Goal: Task Accomplishment & Management: Manage account settings

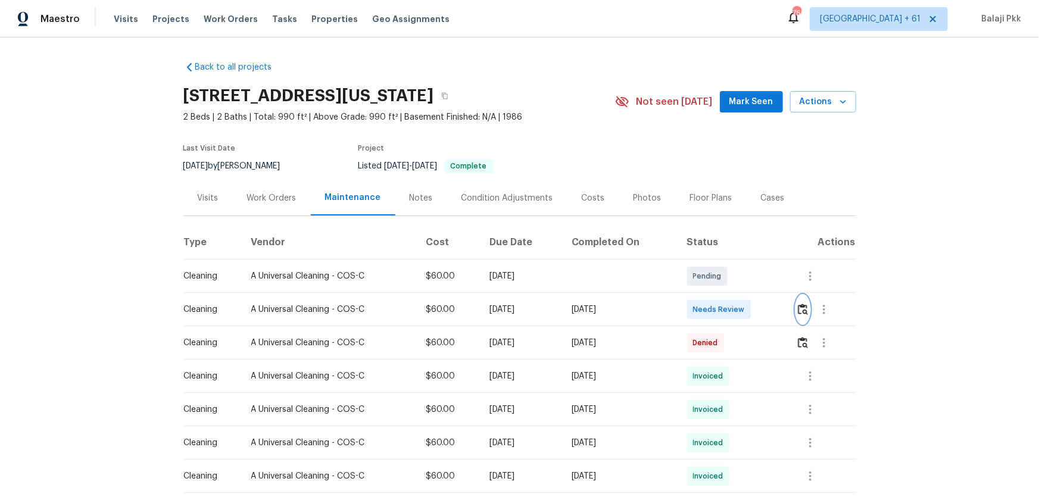
click at [739, 308] on img "button" at bounding box center [803, 309] width 10 height 11
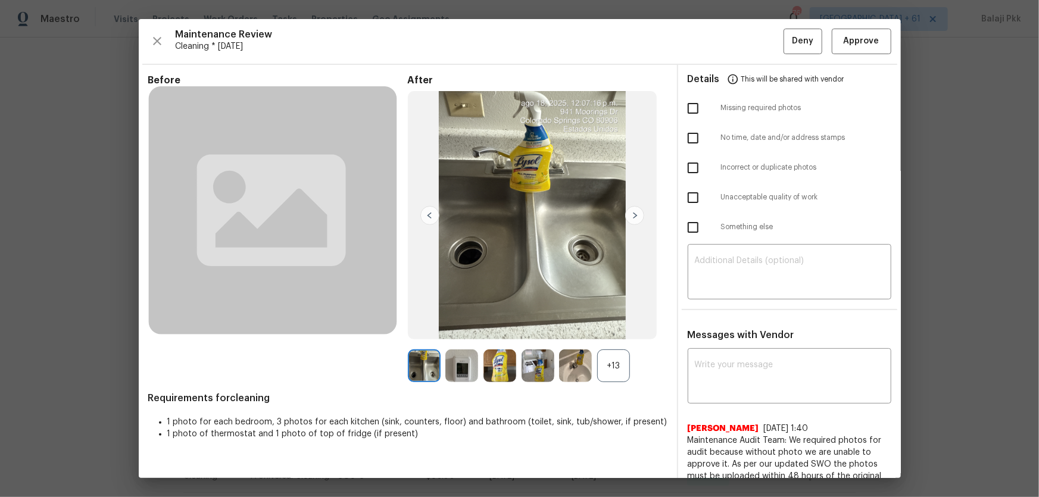
drag, startPoint x: 617, startPoint y: 391, endPoint x: 617, endPoint y: 375, distance: 15.5
click at [617, 328] on div "Before After +13 Requirements for cleaning 1 photo for each bedroom, 3 photos f…" at bounding box center [407, 499] width 519 height 851
click at [617, 328] on div "+13" at bounding box center [613, 365] width 33 height 33
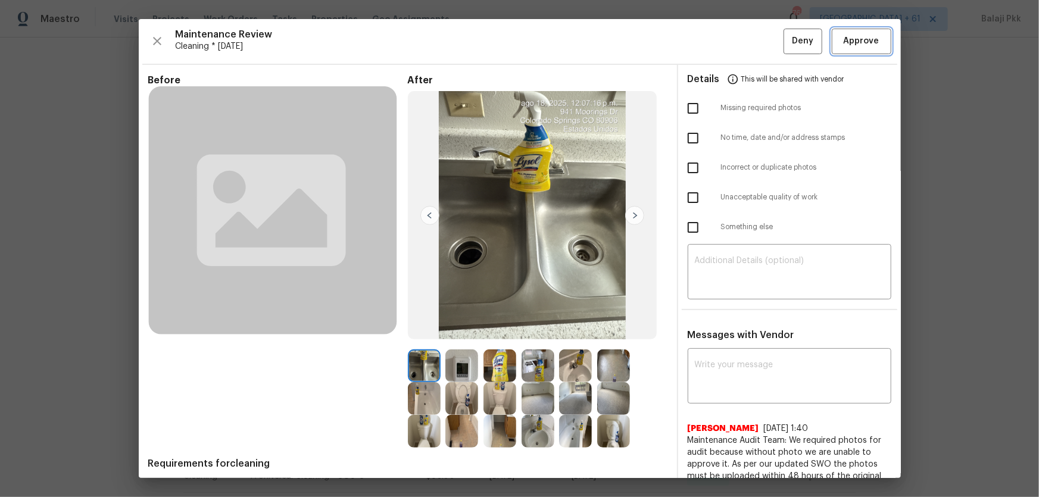
click at [739, 41] on span "Approve" at bounding box center [862, 41] width 36 height 15
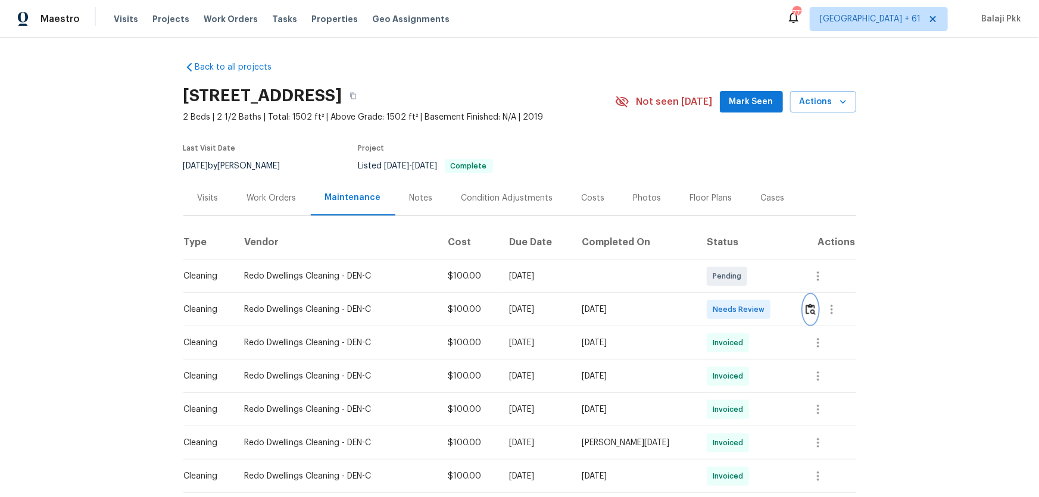
click at [739, 305] on img "button" at bounding box center [810, 309] width 10 height 11
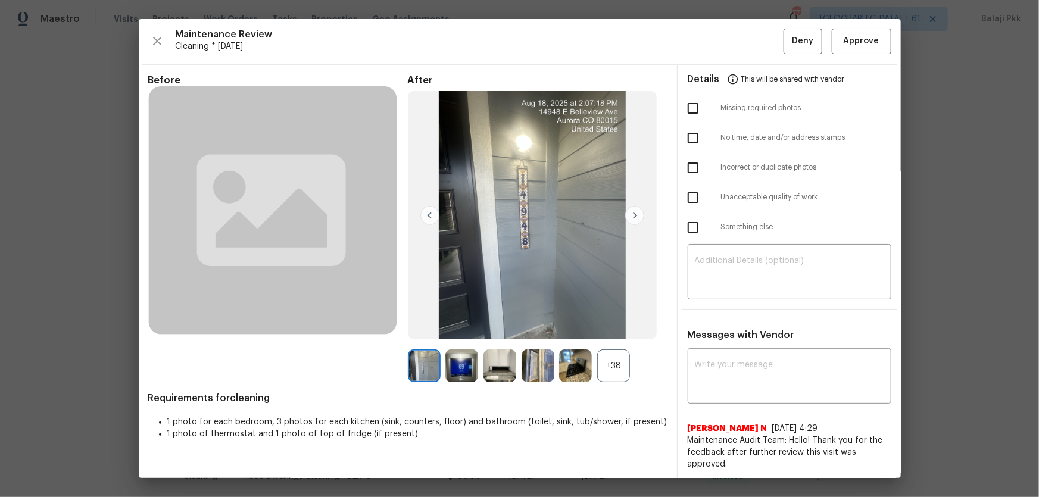
click at [619, 328] on div "+38" at bounding box center [613, 365] width 33 height 33
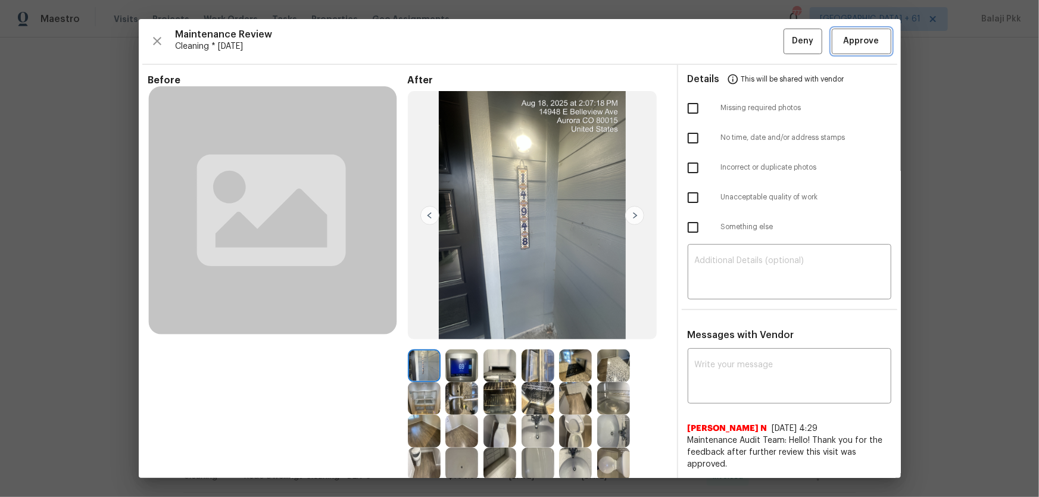
click at [739, 51] on button "Approve" at bounding box center [862, 42] width 60 height 26
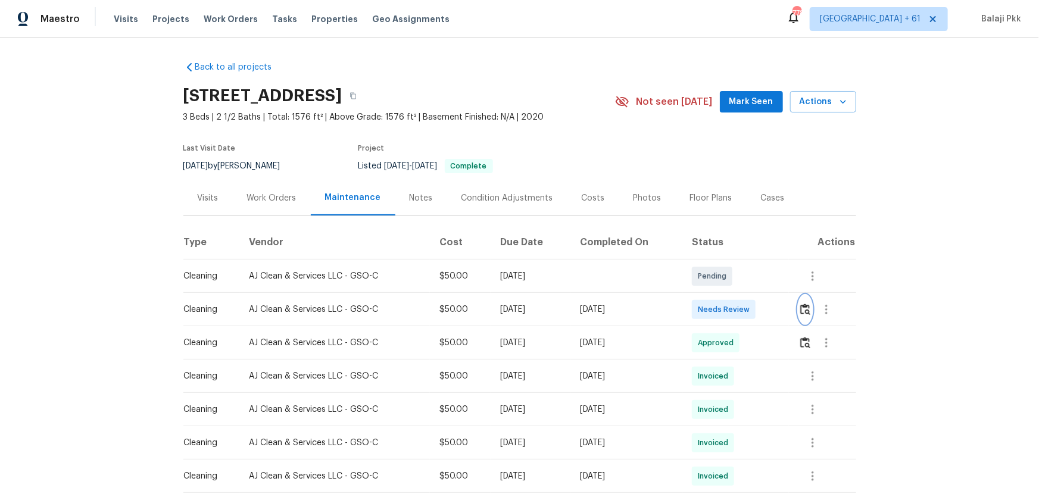
click at [739, 305] on button "button" at bounding box center [805, 309] width 14 height 29
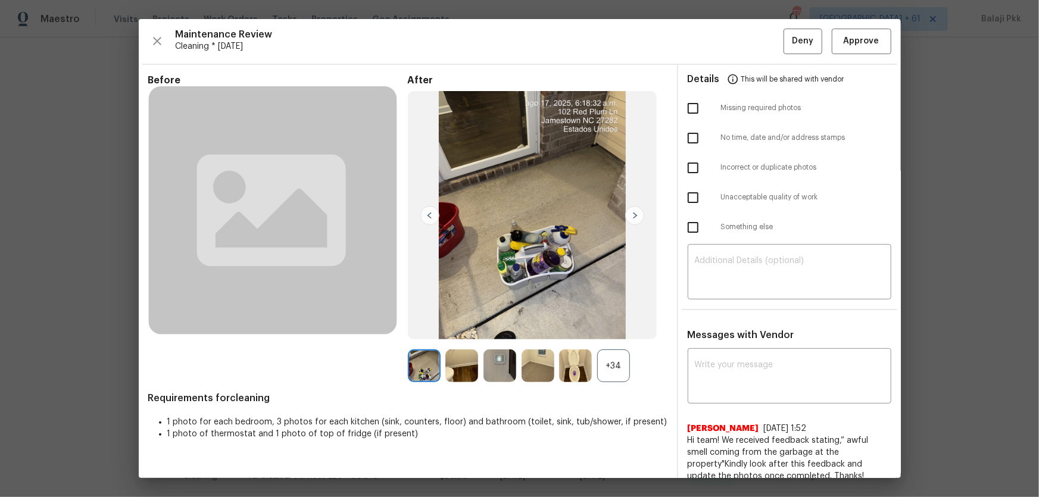
click at [623, 328] on div "+34" at bounding box center [613, 365] width 33 height 33
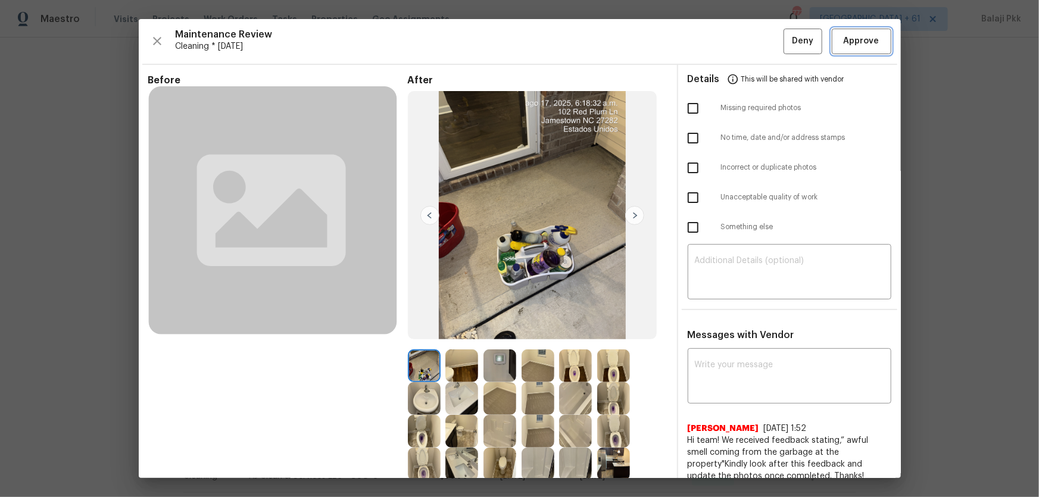
click at [739, 40] on button "Approve" at bounding box center [862, 42] width 60 height 26
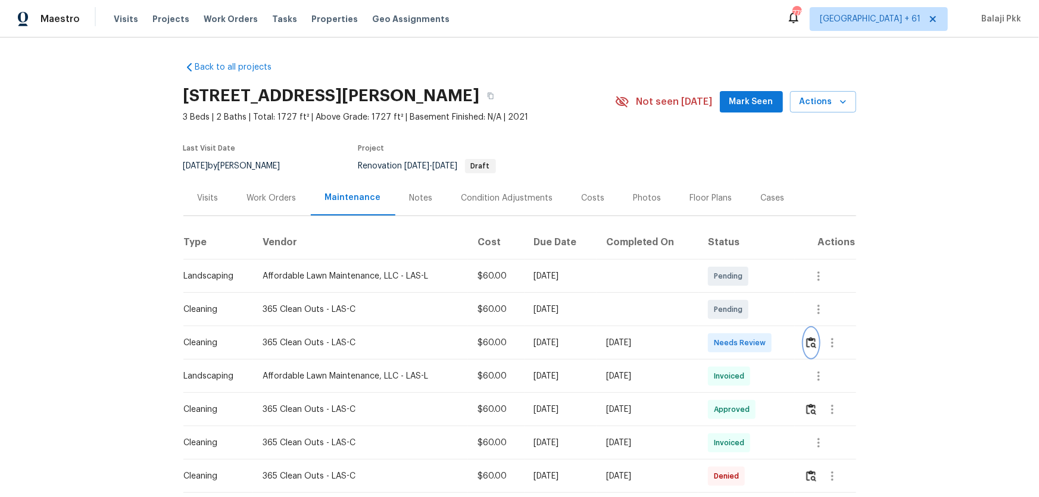
click at [739, 328] on img "button" at bounding box center [811, 342] width 10 height 11
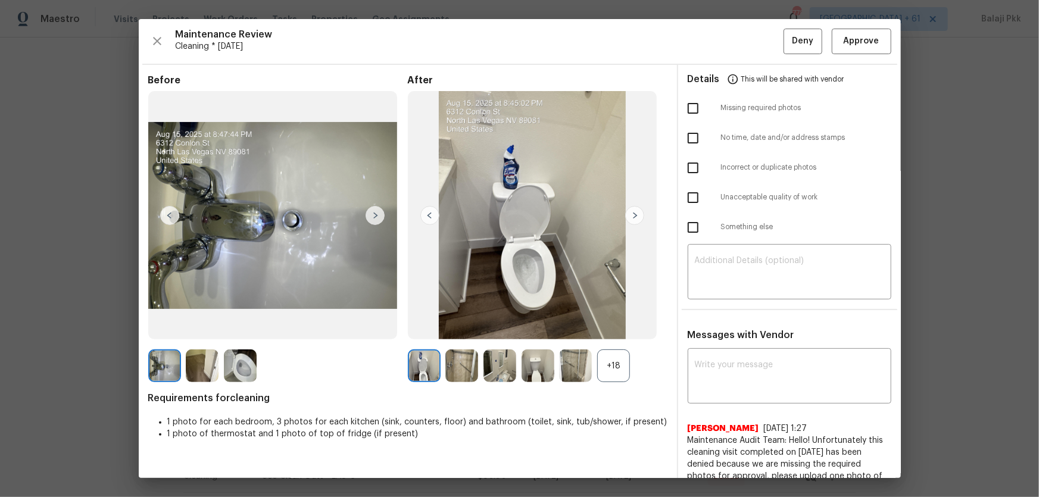
click at [619, 328] on div "+18" at bounding box center [613, 365] width 33 height 33
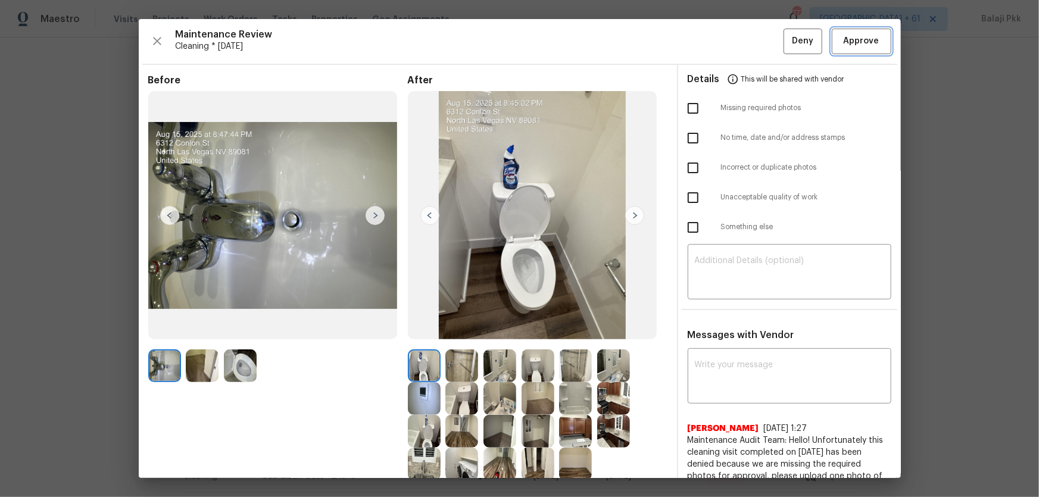
click at [739, 35] on span "Approve" at bounding box center [862, 41] width 36 height 15
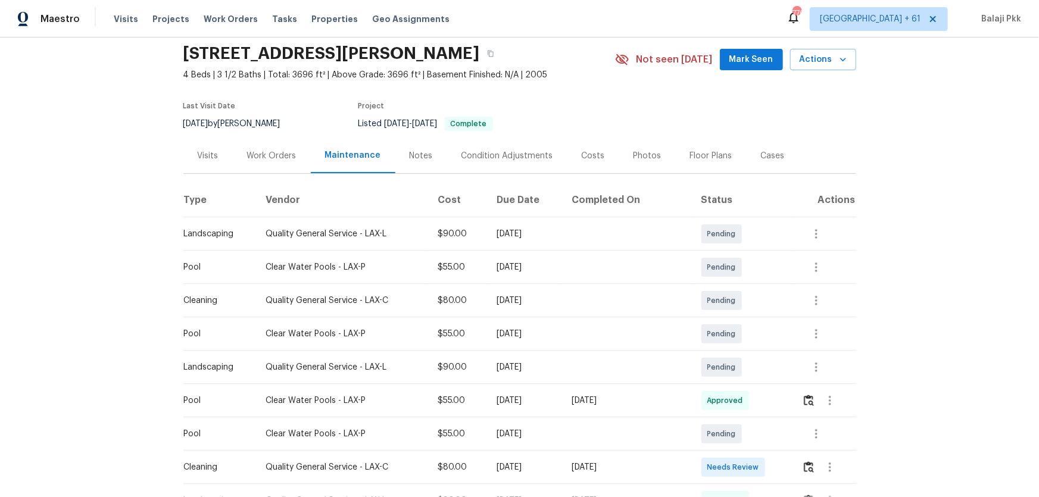
scroll to position [162, 0]
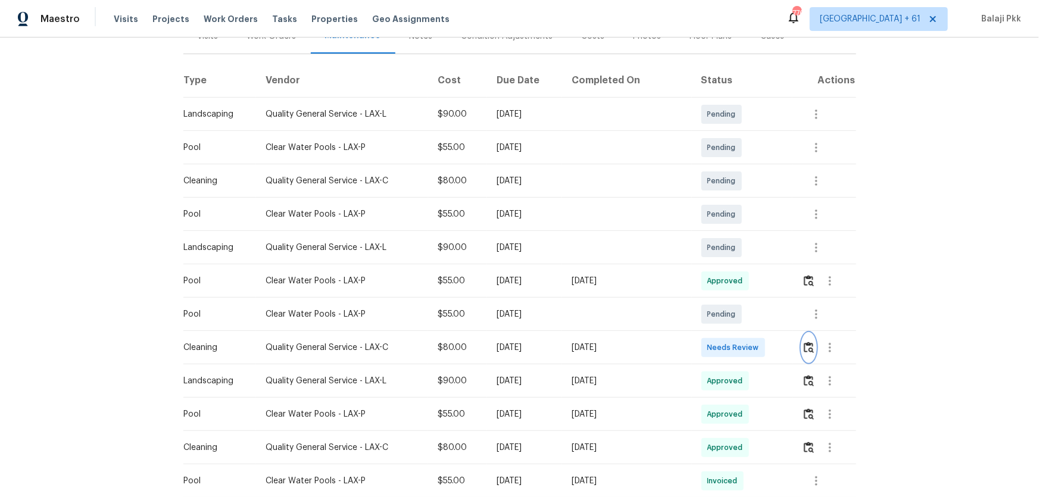
click at [739, 328] on img "button" at bounding box center [809, 347] width 10 height 11
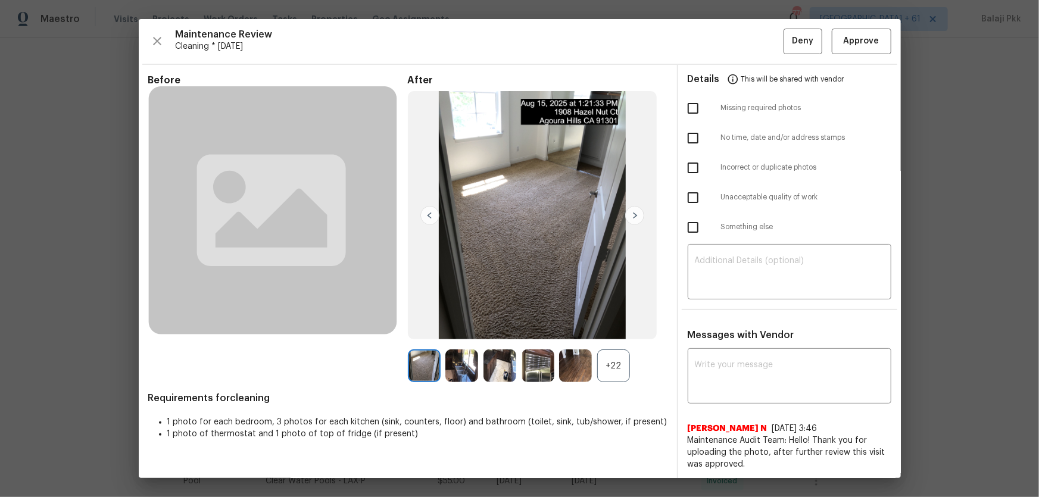
click at [608, 328] on div "+22" at bounding box center [613, 365] width 33 height 33
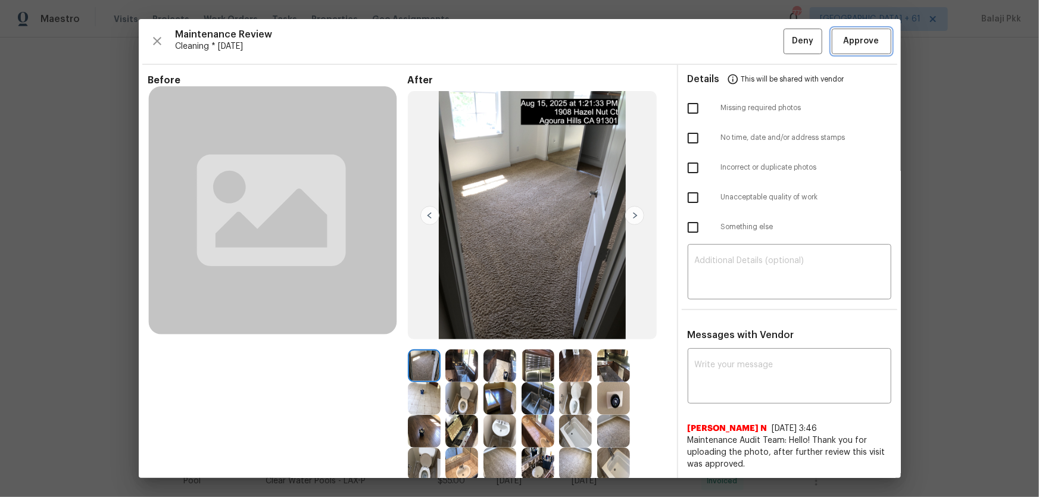
click at [739, 36] on span "Approve" at bounding box center [862, 41] width 36 height 15
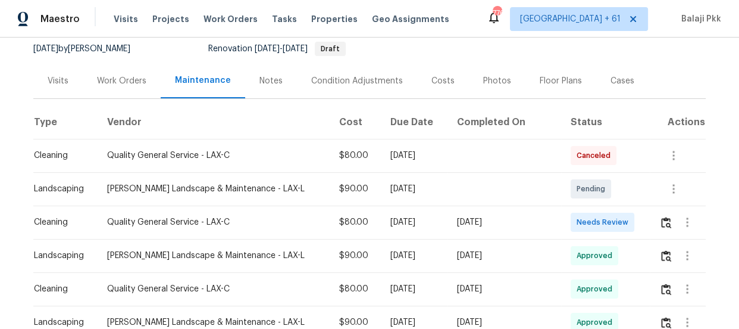
scroll to position [108, 0]
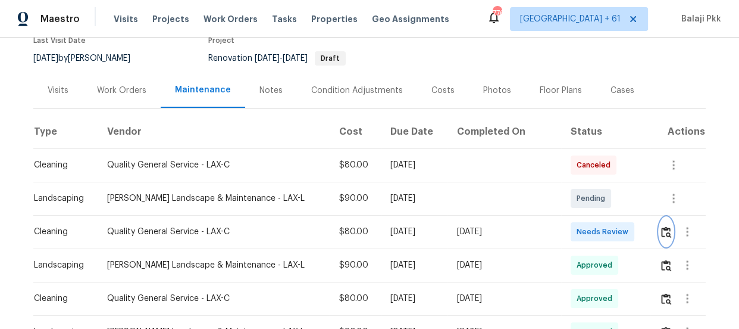
click at [661, 231] on img "button" at bounding box center [666, 231] width 10 height 11
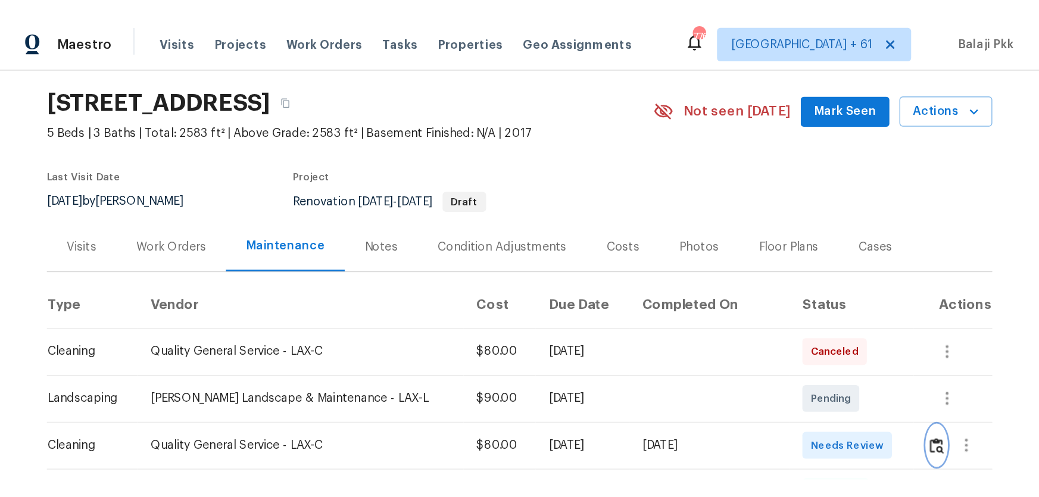
scroll to position [54, 0]
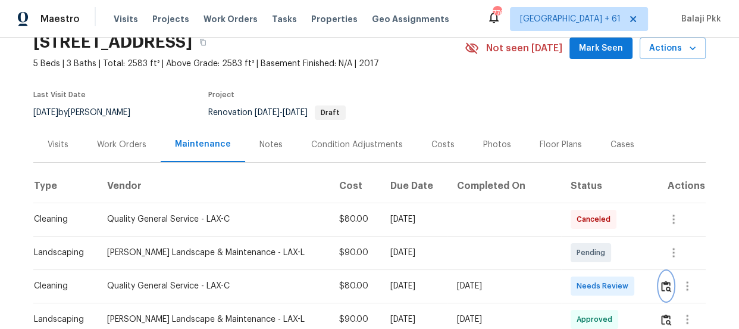
click at [660, 279] on button "button" at bounding box center [667, 285] width 14 height 29
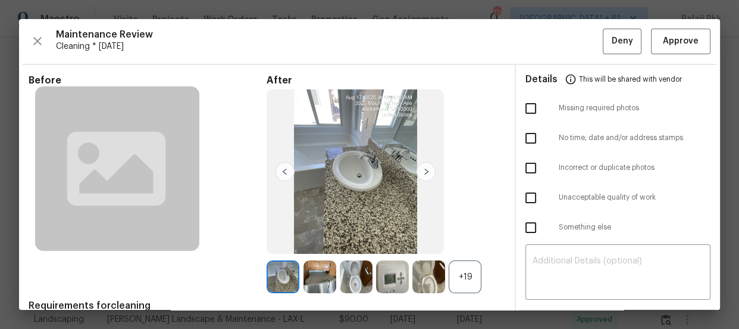
click at [474, 279] on div "+19" at bounding box center [465, 276] width 33 height 33
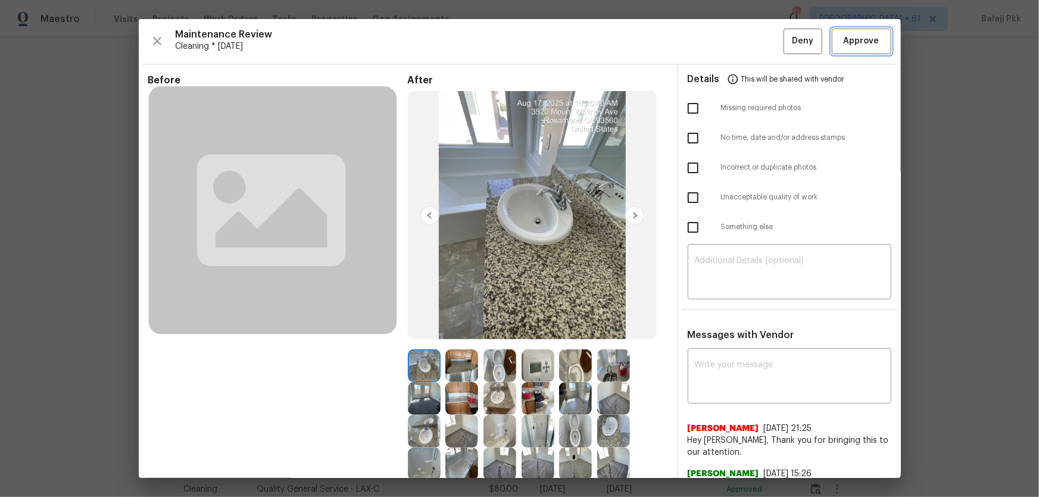
click at [739, 48] on button "Approve" at bounding box center [862, 42] width 60 height 26
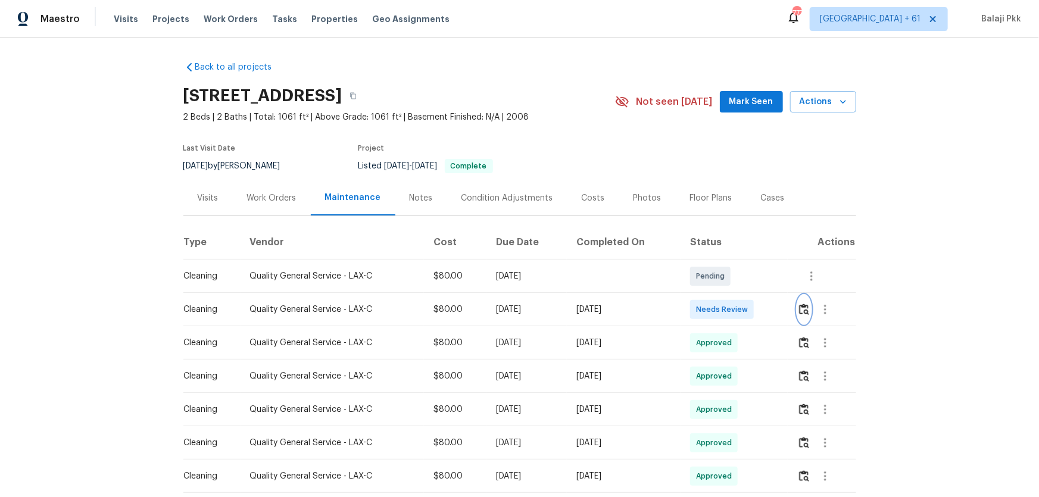
click at [739, 324] on button "button" at bounding box center [804, 309] width 14 height 29
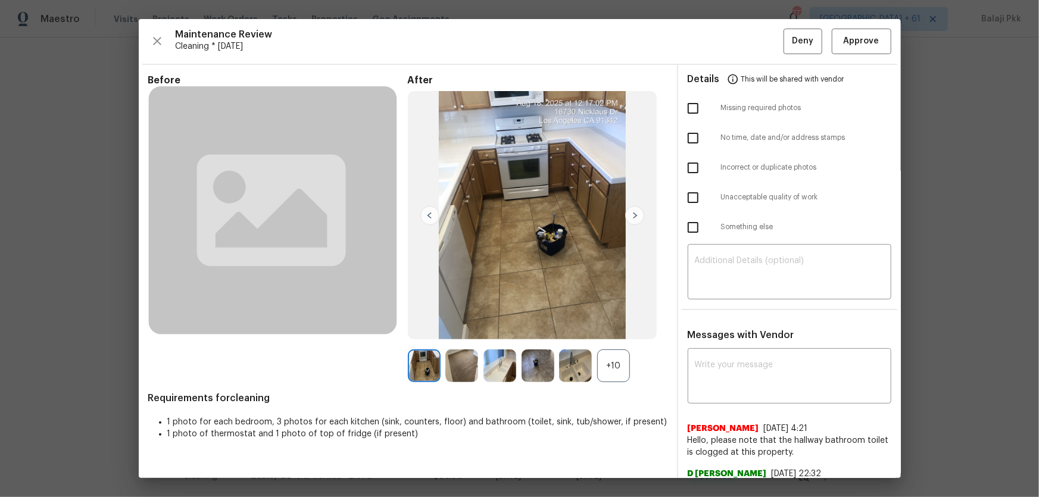
click at [617, 328] on div "+10" at bounding box center [613, 365] width 33 height 33
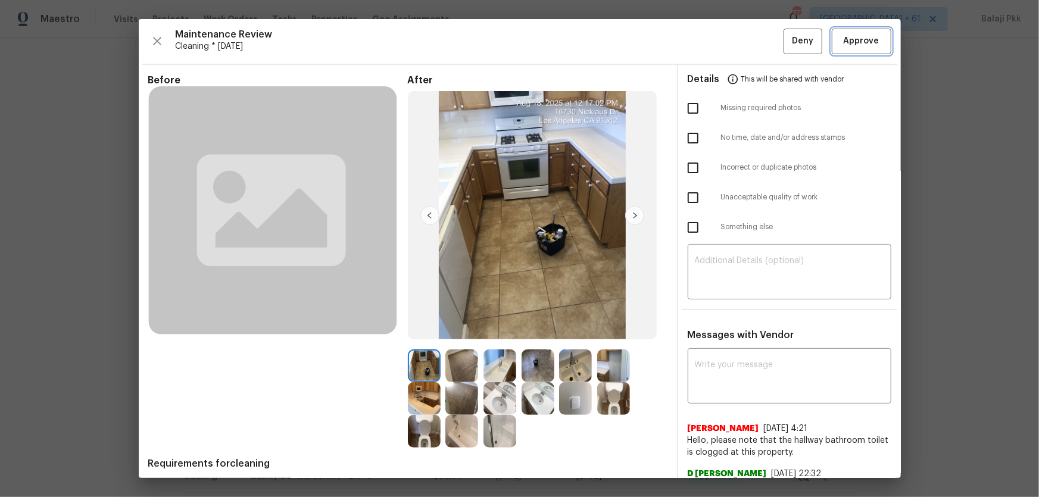
click at [739, 40] on span "Approve" at bounding box center [862, 41] width 36 height 15
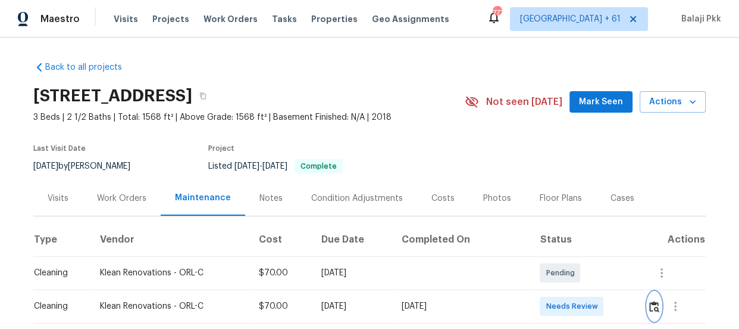
click at [649, 301] on img "button" at bounding box center [654, 306] width 10 height 11
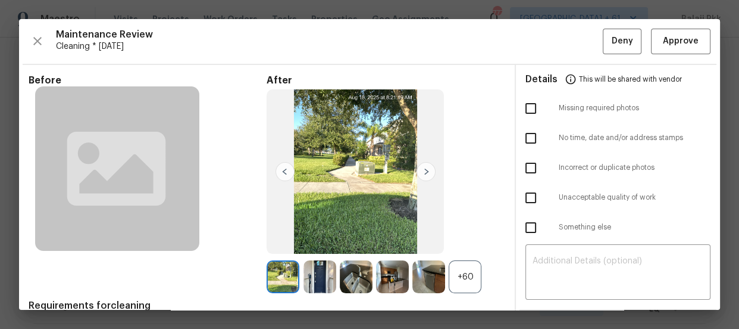
drag, startPoint x: 458, startPoint y: 270, endPoint x: 445, endPoint y: 212, distance: 59.9
click at [458, 269] on div "+60" at bounding box center [465, 276] width 33 height 33
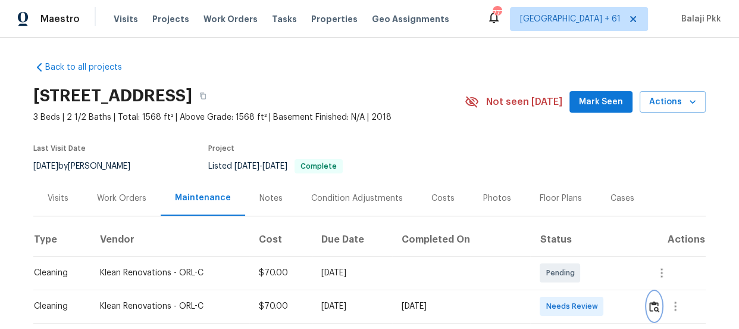
click at [649, 302] on img "button" at bounding box center [654, 306] width 10 height 11
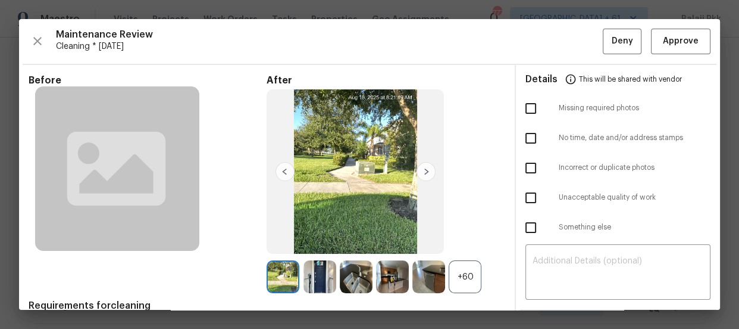
click at [469, 267] on div "+60" at bounding box center [465, 276] width 33 height 33
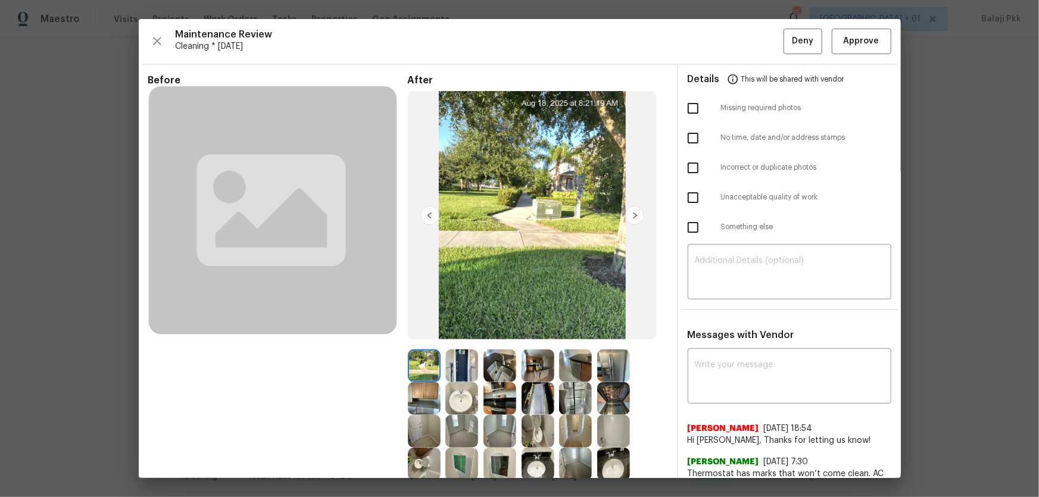
click at [739, 20] on div "Maintenance Review Cleaning * Mon, Aug 18 Deny Approve Before After Requirement…" at bounding box center [520, 248] width 762 height 459
click at [739, 36] on span "Approve" at bounding box center [862, 41] width 36 height 15
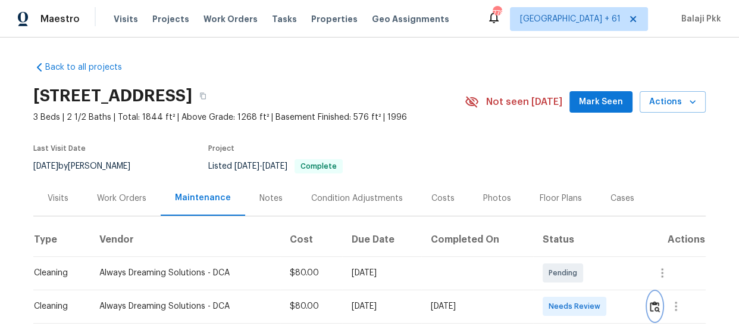
click at [650, 309] on img "button" at bounding box center [655, 306] width 10 height 11
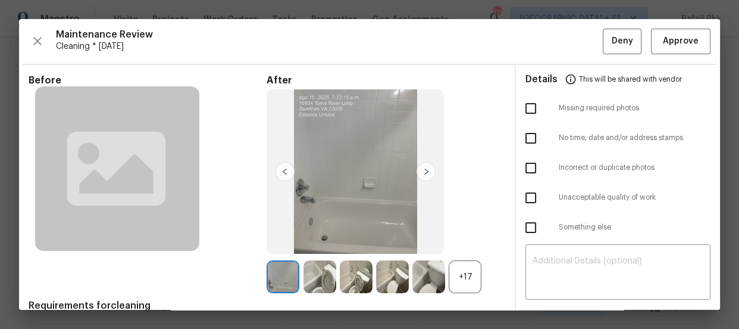
drag, startPoint x: 464, startPoint y: 270, endPoint x: 453, endPoint y: 243, distance: 29.4
click at [464, 268] on div "+17" at bounding box center [465, 276] width 33 height 33
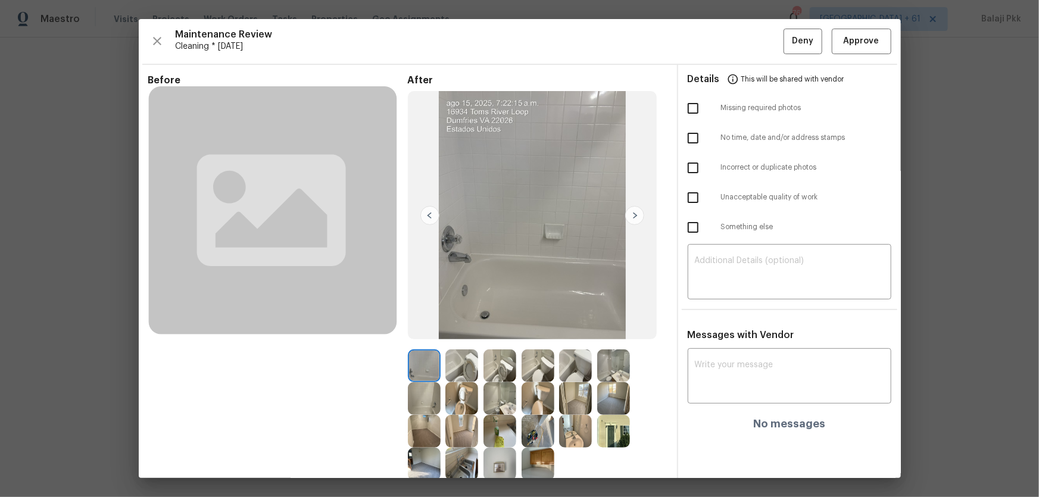
drag, startPoint x: 691, startPoint y: 104, endPoint x: 708, endPoint y: 125, distance: 27.4
click at [690, 104] on input "checkbox" at bounding box center [692, 108] width 25 height 25
checkbox input "true"
click at [739, 261] on textarea at bounding box center [789, 273] width 189 height 33
paste textarea "Maintenance Audit Team: Hello! Unfortunately, this Cleaning visit completed on …"
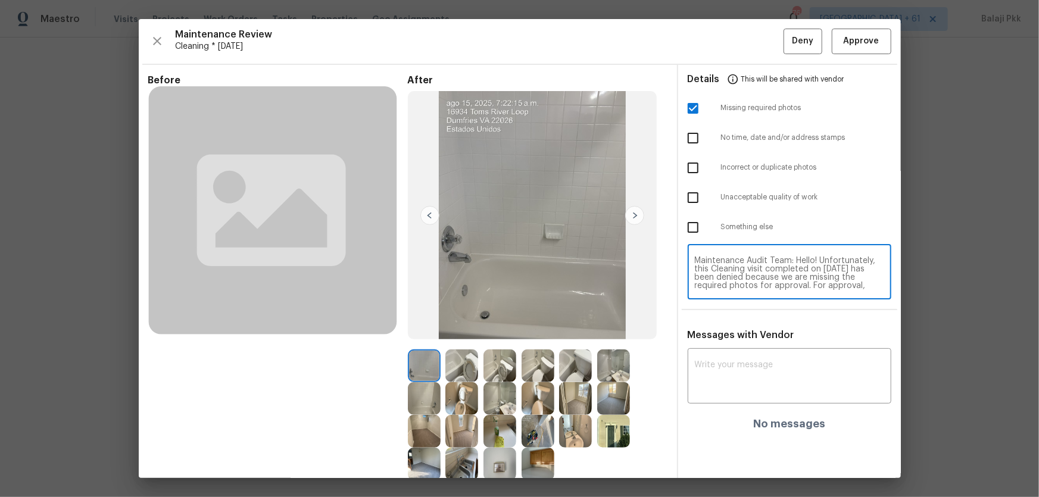
scroll to position [100, 0]
type textarea "Maintenance Audit Team: Hello! Unfortunately, this Cleaning visit completed on …"
click at [739, 328] on div "x ​" at bounding box center [790, 377] width 204 height 52
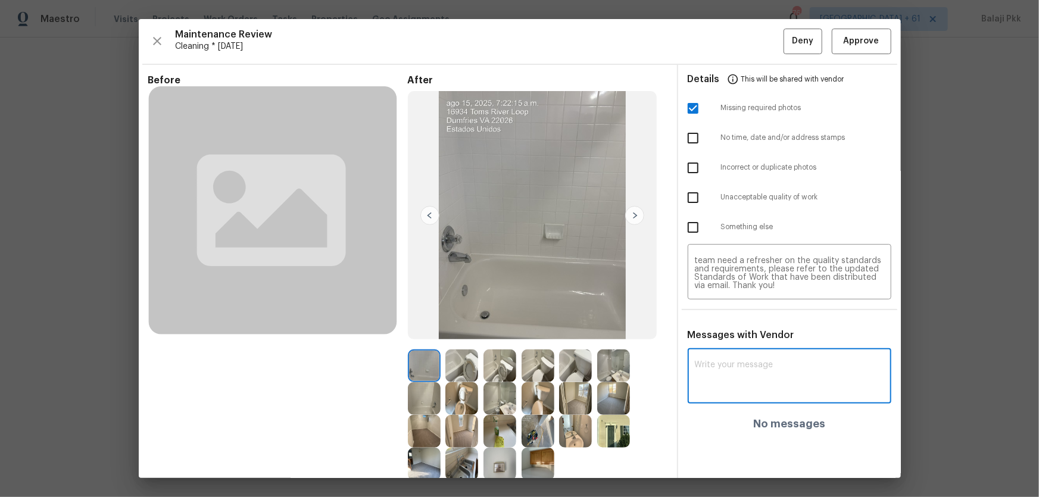
paste textarea "Maintenance Audit Team: Hello! Unfortunately, this Cleaning visit completed on …"
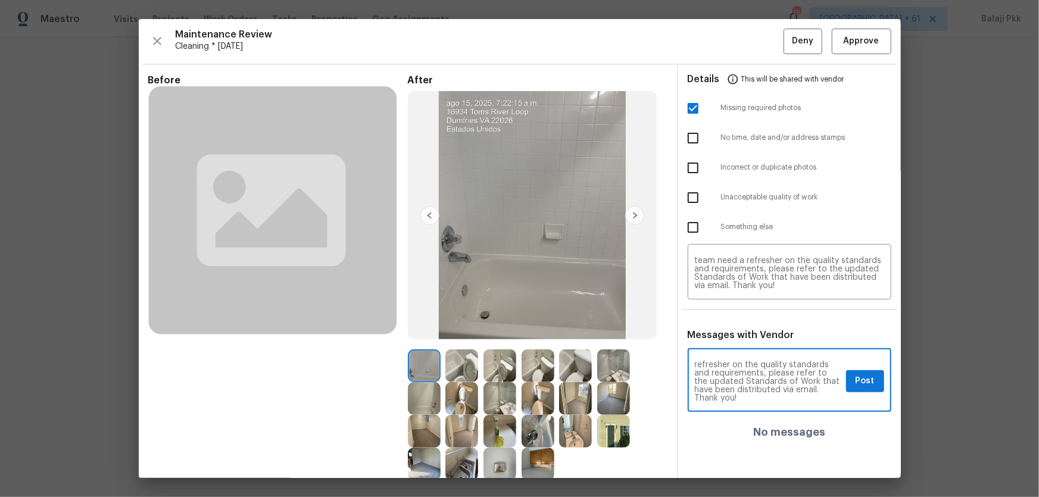
type textarea "Maintenance Audit Team: Hello! Unfortunately, this Cleaning visit completed on …"
click at [739, 328] on div "Maintenance Audit Team: Hello! Unfortunately, this Cleaning visit completed on …" at bounding box center [790, 381] width 204 height 61
click at [739, 328] on span "Post" at bounding box center [864, 381] width 19 height 15
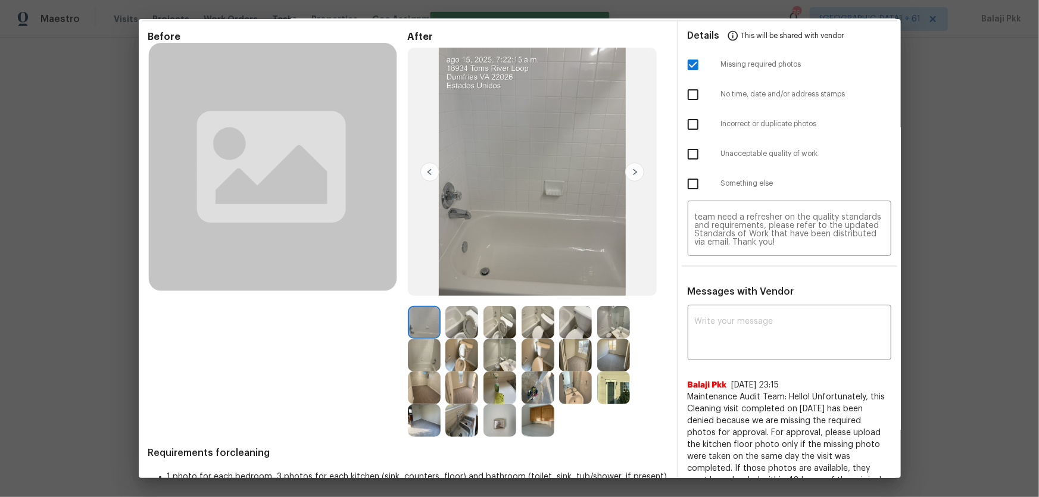
scroll to position [0, 0]
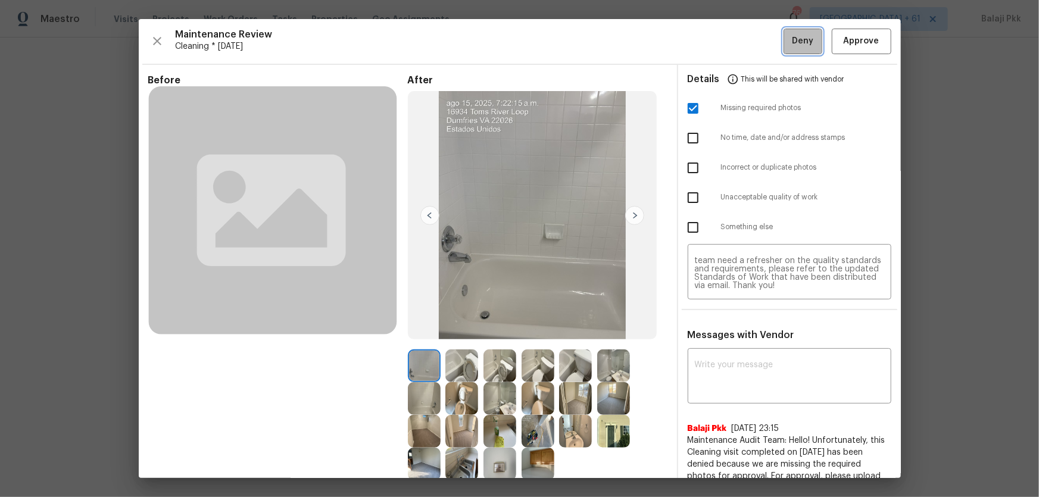
click at [739, 52] on button "Deny" at bounding box center [802, 42] width 39 height 26
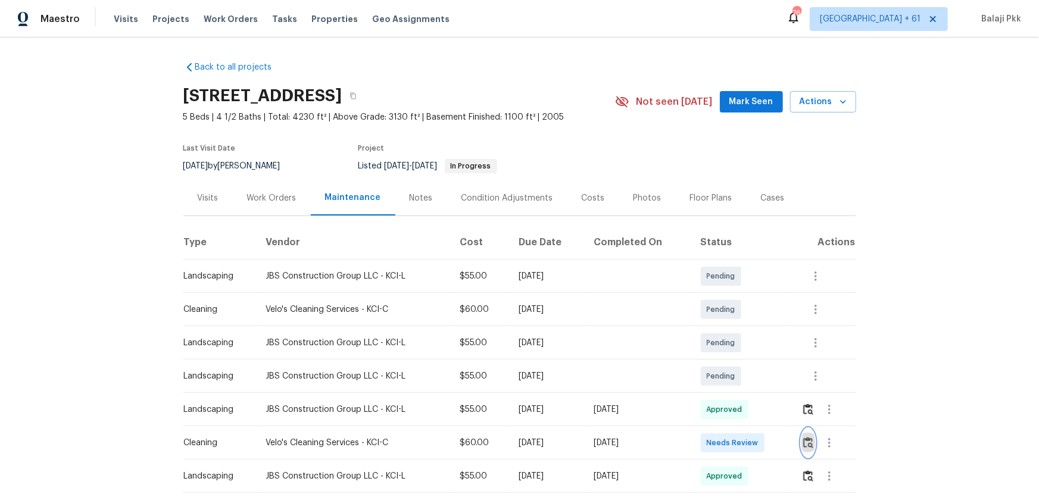
click at [739, 328] on button "button" at bounding box center [808, 443] width 14 height 29
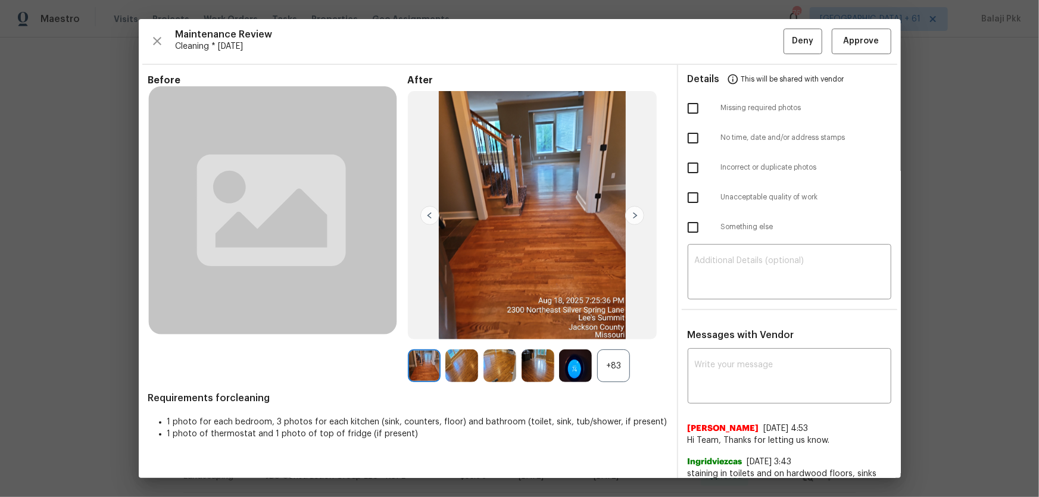
drag, startPoint x: 601, startPoint y: 369, endPoint x: 327, endPoint y: 4, distance: 457.1
click at [600, 328] on div "+83" at bounding box center [613, 365] width 33 height 33
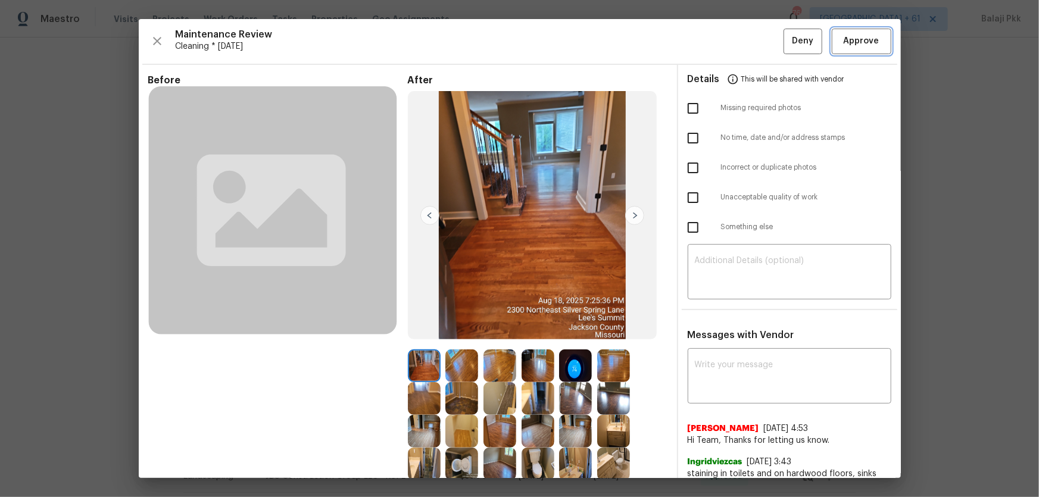
click at [739, 45] on span "Approve" at bounding box center [861, 41] width 40 height 15
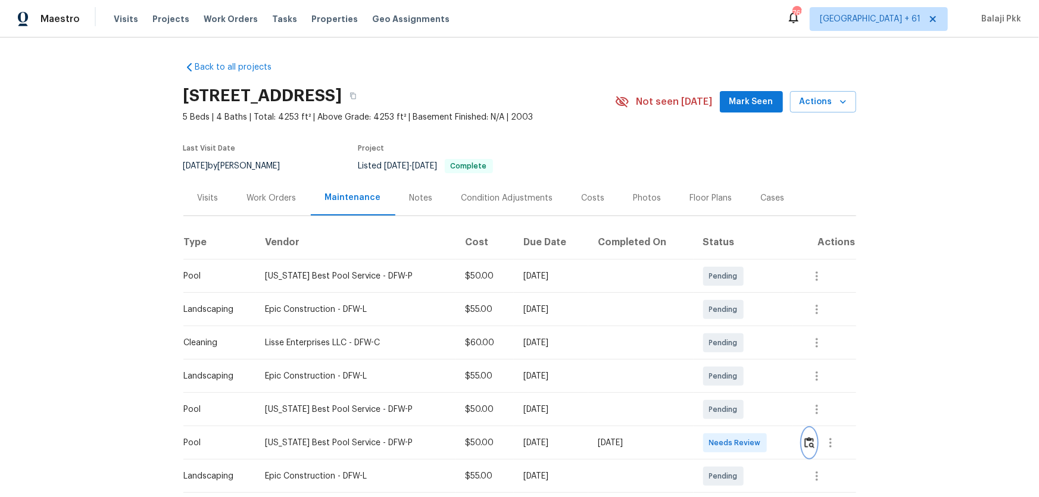
click at [739, 328] on button "button" at bounding box center [809, 443] width 14 height 29
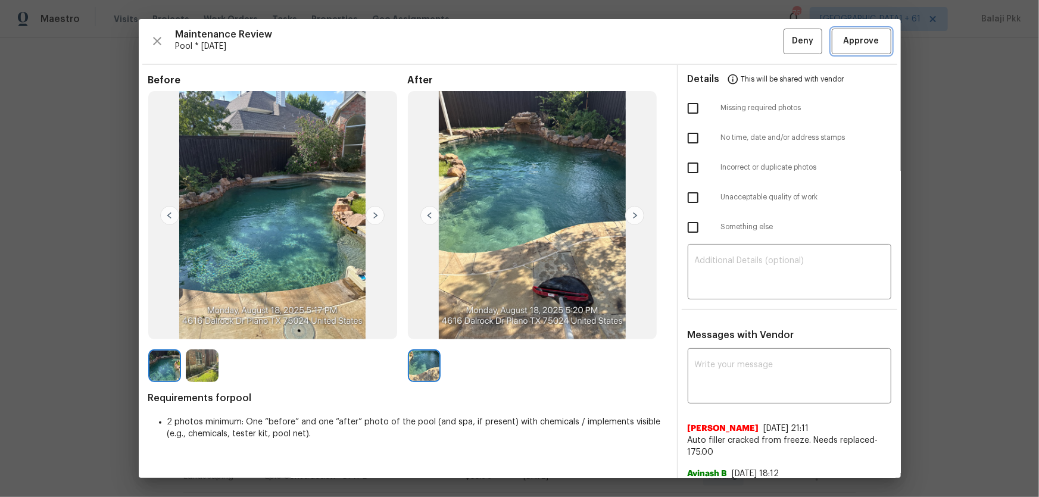
click at [739, 32] on button "Approve" at bounding box center [862, 42] width 60 height 26
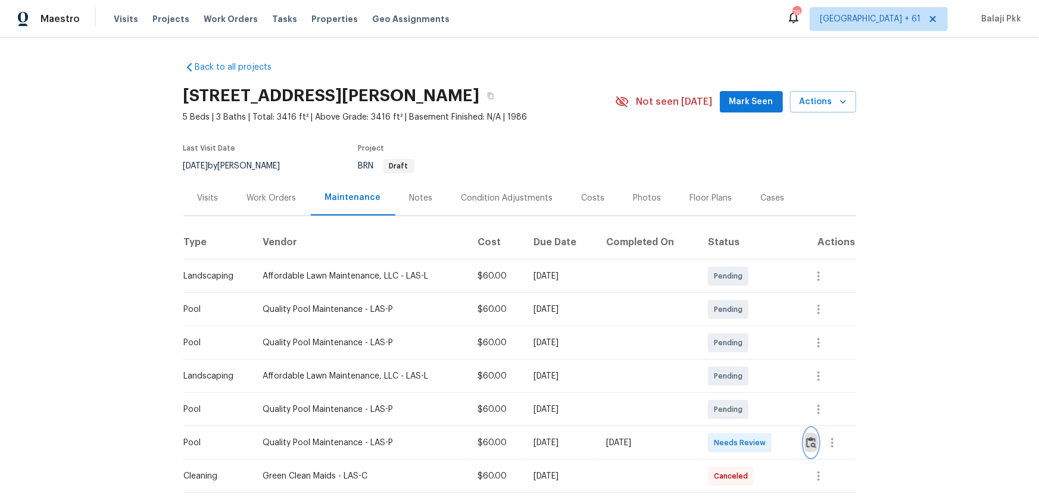
click at [739, 328] on img "button" at bounding box center [811, 442] width 10 height 11
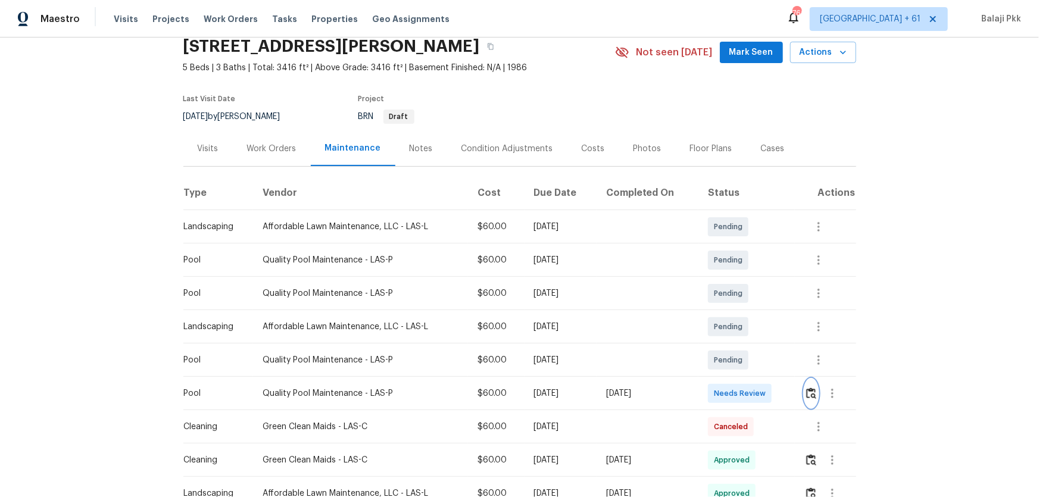
scroll to position [108, 0]
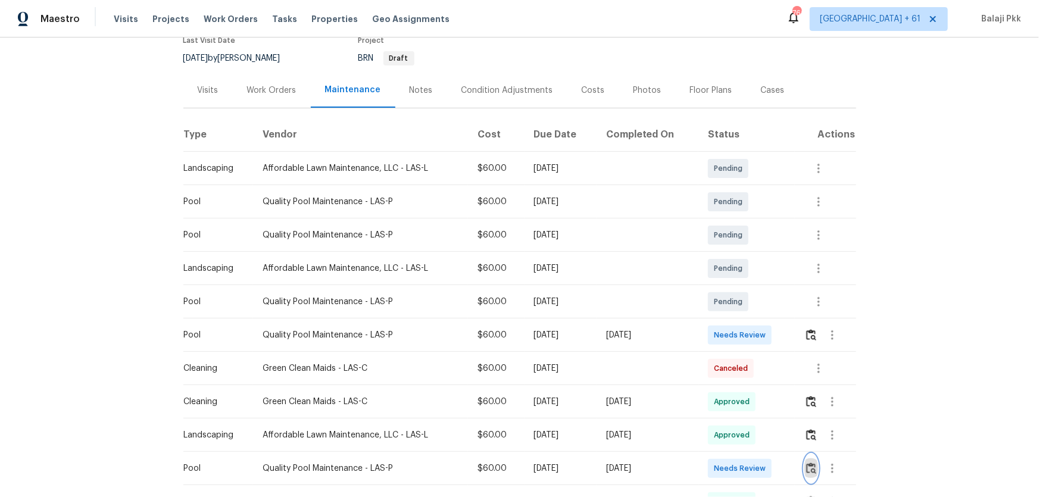
click at [739, 328] on img "button" at bounding box center [811, 468] width 10 height 11
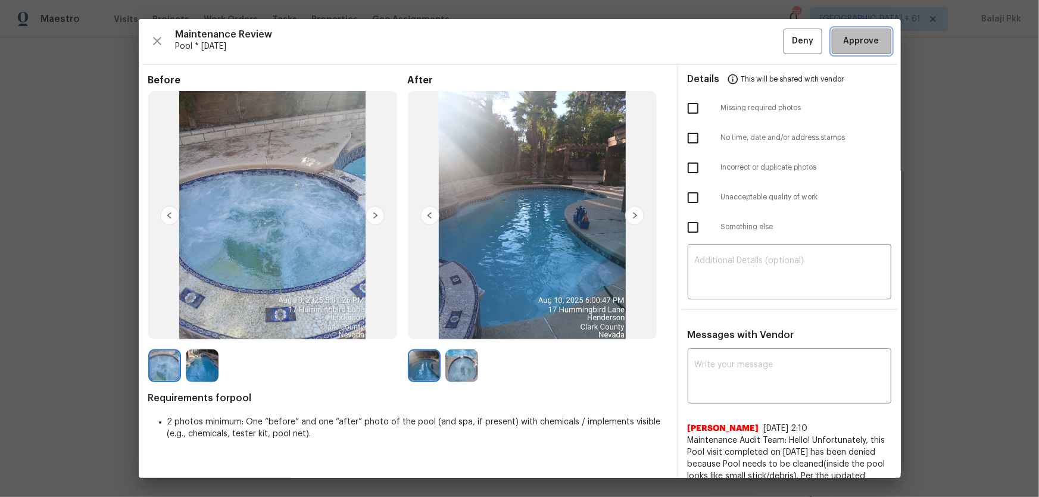
click at [739, 39] on span "Approve" at bounding box center [861, 41] width 40 height 15
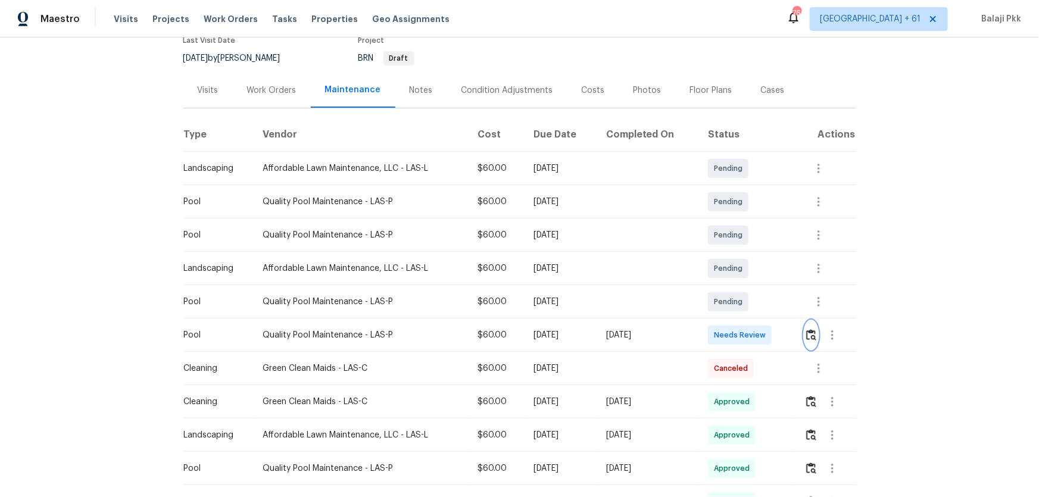
click at [739, 328] on img "button" at bounding box center [811, 334] width 10 height 11
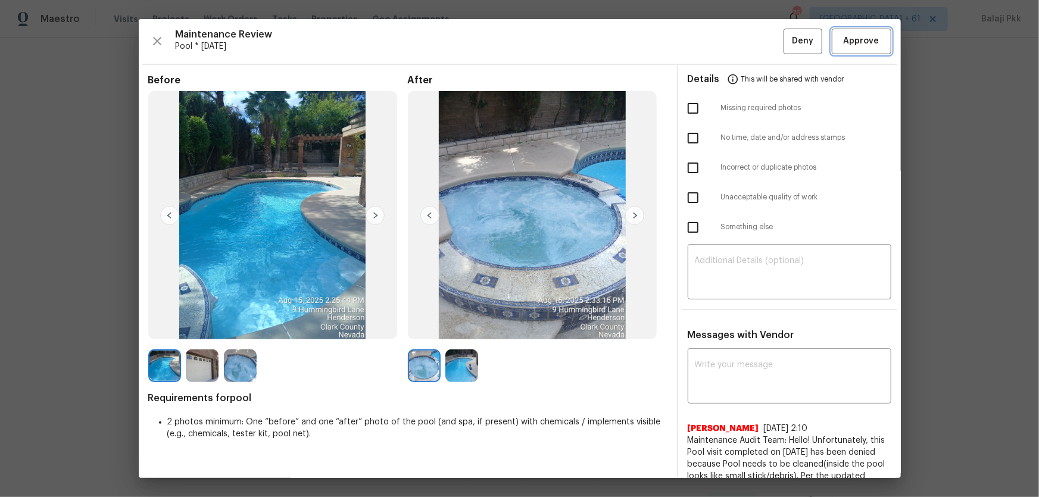
click at [739, 36] on span "Approve" at bounding box center [862, 41] width 36 height 15
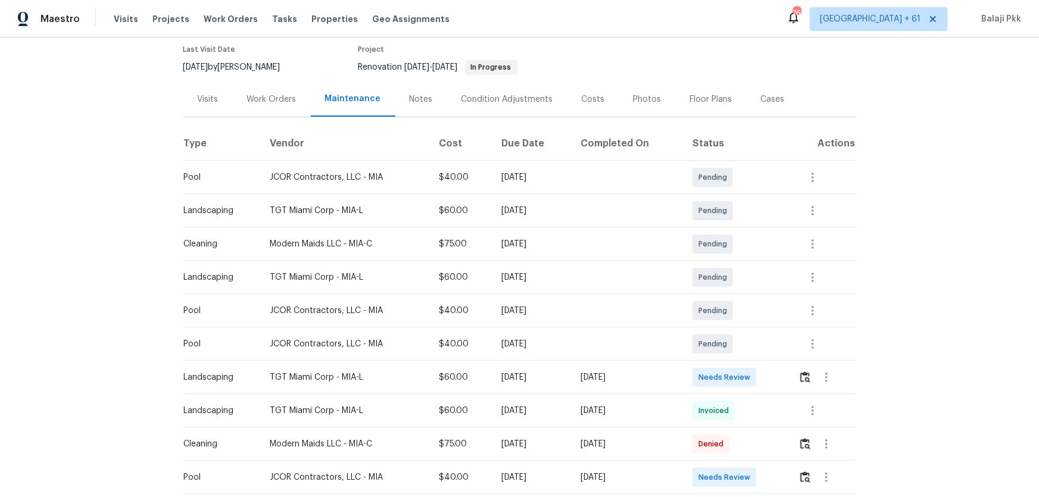
scroll to position [108, 0]
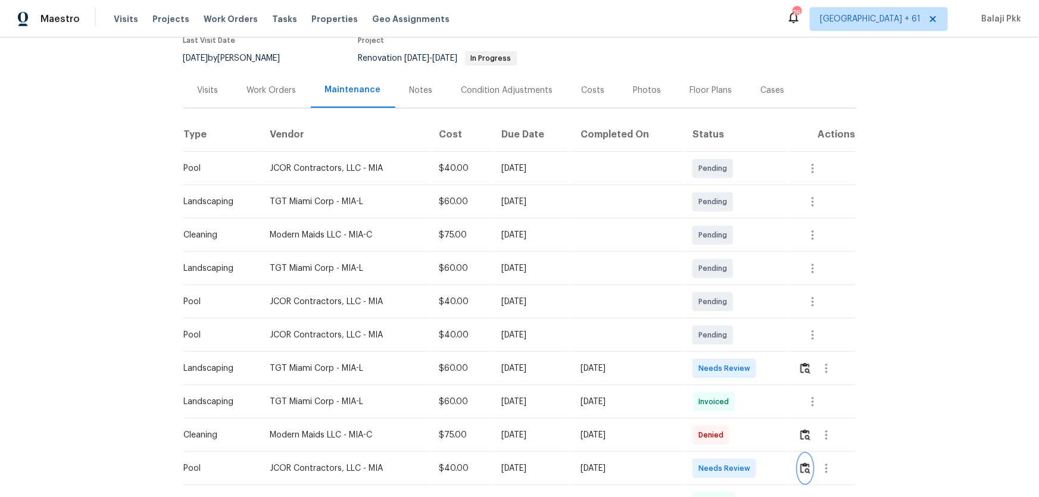
click at [739, 328] on button "button" at bounding box center [805, 468] width 14 height 29
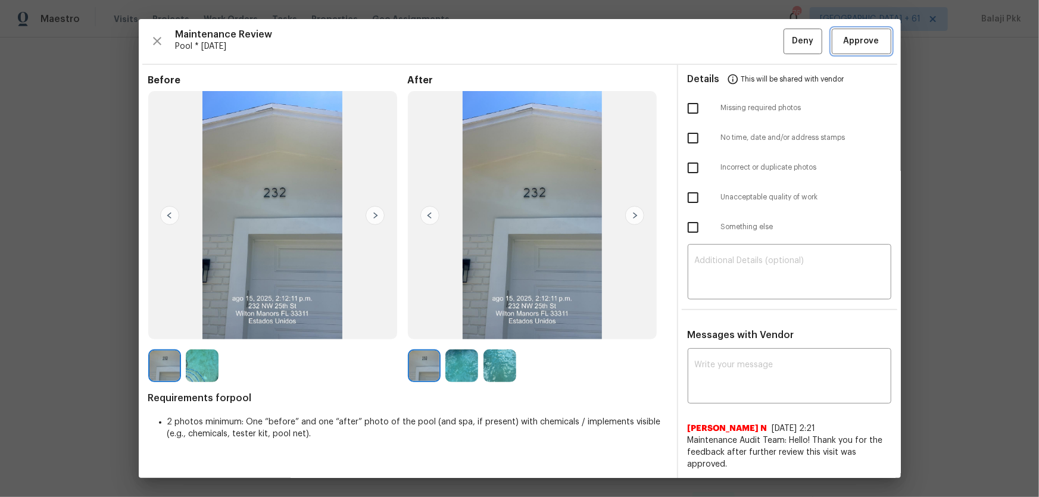
click at [739, 42] on span "Approve" at bounding box center [862, 41] width 36 height 15
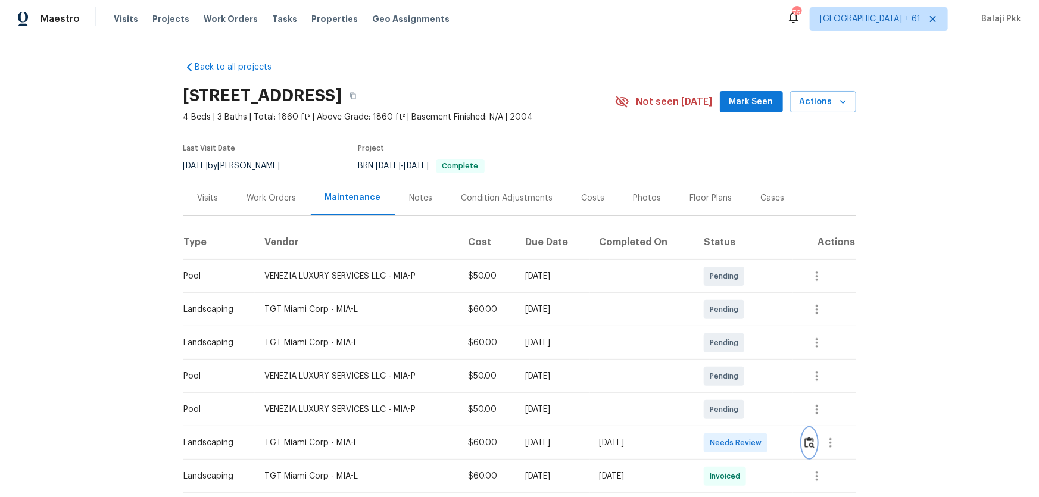
click at [739, 328] on button "button" at bounding box center [809, 443] width 14 height 29
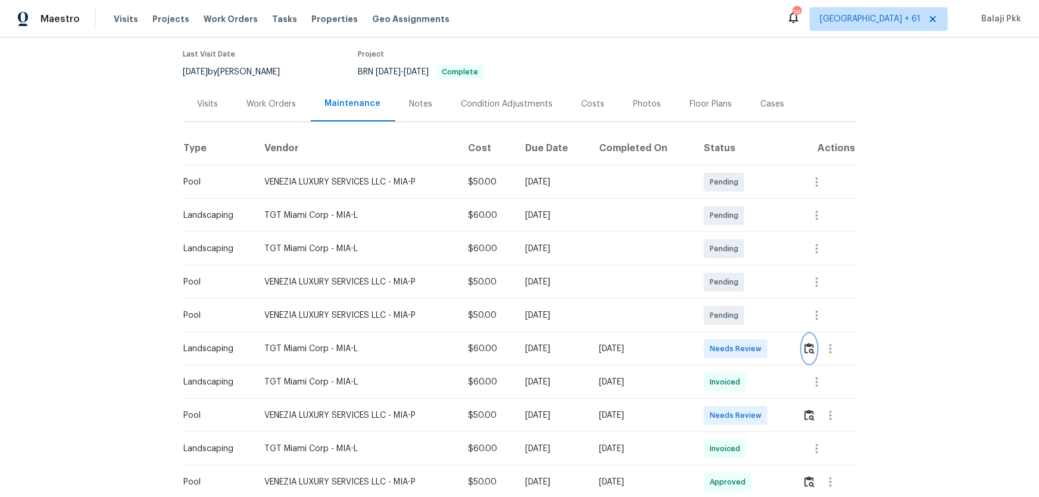
scroll to position [162, 0]
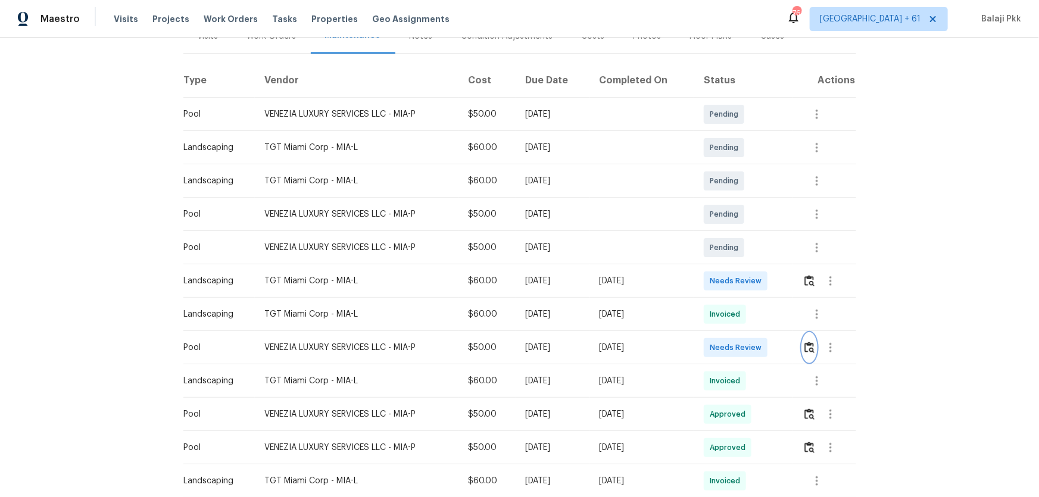
click at [739, 328] on img "button" at bounding box center [809, 347] width 10 height 11
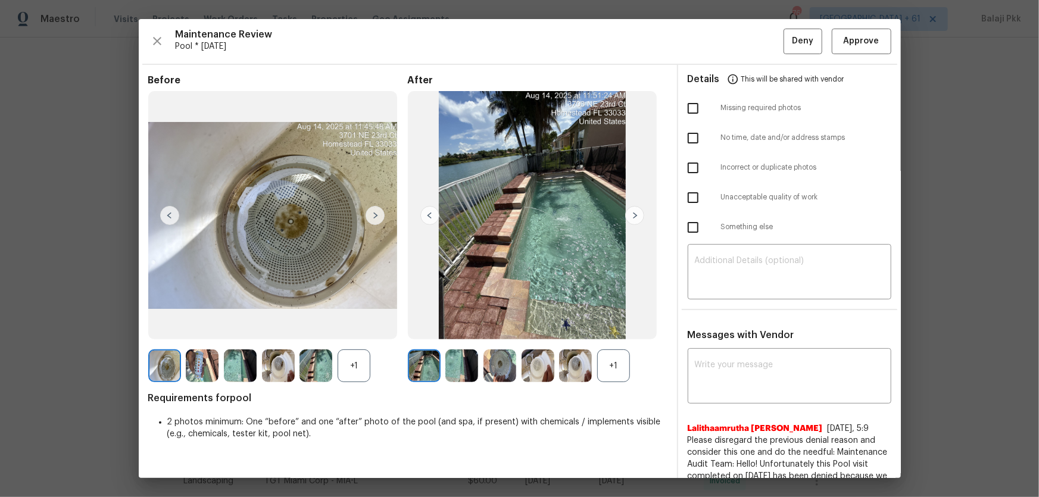
click at [739, 42] on div "Maintenance Review Pool * Mon, Aug 11 Deny Approve Before +1 After +1 Requireme…" at bounding box center [520, 248] width 762 height 459
click at [739, 42] on span "Approve" at bounding box center [862, 41] width 36 height 15
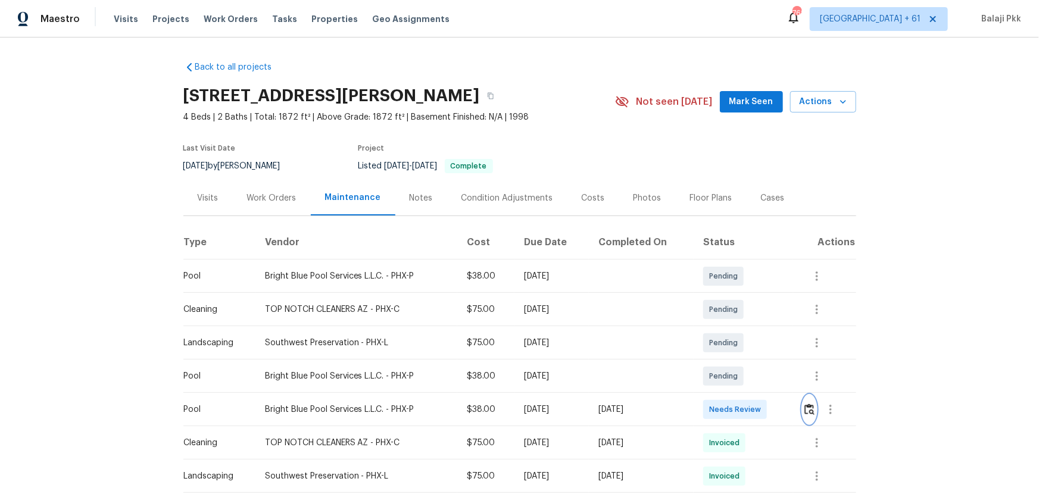
click at [739, 328] on img "button" at bounding box center [809, 409] width 10 height 11
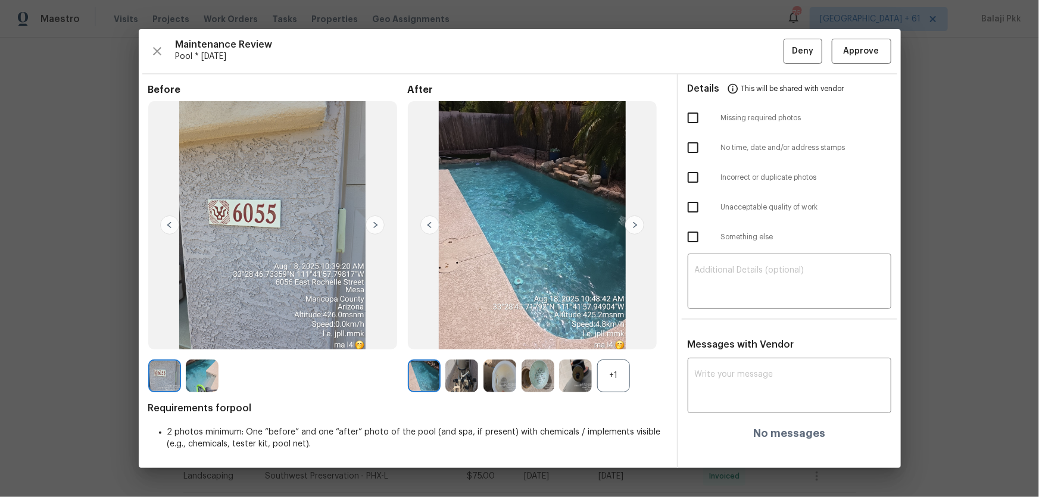
click at [624, 328] on div "+1" at bounding box center [613, 376] width 33 height 33
drag, startPoint x: 861, startPoint y: 48, endPoint x: 636, endPoint y: 3, distance: 230.0
click at [739, 48] on span "Approve" at bounding box center [862, 51] width 36 height 15
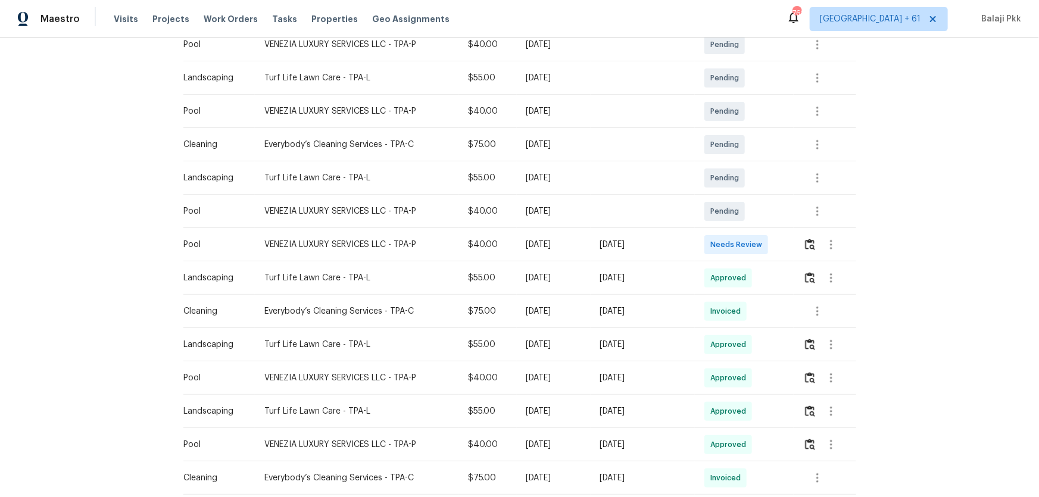
scroll to position [270, 0]
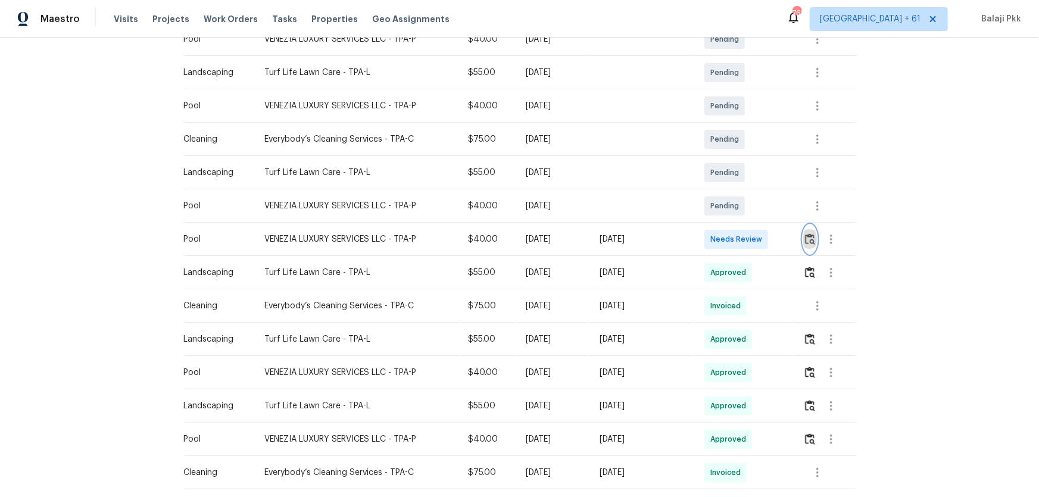
click at [805, 238] on img "button" at bounding box center [810, 238] width 10 height 11
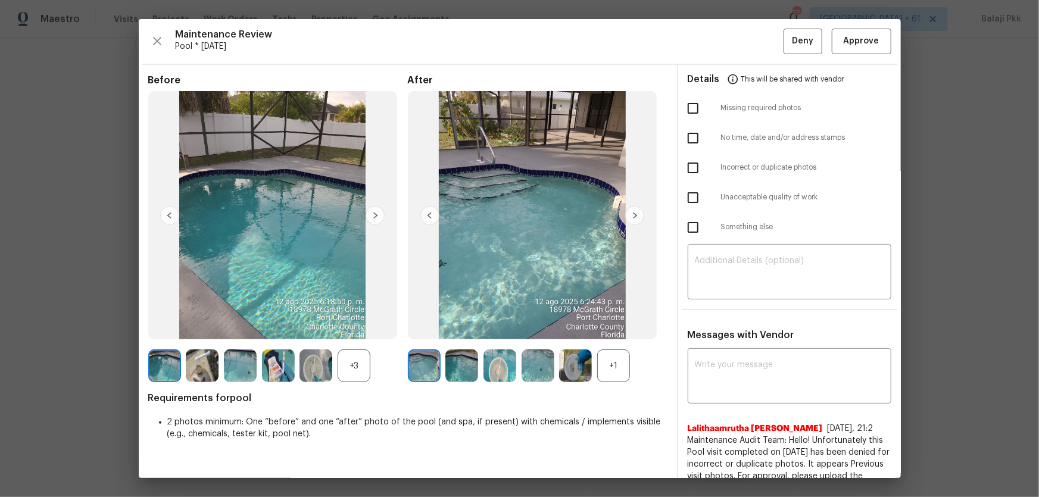
click at [617, 361] on div "+1" at bounding box center [613, 365] width 33 height 33
click at [365, 357] on div "+3" at bounding box center [354, 365] width 33 height 33
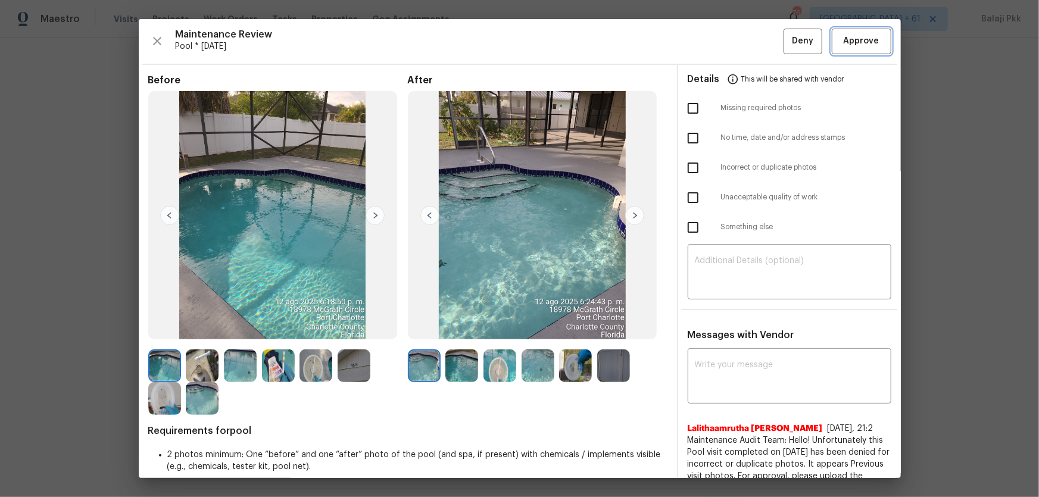
drag, startPoint x: 842, startPoint y: 43, endPoint x: 823, endPoint y: 43, distance: 19.7
click at [813, 43] on span "Approve" at bounding box center [862, 41] width 36 height 15
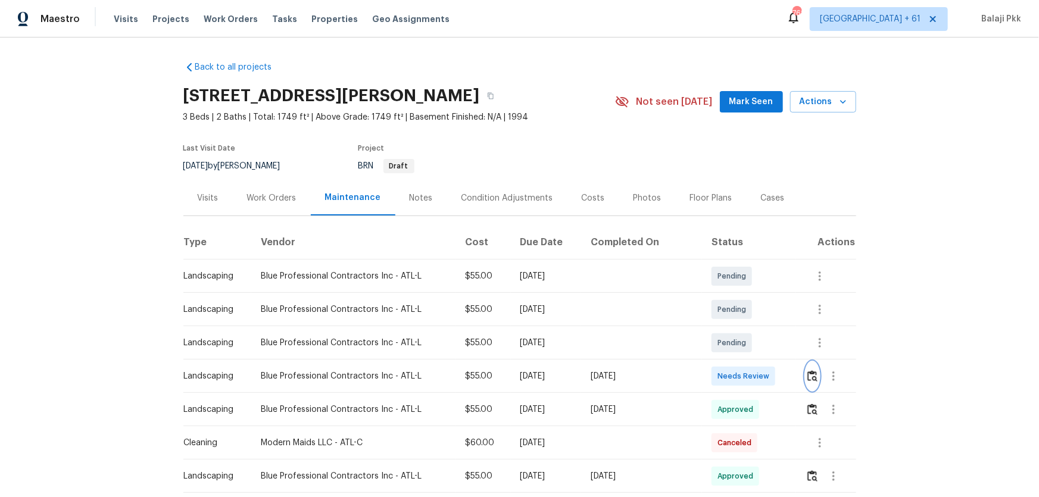
click at [739, 328] on img "button" at bounding box center [812, 375] width 10 height 11
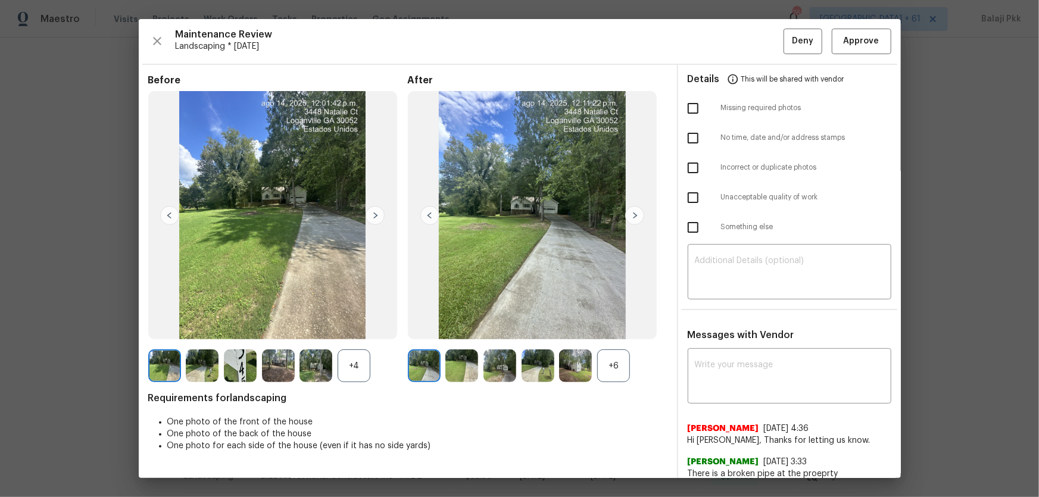
click at [625, 328] on div "+6" at bounding box center [613, 365] width 33 height 33
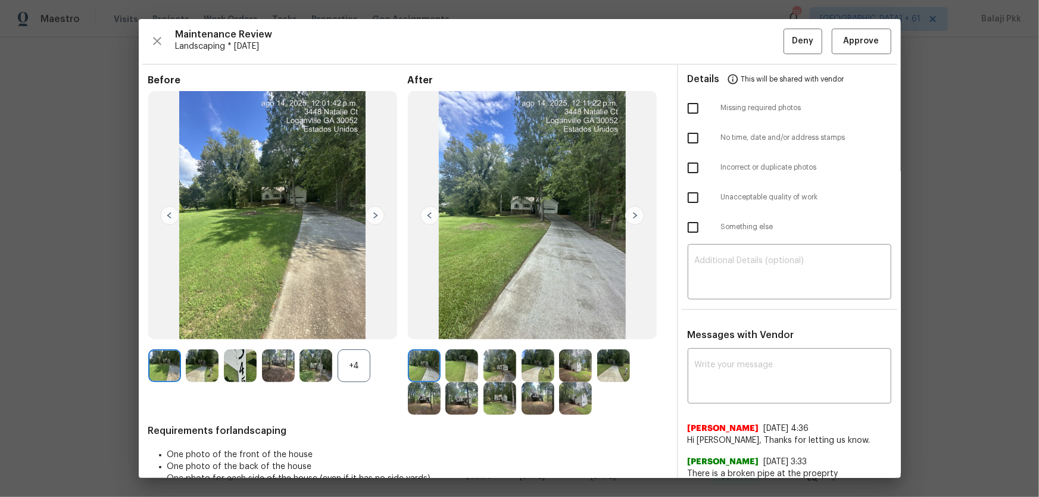
drag, startPoint x: 355, startPoint y: 374, endPoint x: 345, endPoint y: 332, distance: 42.9
click at [349, 328] on div "Before +4" at bounding box center [278, 244] width 260 height 341
drag, startPoint x: 867, startPoint y: 47, endPoint x: 860, endPoint y: 39, distance: 10.1
click at [739, 47] on span "Approve" at bounding box center [862, 41] width 36 height 15
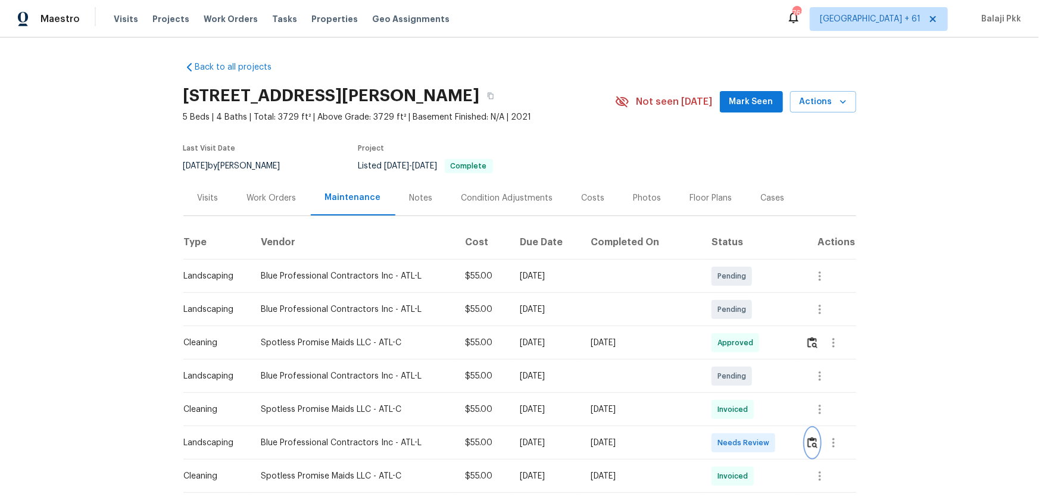
click at [739, 328] on img "button" at bounding box center [812, 442] width 10 height 11
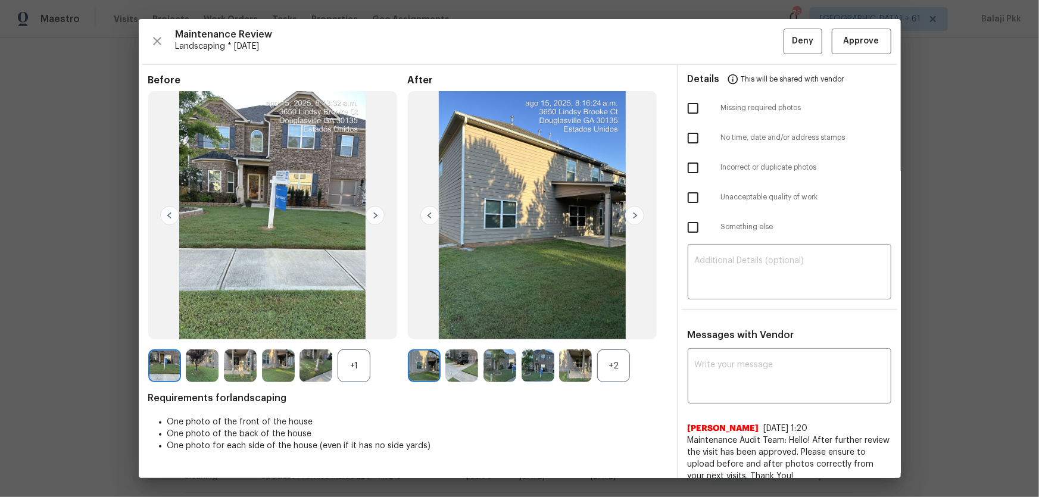
click at [607, 328] on div "+2" at bounding box center [613, 365] width 33 height 33
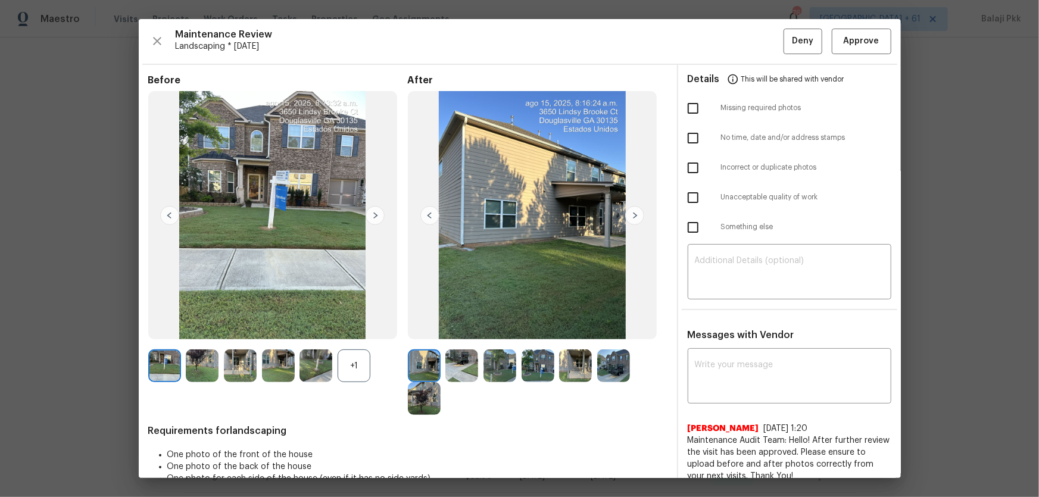
drag, startPoint x: 361, startPoint y: 370, endPoint x: 216, endPoint y: 17, distance: 380.9
click at [358, 328] on div "+1" at bounding box center [354, 365] width 33 height 33
click at [686, 107] on input "checkbox" at bounding box center [692, 108] width 25 height 25
checkbox input "true"
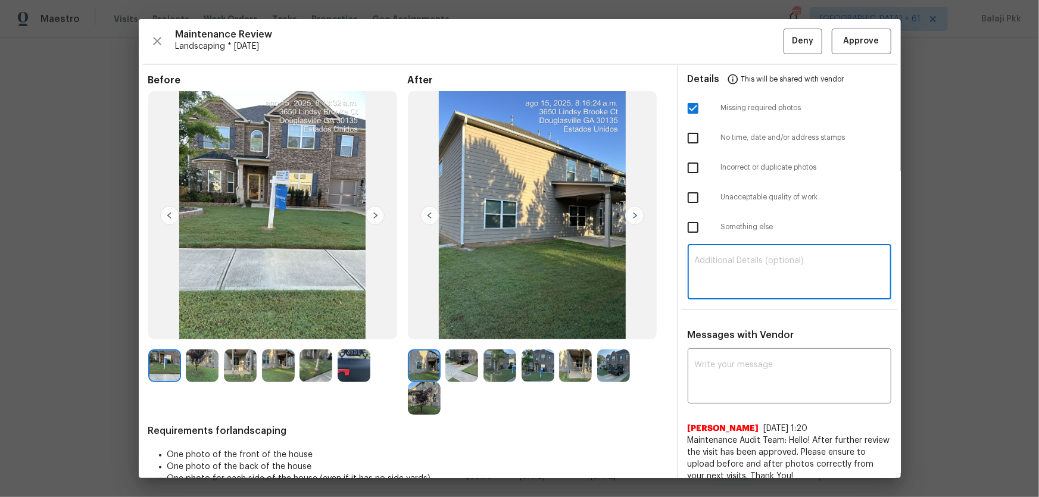
click at [733, 288] on textarea at bounding box center [789, 273] width 189 height 33
paste textarea "Maintenance Audit Team: Hello! Unfortunately, this landscaping visit completed …"
type textarea "Maintenance Audit Team: Hello! Unfortunately, this landscaping visit completed …"
click at [739, 328] on textarea at bounding box center [789, 377] width 189 height 33
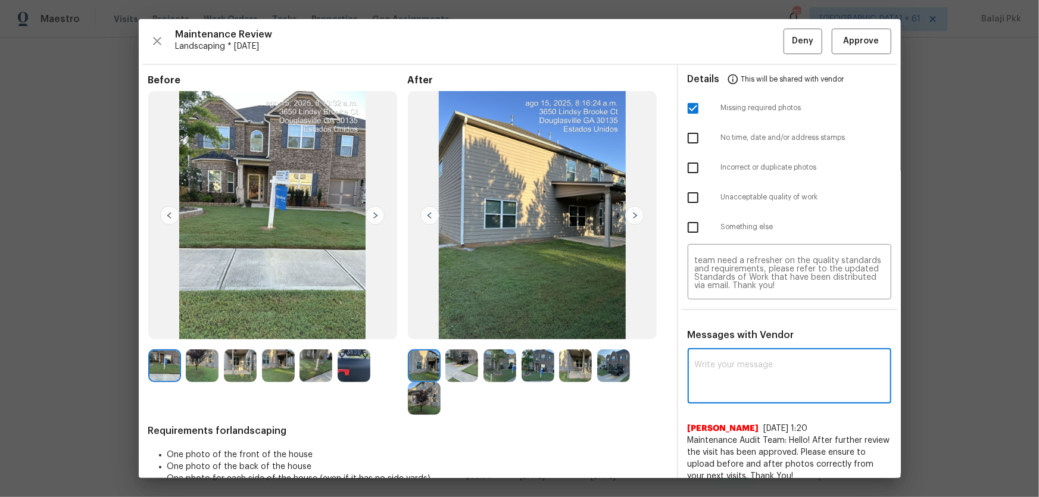
paste textarea "Maintenance Audit Team: Hello! Unfortunately, this landscaping visit completed …"
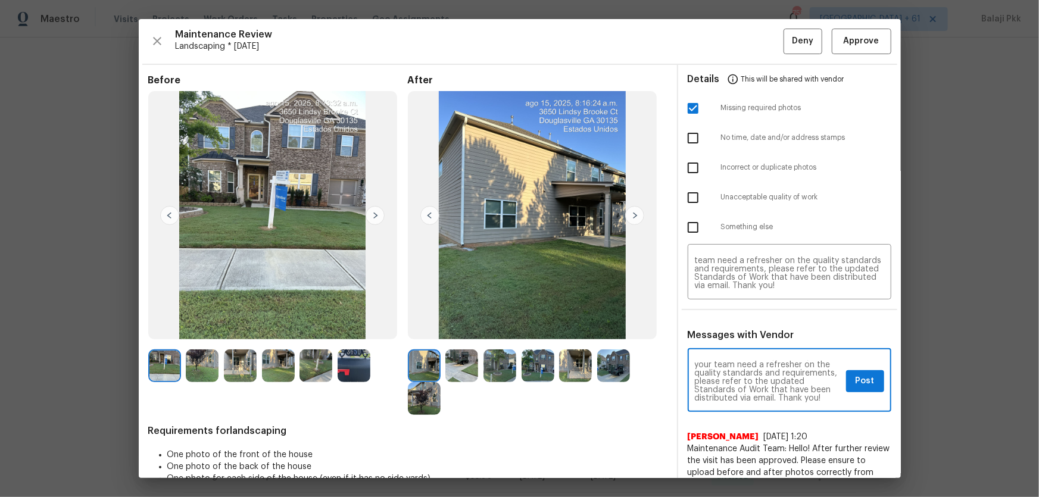
type textarea "Maintenance Audit Team: Hello! Unfortunately, this landscaping visit completed …"
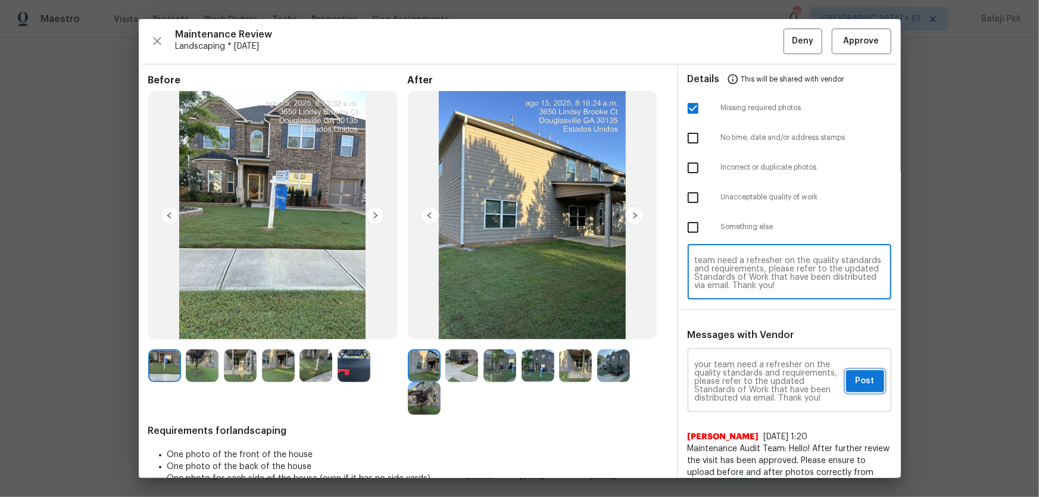
click at [739, 328] on button "Post" at bounding box center [865, 381] width 38 height 22
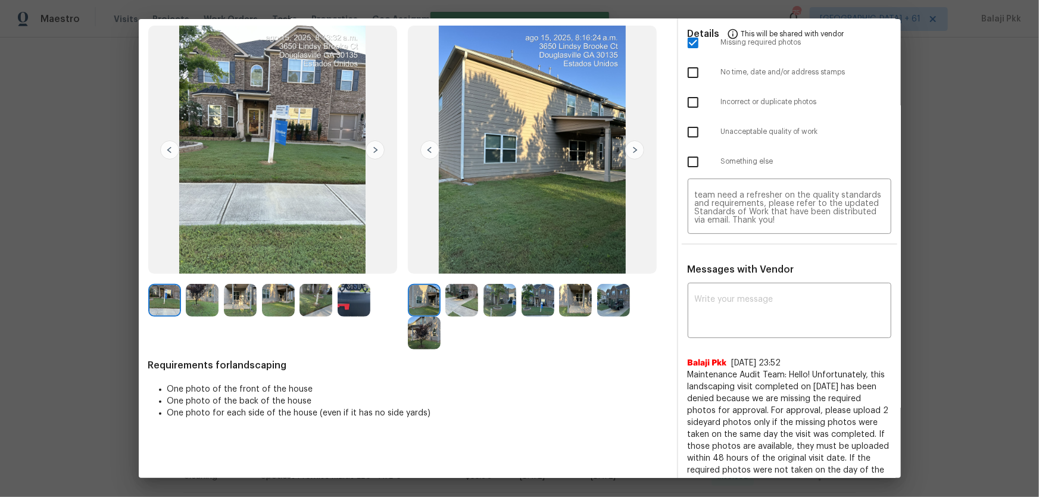
scroll to position [0, 0]
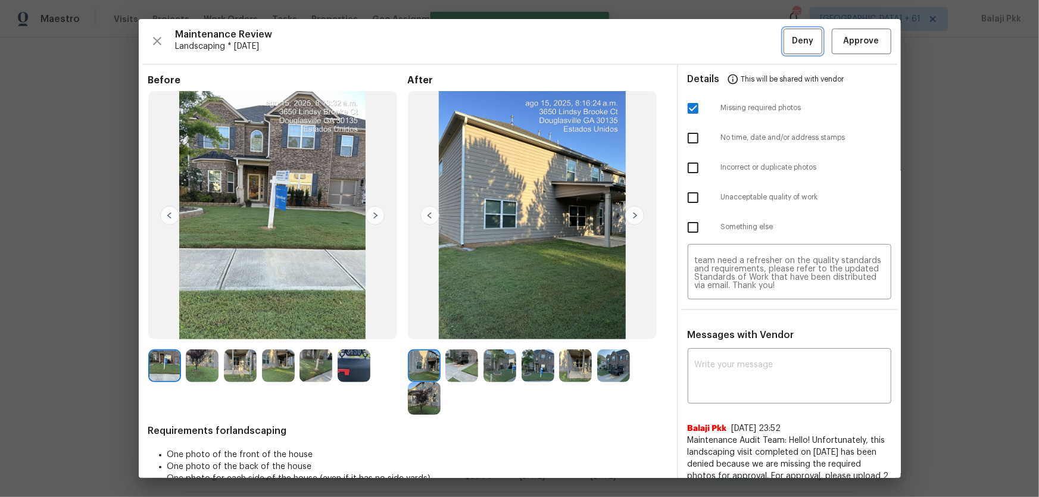
click at [739, 38] on span "Deny" at bounding box center [802, 41] width 21 height 15
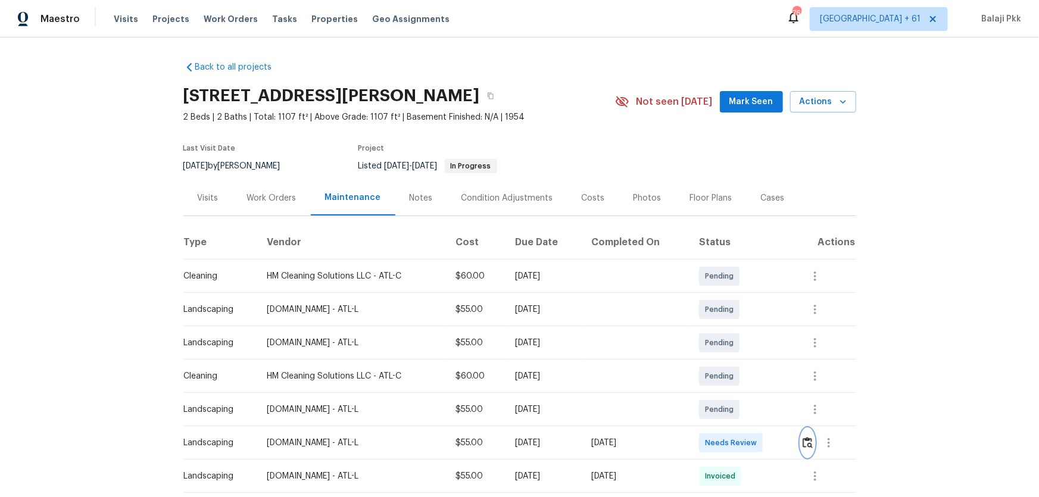
click at [739, 328] on img "button" at bounding box center [807, 442] width 10 height 11
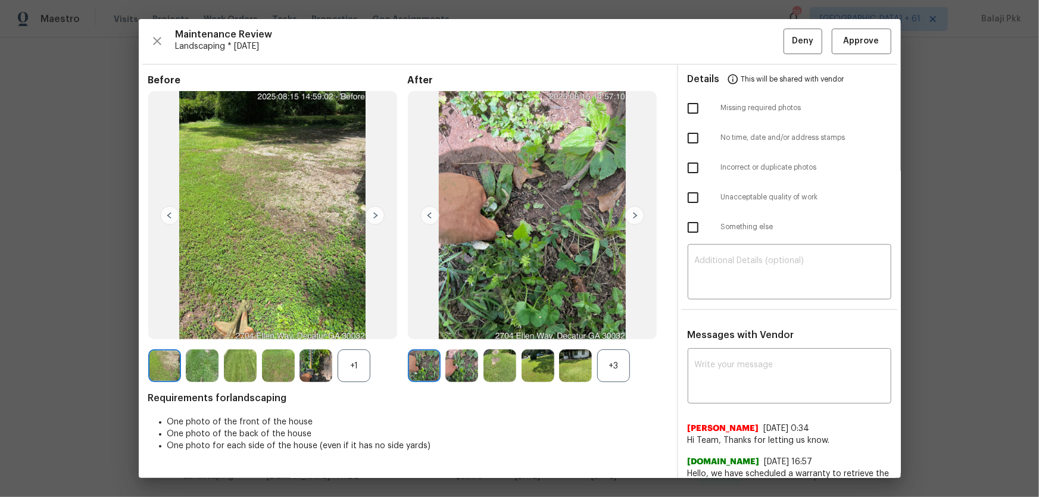
click at [619, 328] on div "+3" at bounding box center [613, 365] width 33 height 33
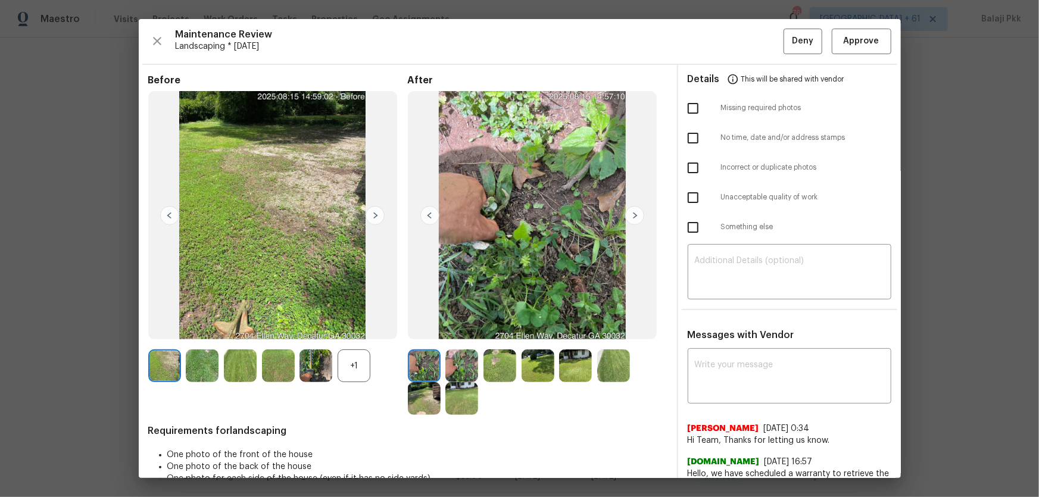
drag, startPoint x: 358, startPoint y: 371, endPoint x: 280, endPoint y: 176, distance: 210.0
click at [357, 328] on div "+1" at bounding box center [354, 365] width 33 height 33
click at [739, 35] on span "Approve" at bounding box center [862, 41] width 36 height 15
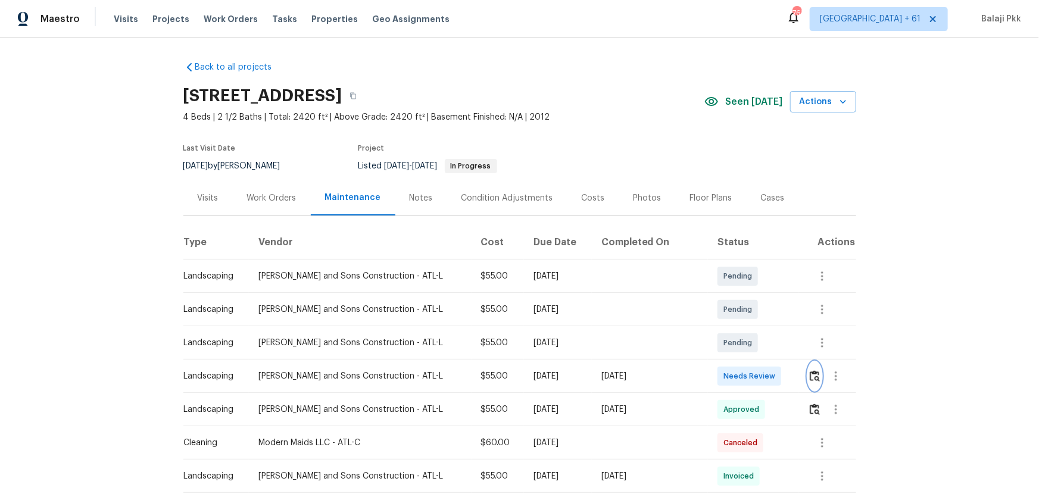
click at [739, 328] on img "button" at bounding box center [815, 375] width 10 height 11
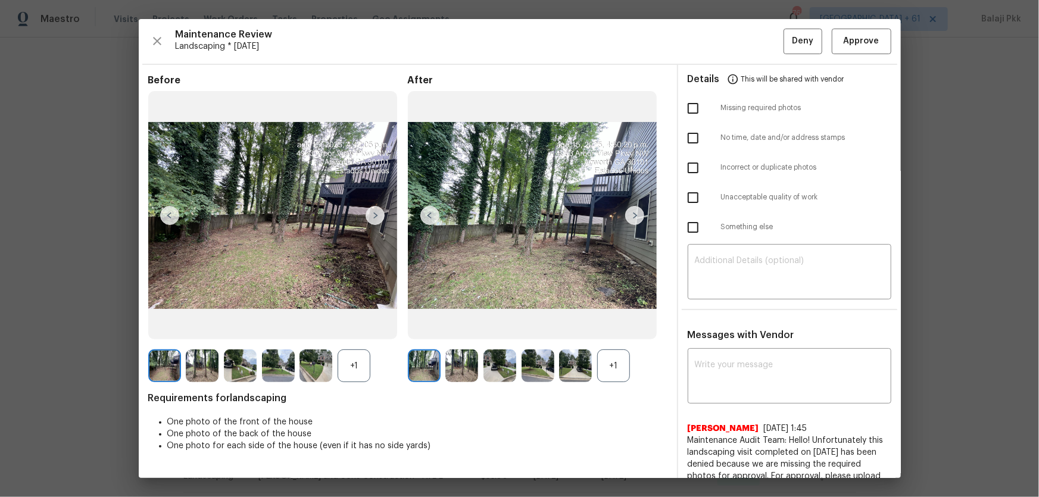
click at [618, 328] on div "+1" at bounding box center [613, 365] width 33 height 33
click at [364, 328] on div "+1" at bounding box center [354, 365] width 33 height 33
click at [739, 32] on button "Approve" at bounding box center [862, 42] width 60 height 26
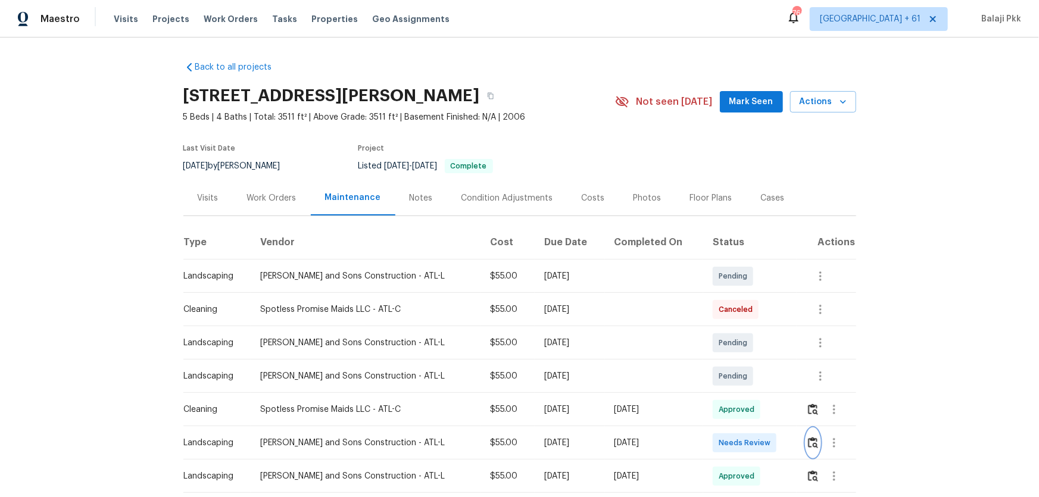
click at [739, 328] on img "button" at bounding box center [813, 442] width 10 height 11
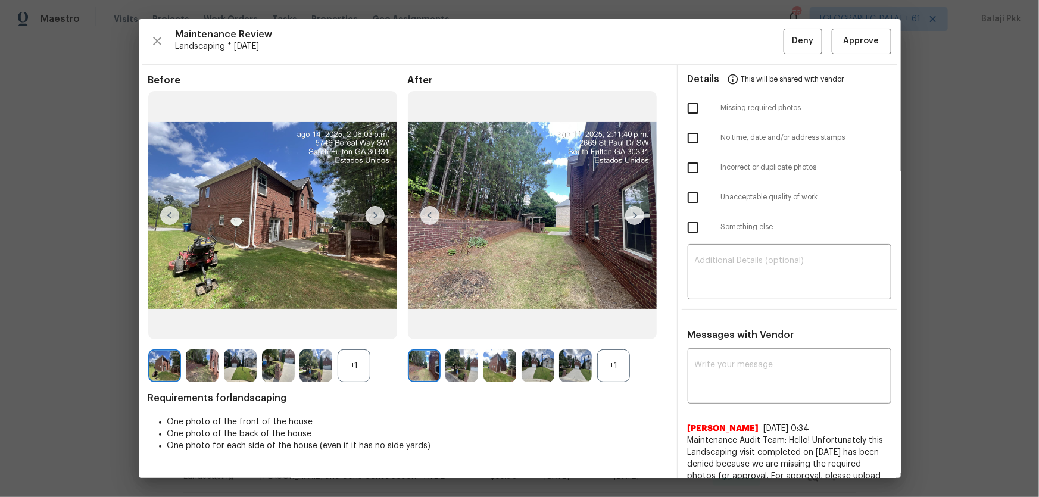
click at [621, 328] on div "+1" at bounding box center [613, 365] width 33 height 33
drag, startPoint x: 347, startPoint y: 364, endPoint x: 248, endPoint y: 113, distance: 269.4
click at [346, 328] on div "+1" at bounding box center [354, 365] width 33 height 33
click at [739, 45] on span "Approve" at bounding box center [862, 41] width 36 height 15
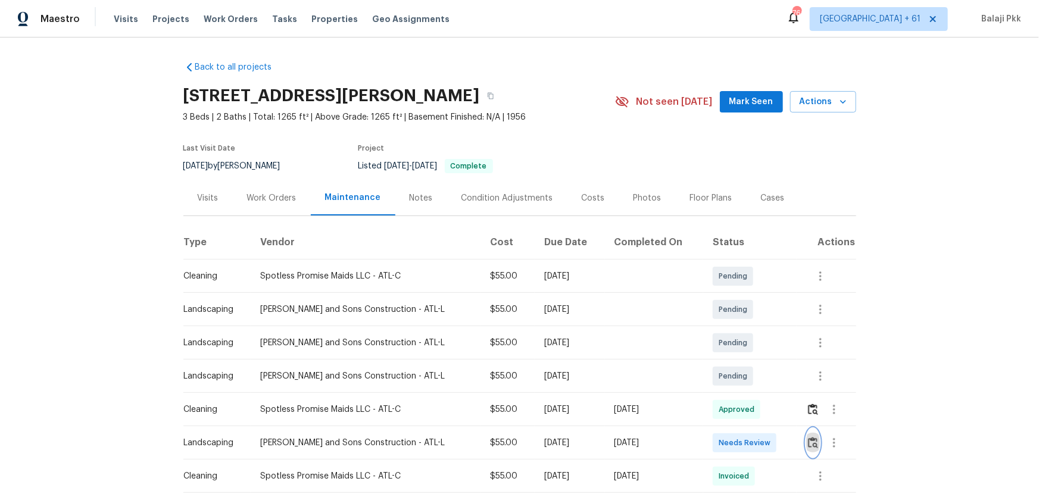
click at [739, 328] on img "button" at bounding box center [813, 442] width 10 height 11
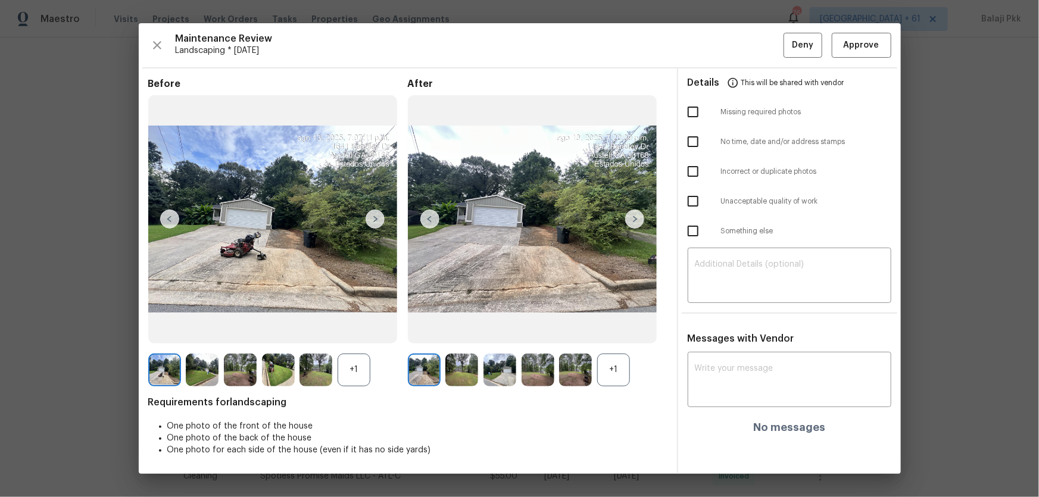
drag, startPoint x: 624, startPoint y: 391, endPoint x: 600, endPoint y: 376, distance: 28.1
click at [623, 328] on div "Before +1 After +1 Requirements for landscaping One photo of the front of the h…" at bounding box center [407, 276] width 519 height 396
click at [598, 328] on div "+1" at bounding box center [613, 370] width 33 height 33
click at [364, 328] on div "+1" at bounding box center [354, 370] width 33 height 33
click at [739, 51] on span "Approve" at bounding box center [861, 45] width 40 height 15
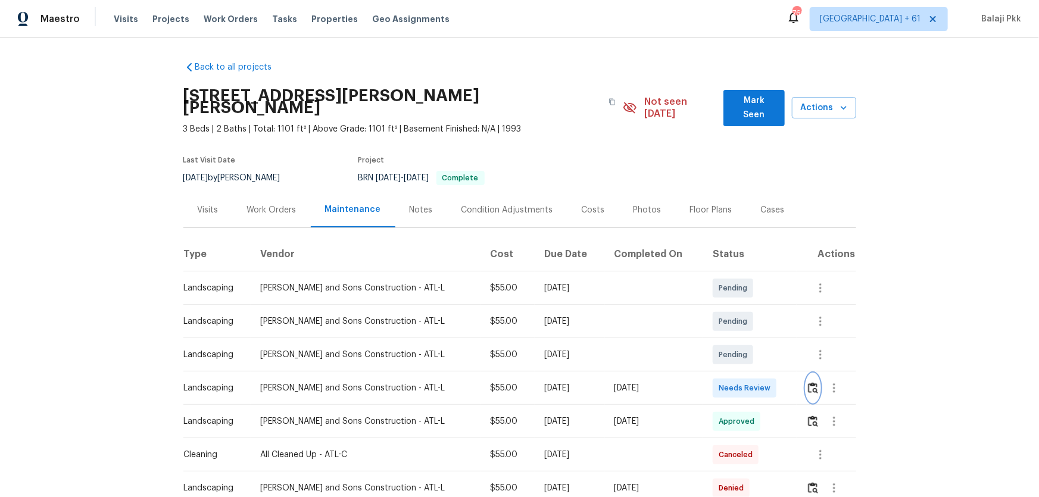
click at [739, 328] on img "button" at bounding box center [813, 387] width 10 height 11
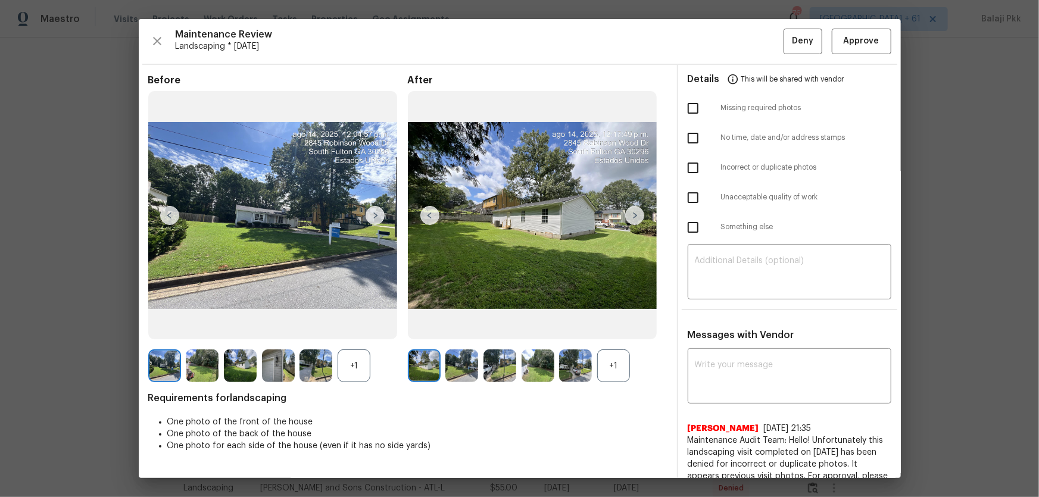
click at [618, 328] on div "+1" at bounding box center [613, 365] width 33 height 33
click at [345, 328] on div "+1" at bounding box center [354, 365] width 33 height 33
click at [314, 51] on span "Landscaping * [DATE]" at bounding box center [480, 46] width 608 height 12
click at [739, 39] on span "Approve" at bounding box center [862, 41] width 36 height 15
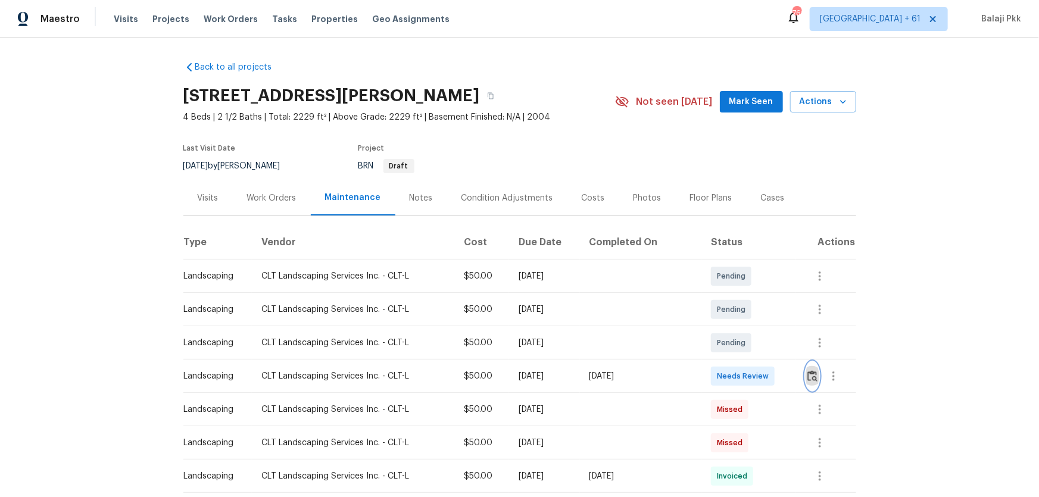
click at [739, 328] on img "button" at bounding box center [812, 375] width 10 height 11
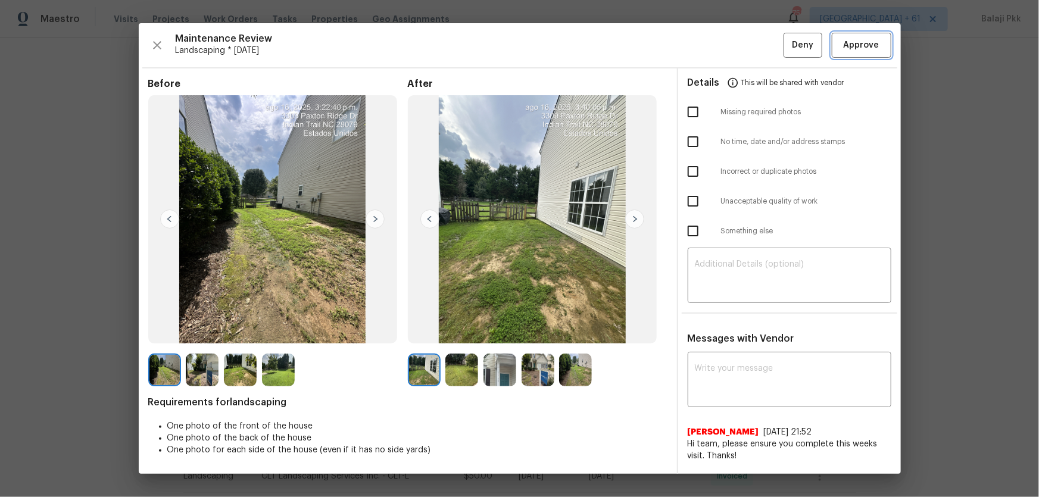
click at [739, 48] on span "Approve" at bounding box center [862, 45] width 36 height 15
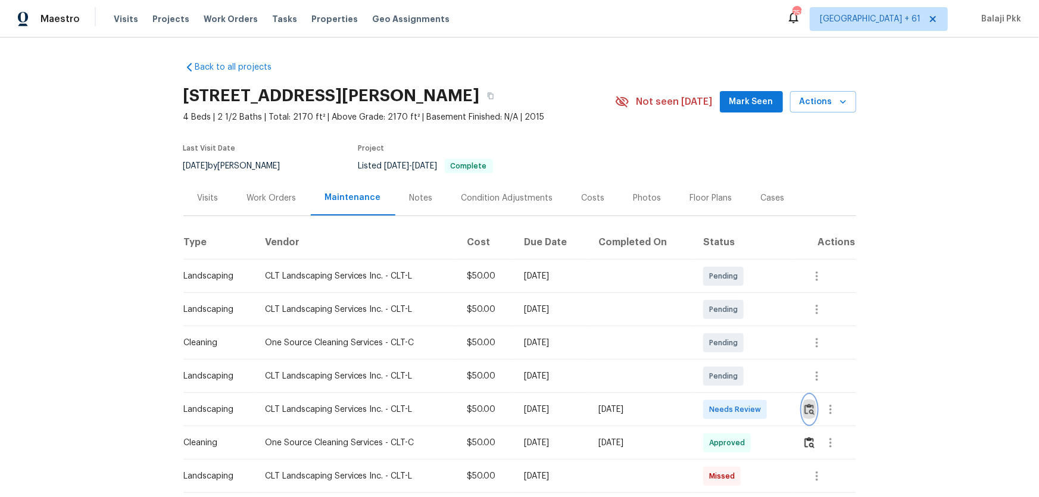
click at [739, 328] on img "button" at bounding box center [809, 409] width 10 height 11
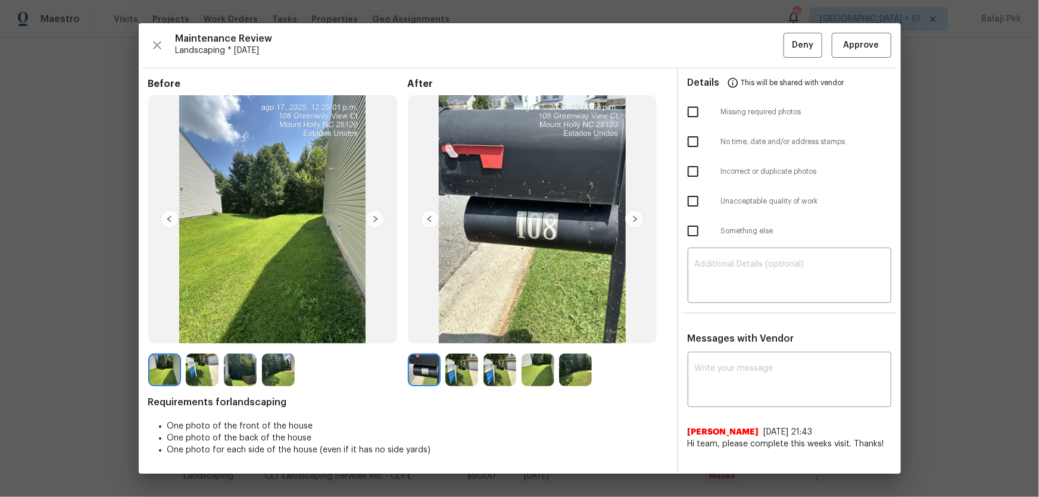
click at [698, 113] on input "checkbox" at bounding box center [692, 111] width 25 height 25
checkbox input "true"
drag, startPoint x: 794, startPoint y: 267, endPoint x: 811, endPoint y: 268, distance: 17.3
click at [739, 267] on textarea at bounding box center [789, 276] width 189 height 33
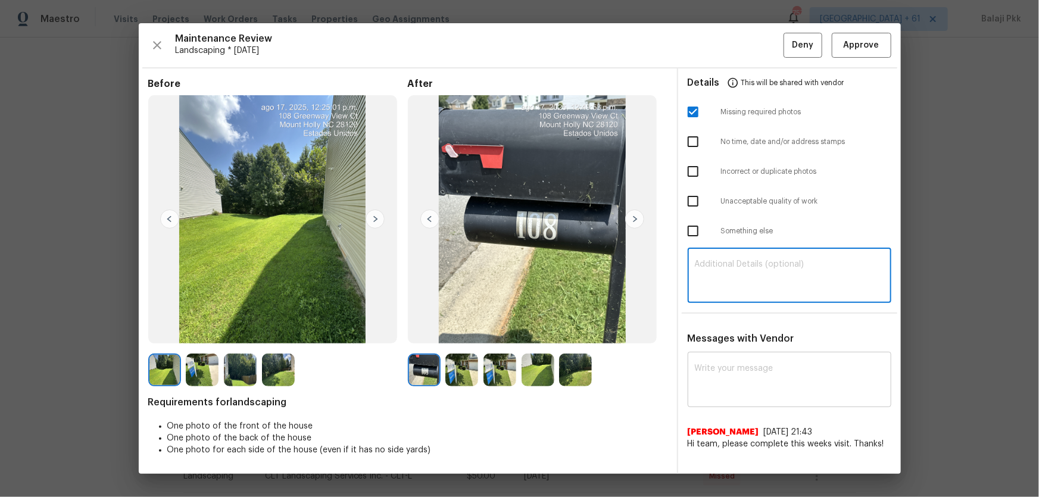
paste textarea "Maintenance Audit Team: Hello! Unfortunately, this Landscaping visit completed …"
type textarea "Maintenance Audit Team: Hello! Unfortunately, this Landscaping visit completed …"
click at [739, 328] on textarea at bounding box center [789, 380] width 189 height 33
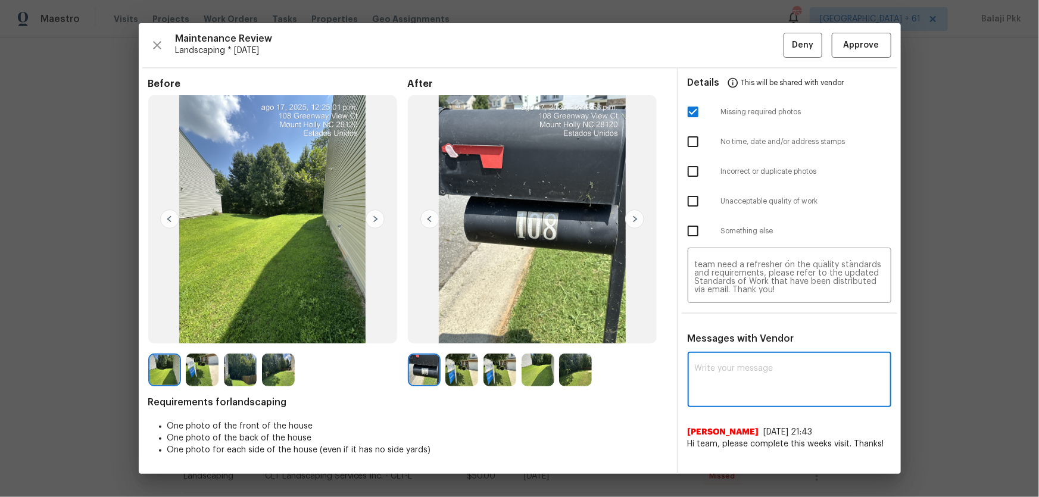
paste textarea "Maintenance Audit Team: Hello! Unfortunately, this Landscaping visit completed …"
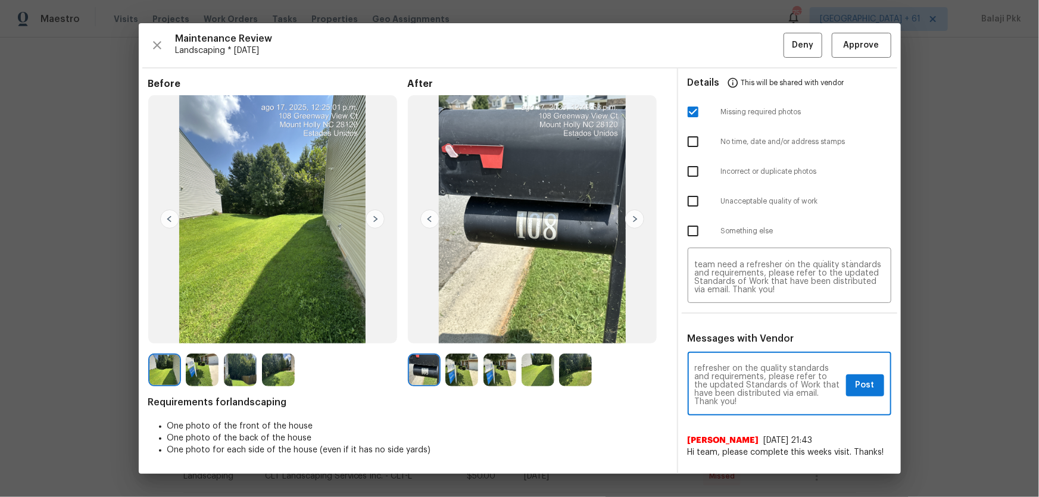
type textarea "Maintenance Audit Team: Hello! Unfortunately, this Landscaping visit completed …"
click at [637, 214] on img at bounding box center [634, 219] width 19 height 19
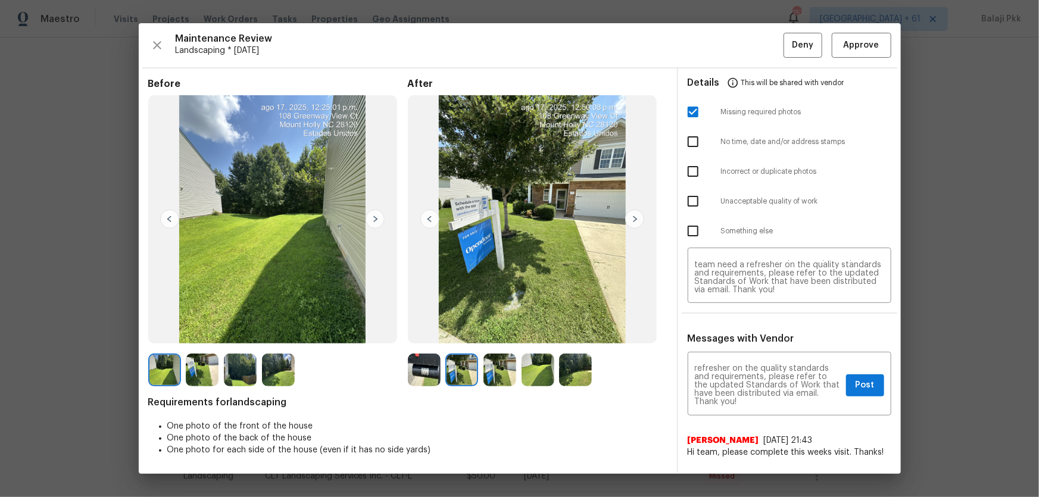
click at [637, 214] on img at bounding box center [634, 219] width 19 height 19
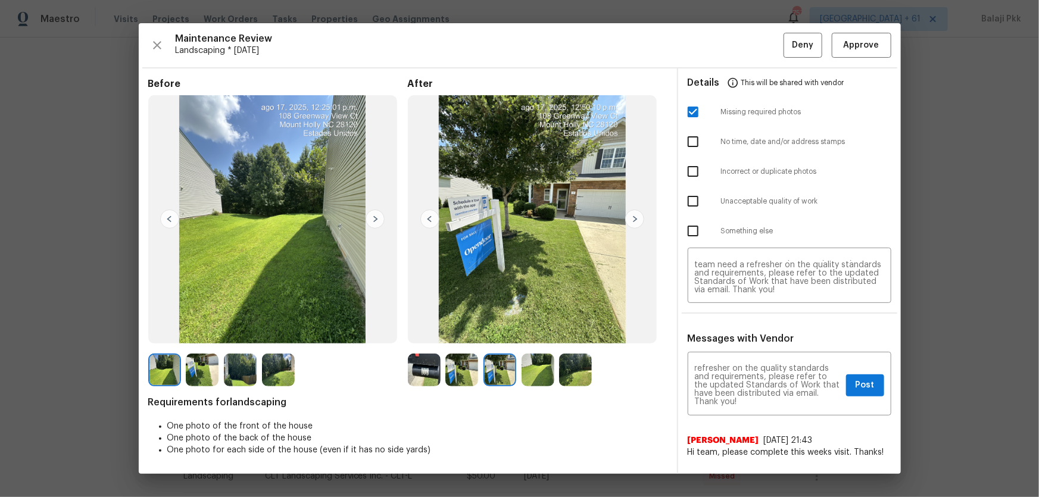
click at [637, 214] on img at bounding box center [634, 219] width 19 height 19
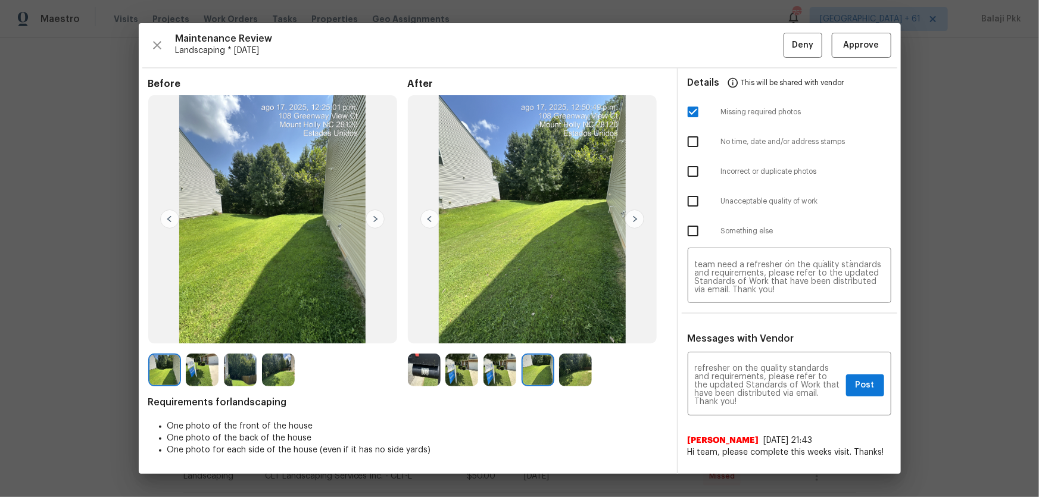
click at [637, 214] on img at bounding box center [634, 219] width 19 height 19
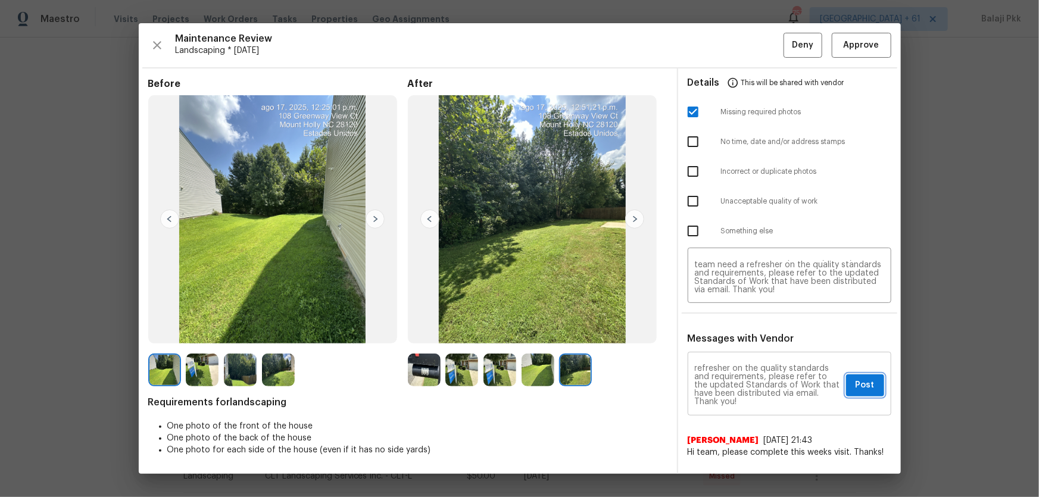
click at [739, 328] on button "Post" at bounding box center [865, 385] width 38 height 22
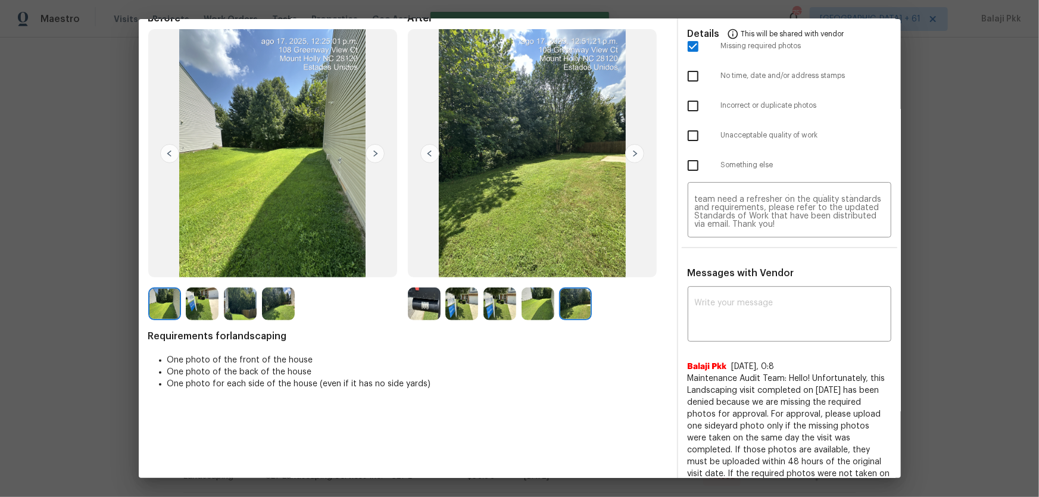
scroll to position [0, 0]
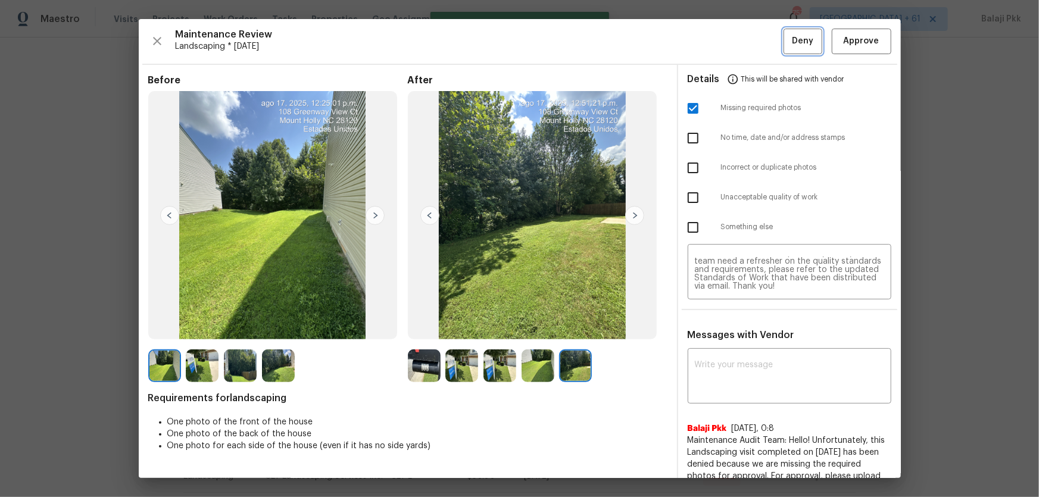
click at [739, 47] on span "Deny" at bounding box center [802, 41] width 21 height 15
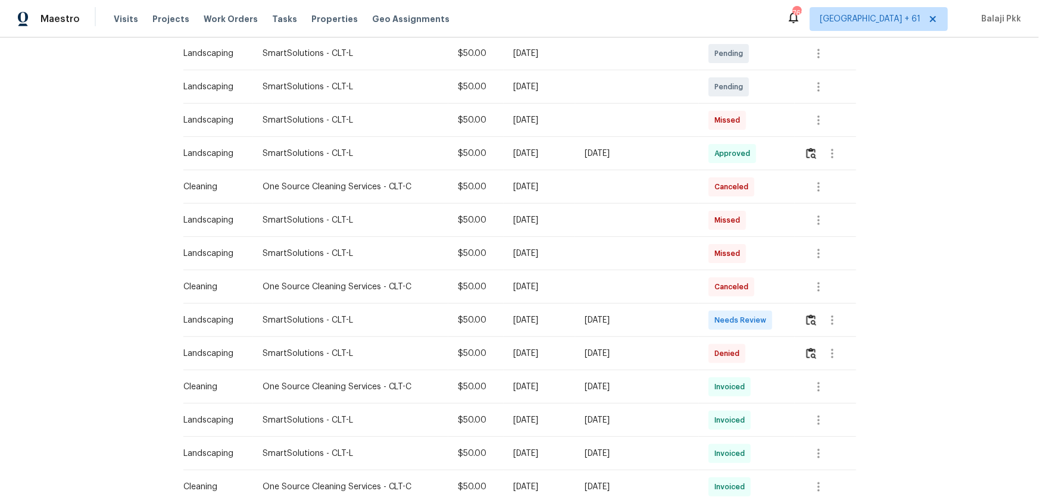
scroll to position [270, 0]
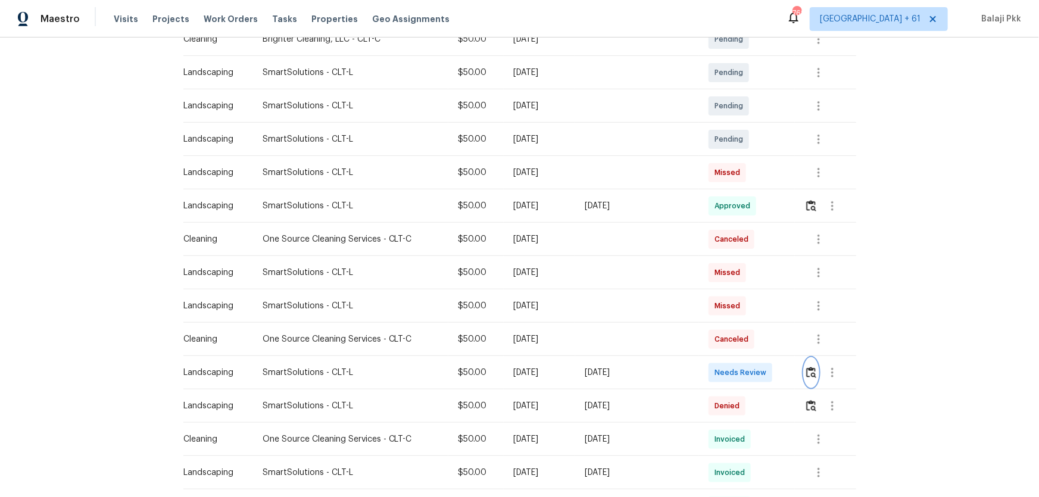
click at [739, 328] on img "button" at bounding box center [811, 372] width 10 height 11
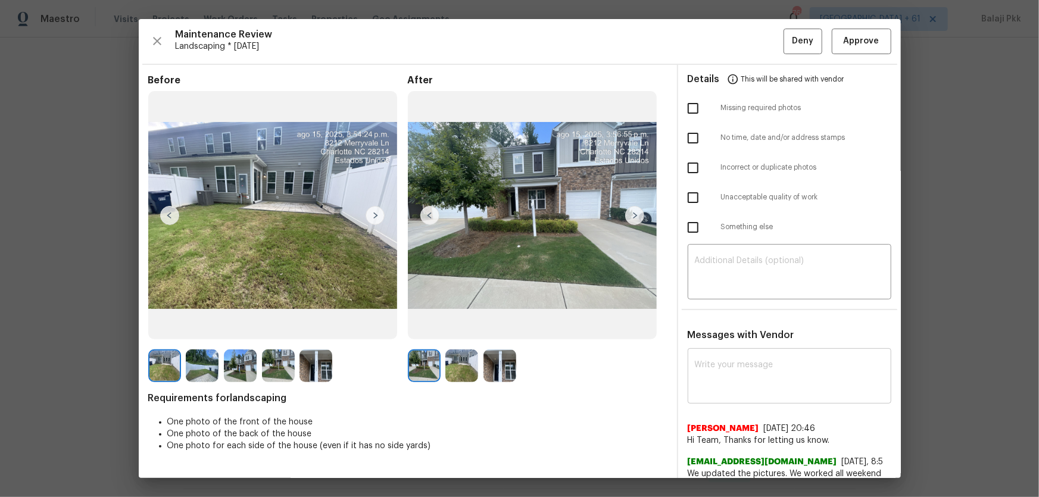
click at [729, 328] on div "x ​" at bounding box center [790, 377] width 204 height 52
paste textarea "Maintenance Audit Team: Hello! After further review the visit (date) has been a…"
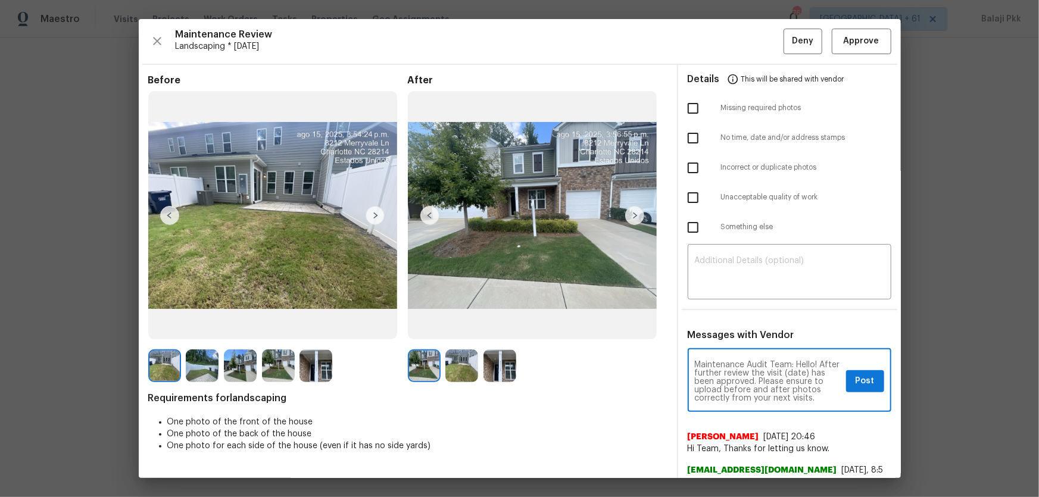
drag, startPoint x: 799, startPoint y: 372, endPoint x: 811, endPoint y: 370, distance: 12.0
click at [739, 328] on textarea "Maintenance Audit Team: Hello! After further review the visit (date) has been a…" at bounding box center [768, 382] width 146 height 42
type textarea "Maintenance Audit Team: Hello! After further review the visit has been approved…"
click at [739, 328] on span "Post" at bounding box center [864, 381] width 19 height 15
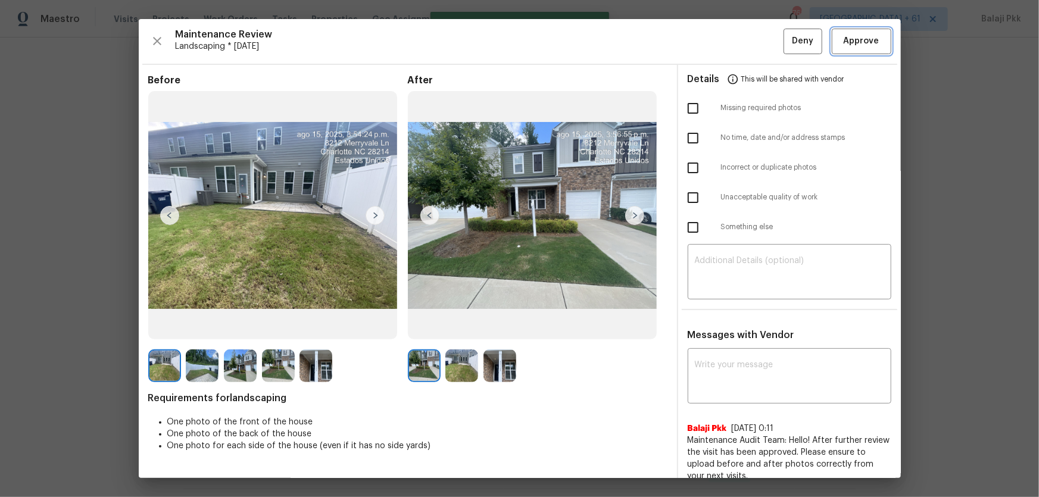
click at [739, 45] on span "Approve" at bounding box center [862, 41] width 36 height 15
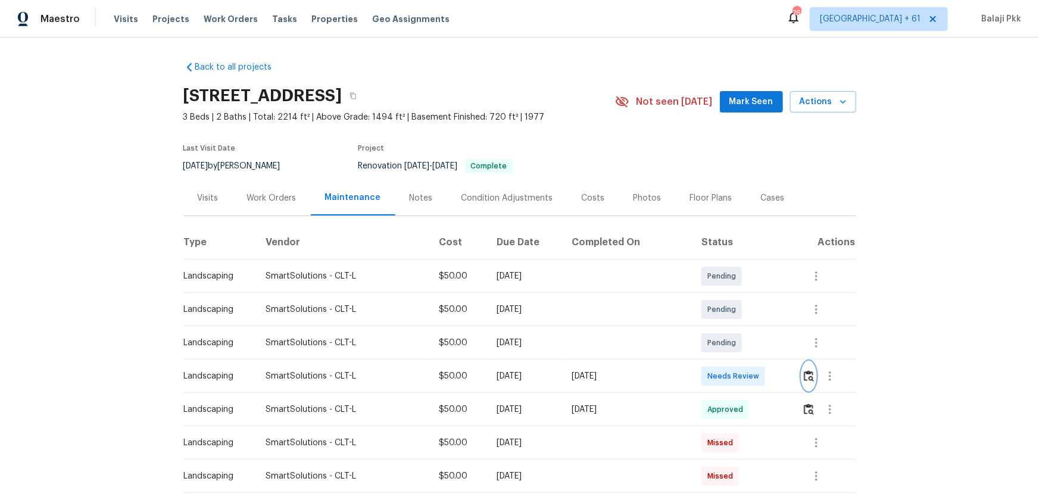
click at [739, 328] on img "button" at bounding box center [809, 375] width 10 height 11
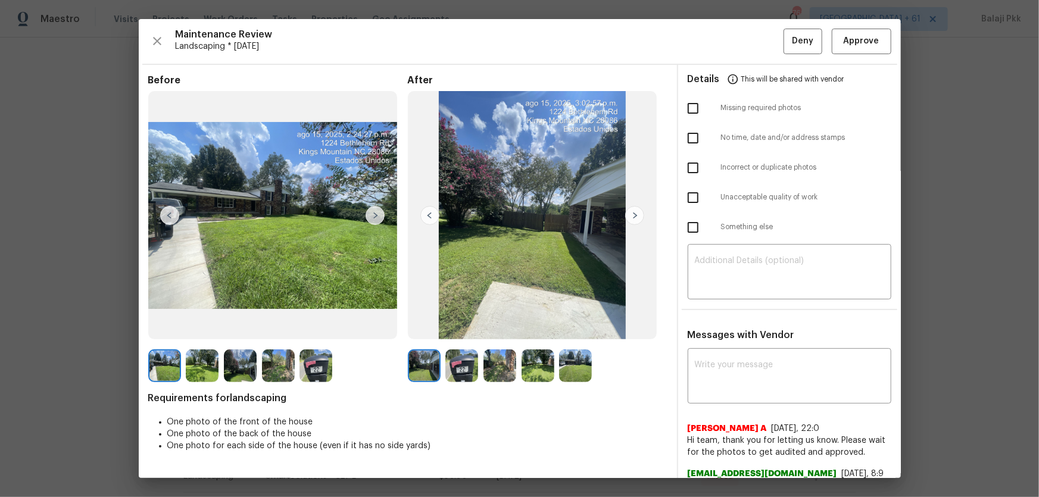
click at [371, 211] on img at bounding box center [374, 215] width 19 height 19
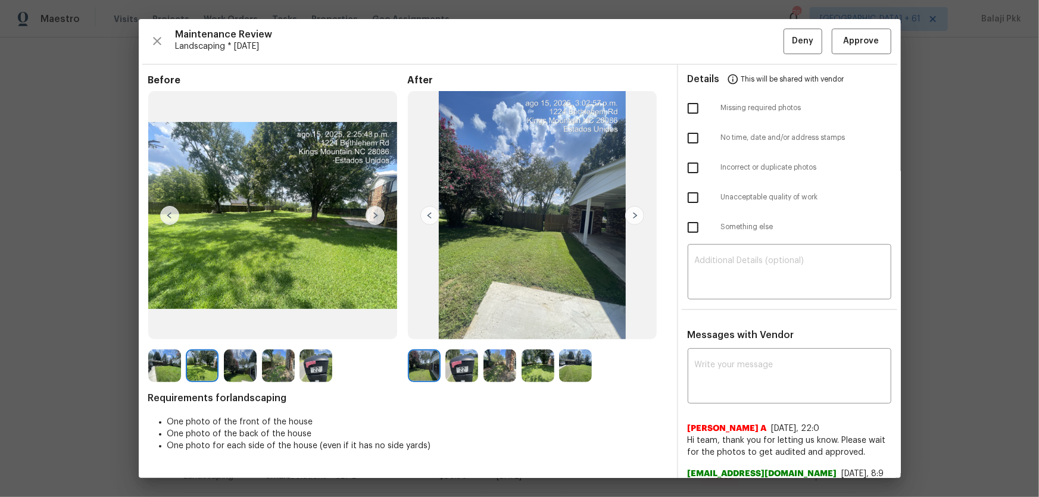
click at [372, 211] on img at bounding box center [374, 215] width 19 height 19
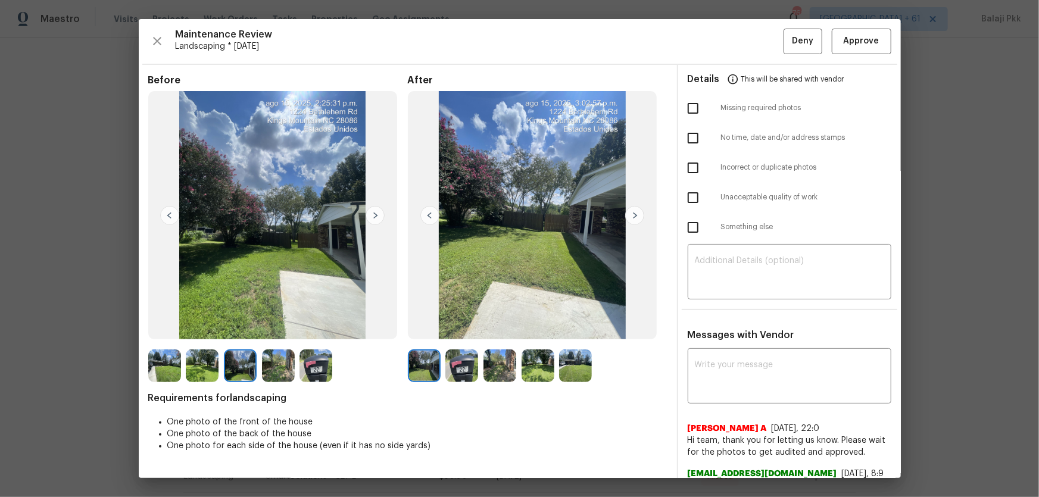
click at [372, 211] on img at bounding box center [374, 215] width 19 height 19
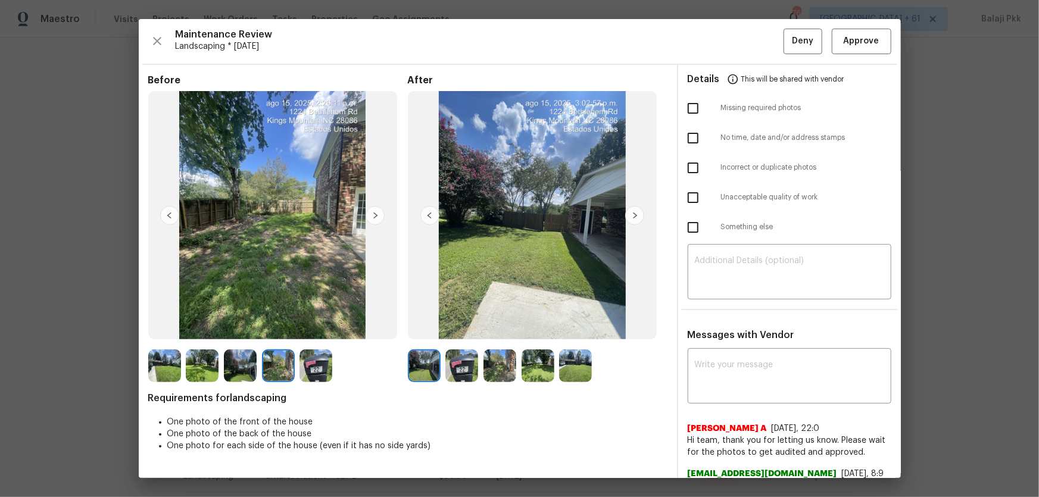
click at [372, 211] on img at bounding box center [374, 215] width 19 height 19
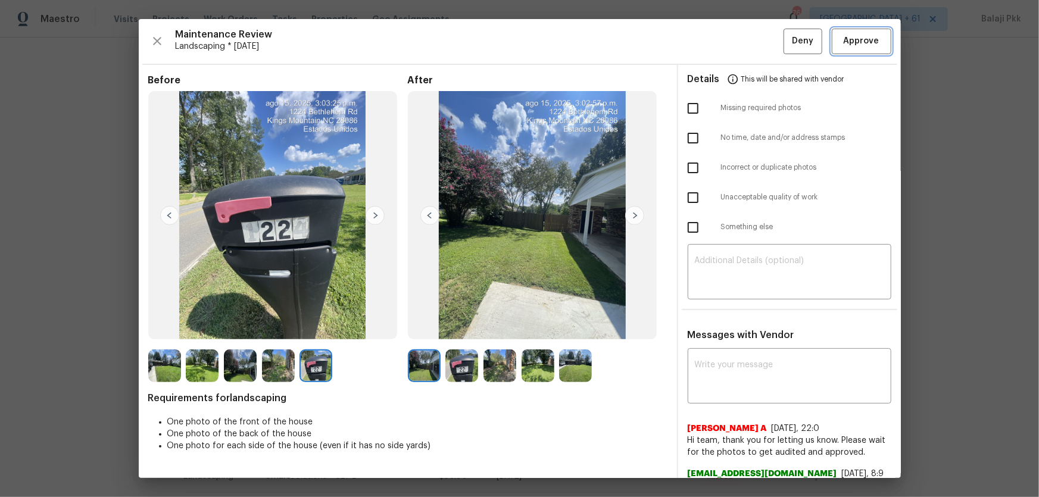
drag, startPoint x: 852, startPoint y: 44, endPoint x: 773, endPoint y: 6, distance: 87.3
click at [739, 44] on span "Approve" at bounding box center [862, 41] width 36 height 15
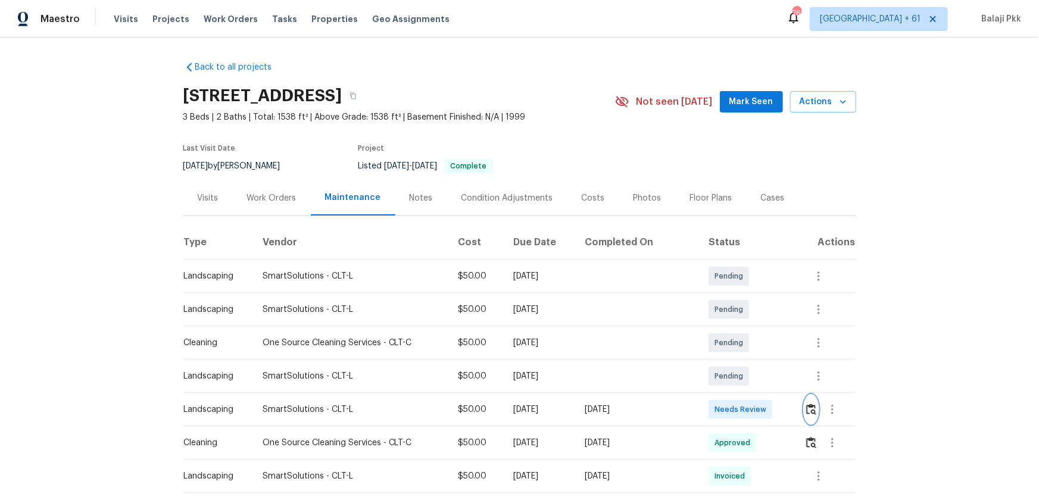
click at [739, 328] on img "button" at bounding box center [811, 409] width 10 height 11
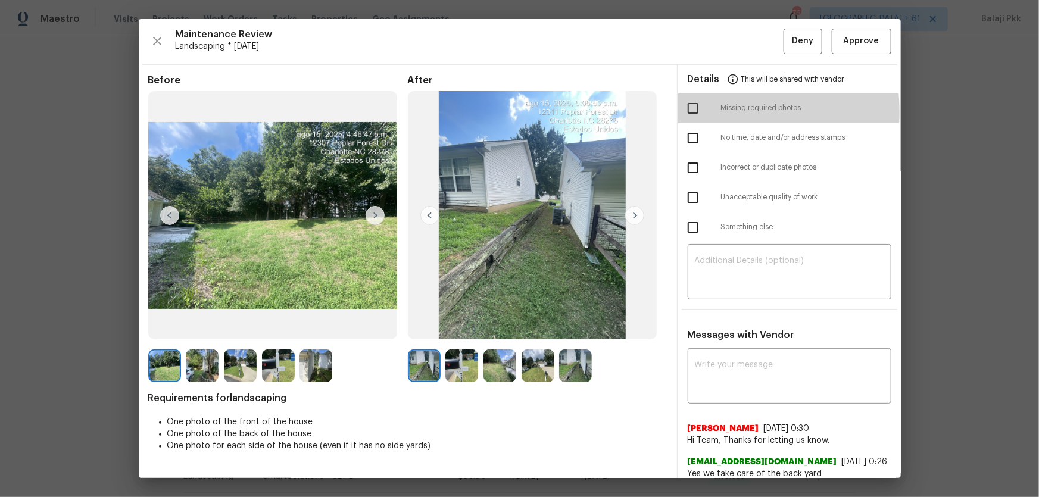
click at [692, 111] on input "checkbox" at bounding box center [692, 108] width 25 height 25
checkbox input "true"
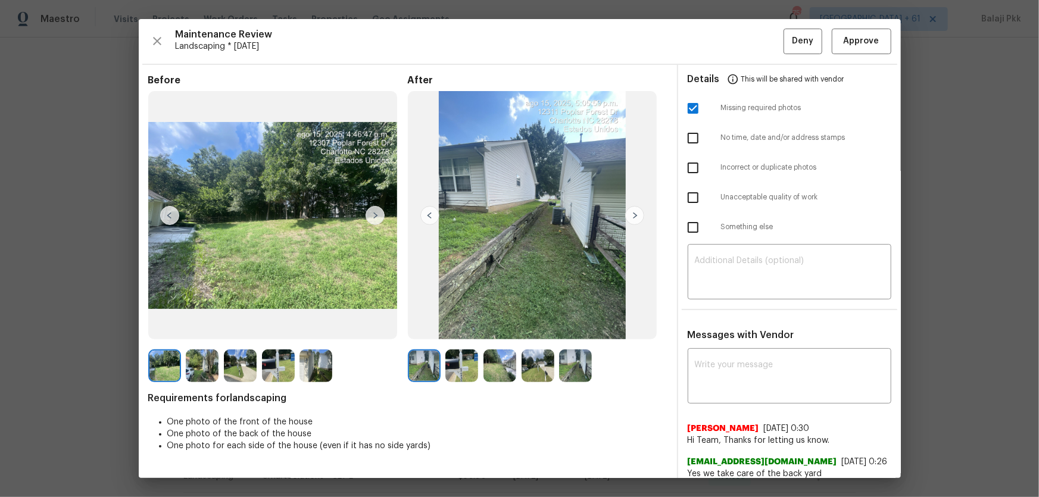
click at [681, 51] on span "Landscaping * [DATE]" at bounding box center [480, 46] width 608 height 12
click at [739, 277] on textarea at bounding box center [789, 273] width 189 height 33
paste textarea "Maintenance Audit Team: Hello! Unfortunately, this Landscaping visit completed …"
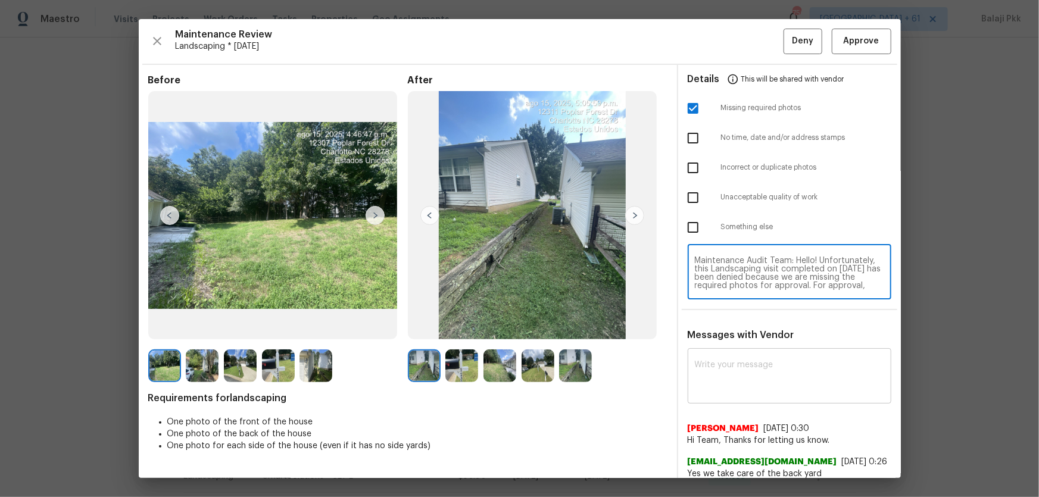
scroll to position [100, 0]
type textarea "Maintenance Audit Team: Hello! Unfortunately, this Landscaping visit completed …"
click at [739, 328] on textarea at bounding box center [789, 377] width 189 height 33
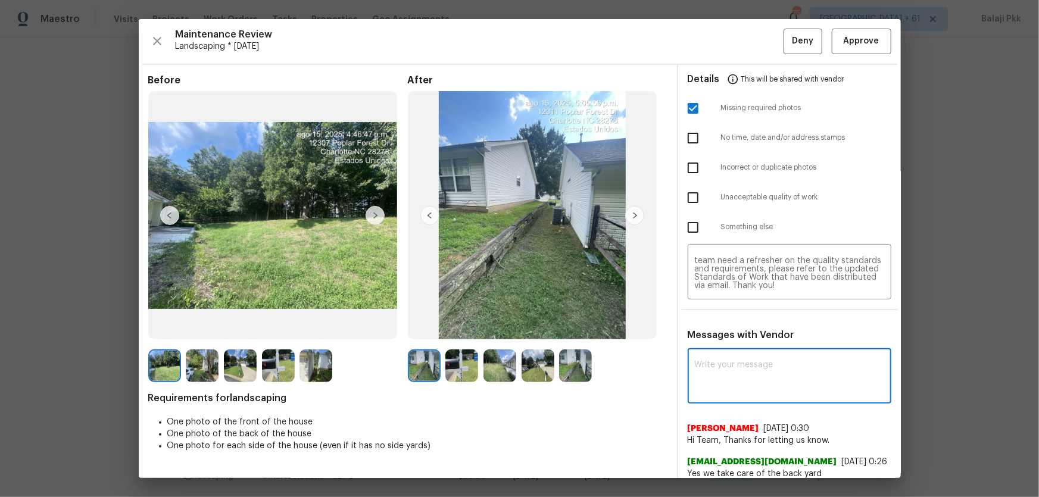
paste textarea "Maintenance Audit Team: Hello! Unfortunately, this Landscaping visit completed …"
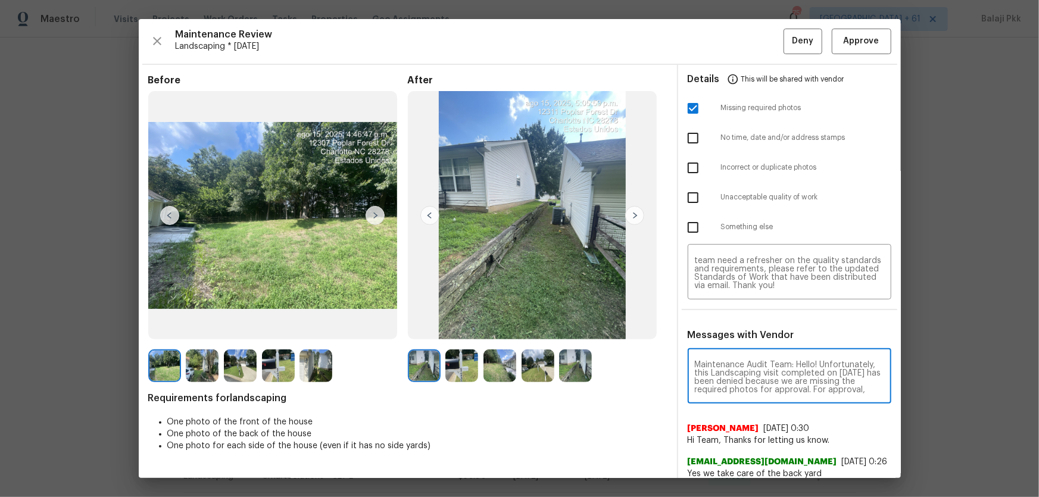
scroll to position [133, 0]
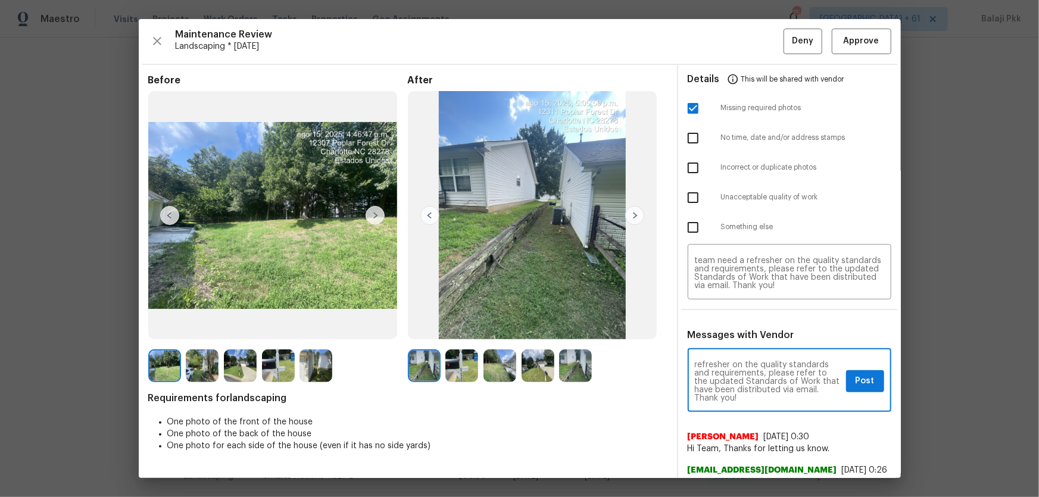
type textarea "Maintenance Audit Team: Hello! Unfortunately, this Landscaping visit completed …"
click at [739, 328] on span "Post" at bounding box center [864, 381] width 19 height 15
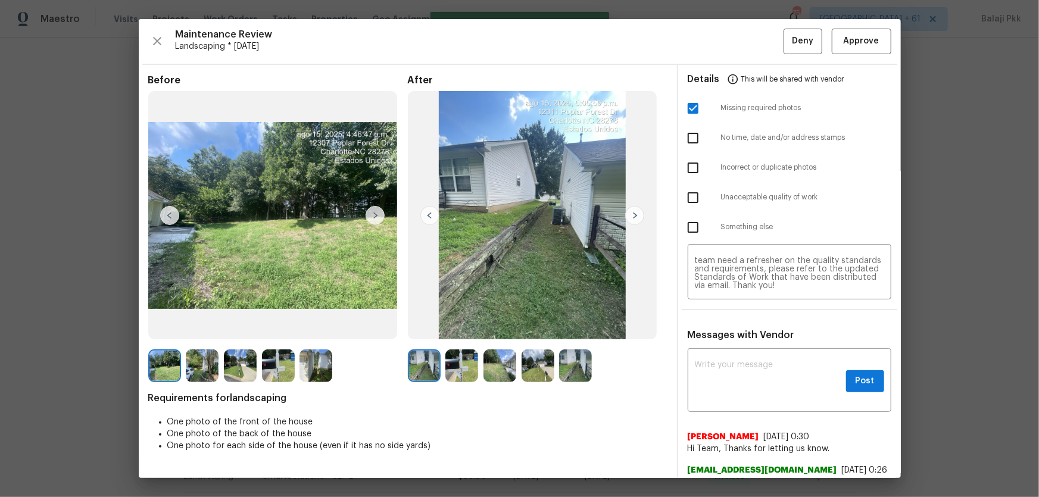
scroll to position [0, 0]
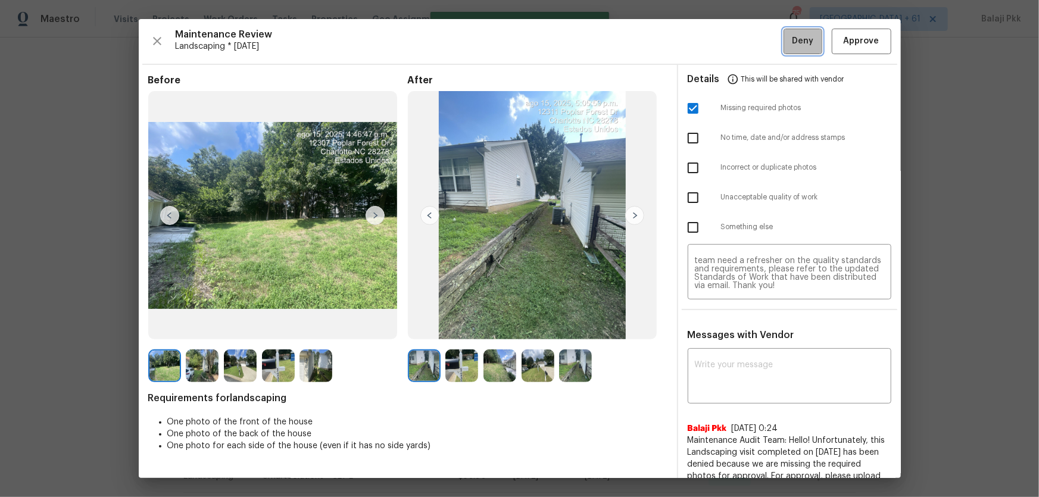
click at [739, 40] on span "Deny" at bounding box center [802, 41] width 21 height 15
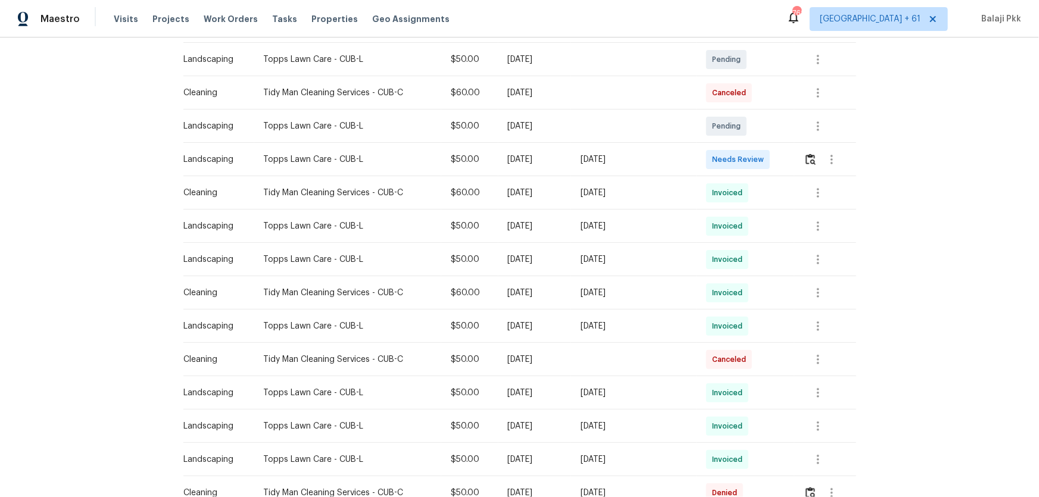
scroll to position [162, 0]
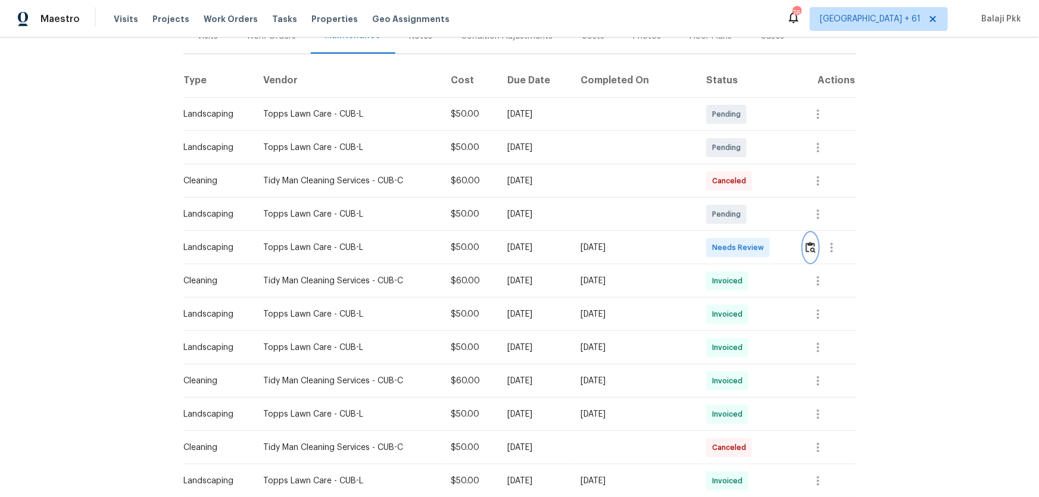
click at [739, 249] on img "button" at bounding box center [810, 247] width 10 height 11
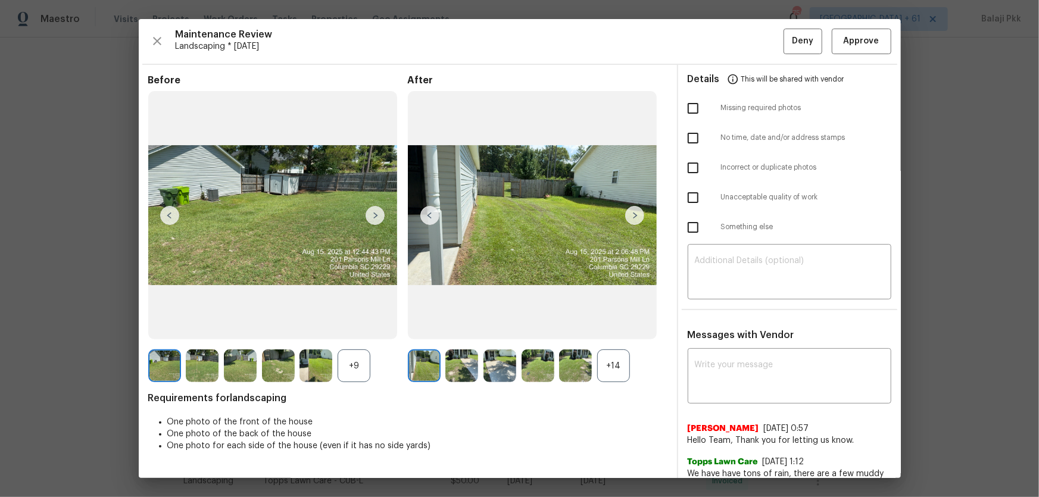
click at [614, 328] on div "+14" at bounding box center [613, 365] width 33 height 33
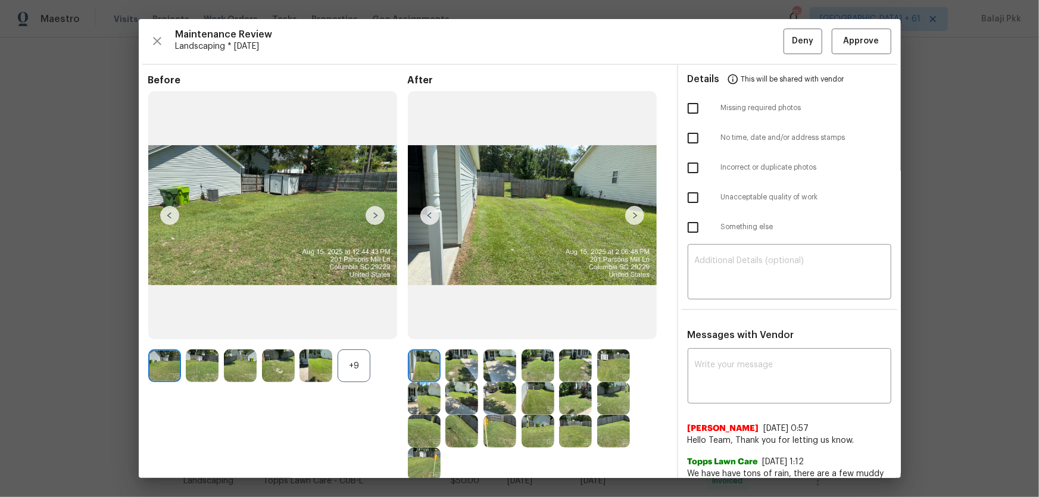
click at [354, 328] on div "+9" at bounding box center [354, 365] width 33 height 33
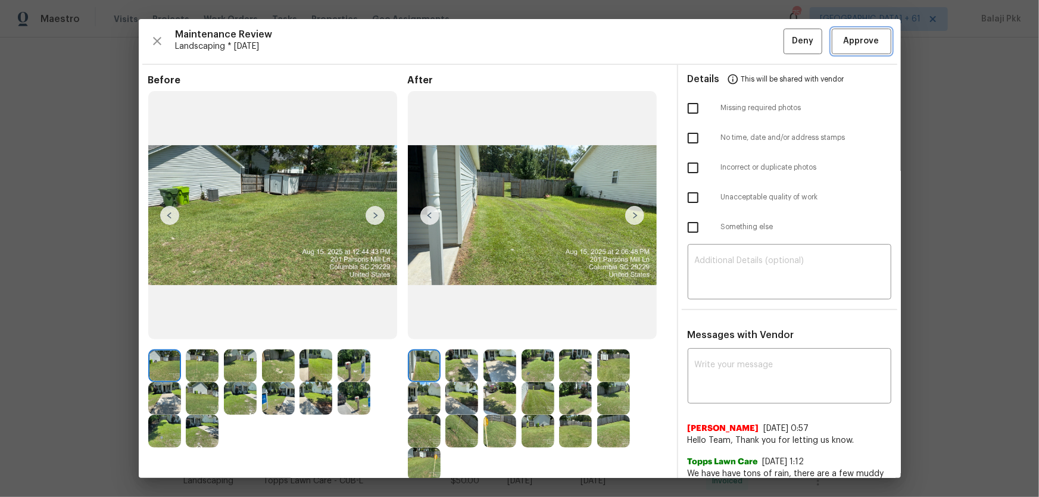
click at [739, 45] on span "Approve" at bounding box center [861, 41] width 40 height 15
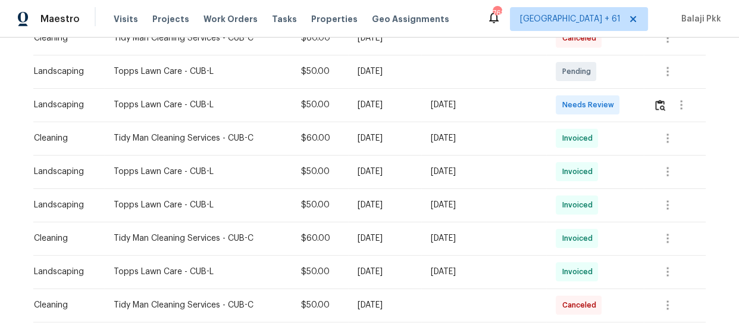
scroll to position [324, 0]
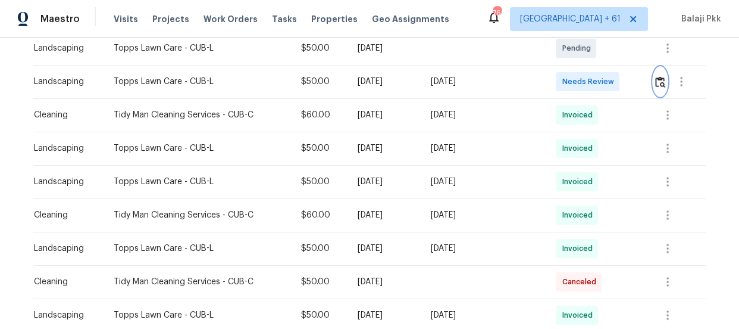
click at [663, 80] on button "button" at bounding box center [661, 81] width 14 height 29
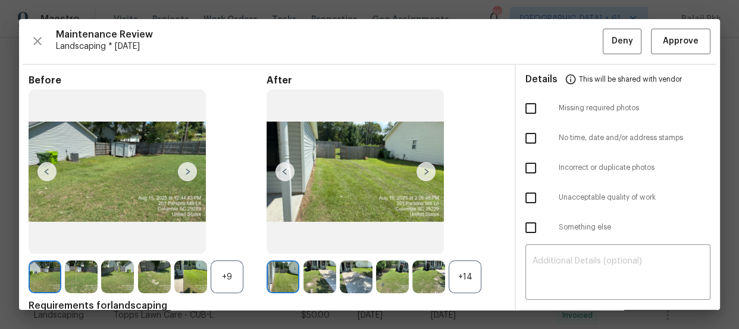
click at [482, 285] on div "+14" at bounding box center [386, 276] width 238 height 33
click at [473, 279] on div "+14" at bounding box center [465, 276] width 33 height 33
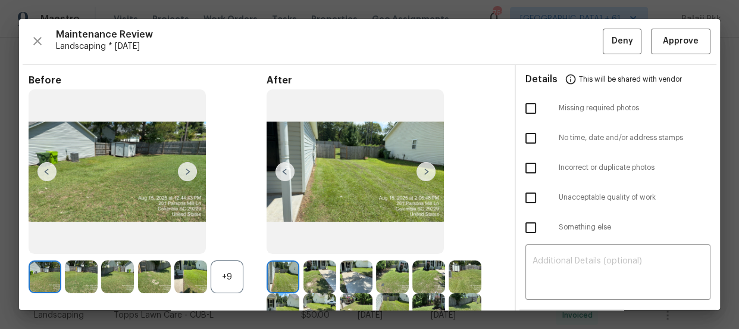
click at [230, 276] on div "+9" at bounding box center [227, 276] width 33 height 33
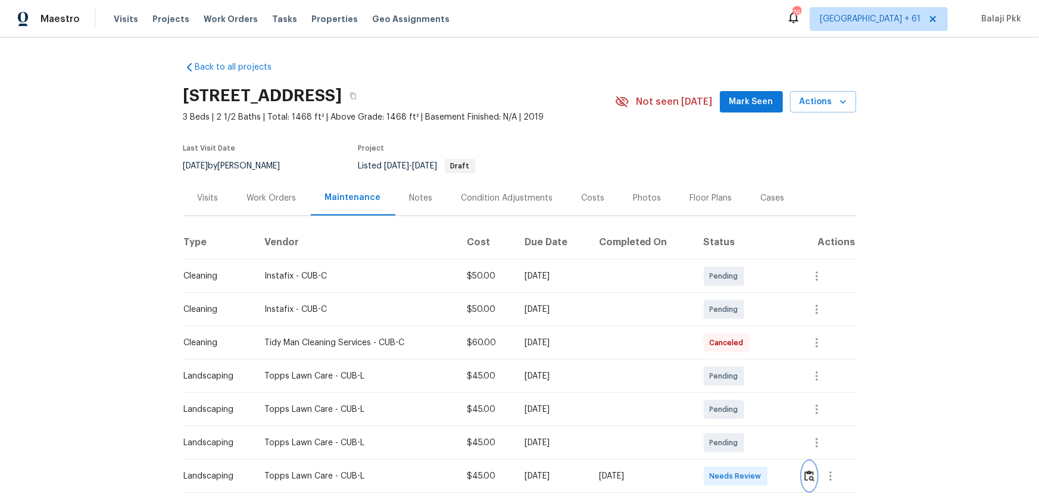
click at [739, 328] on img "button" at bounding box center [809, 475] width 10 height 11
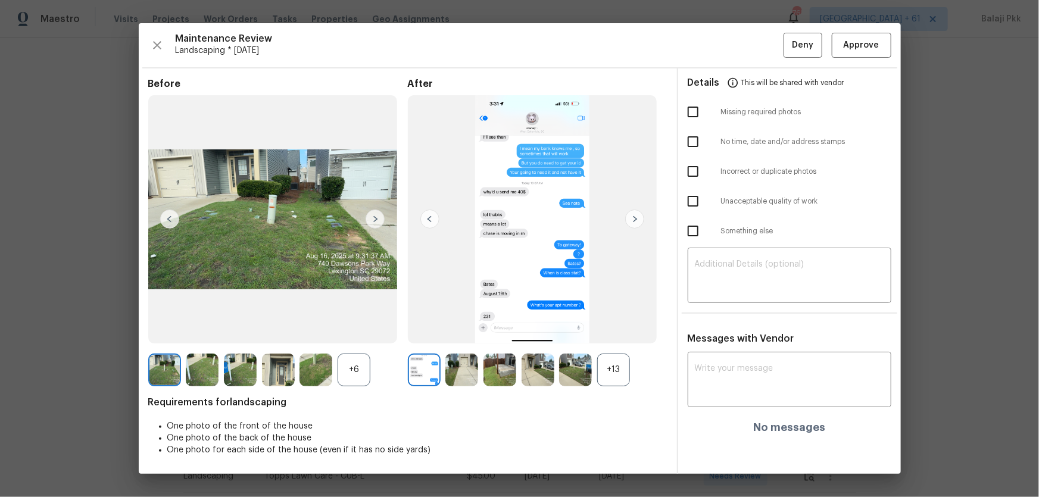
click at [625, 328] on div "+13" at bounding box center [613, 370] width 33 height 33
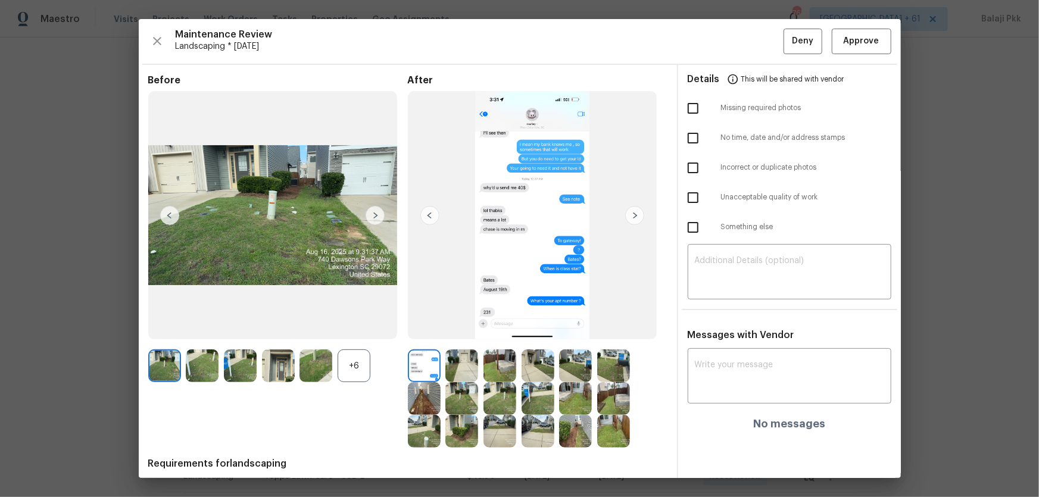
drag, startPoint x: 357, startPoint y: 355, endPoint x: 189, endPoint y: 17, distance: 378.0
click at [354, 328] on div "Before +6" at bounding box center [278, 261] width 260 height 374
click at [739, 43] on span "Approve" at bounding box center [862, 41] width 36 height 15
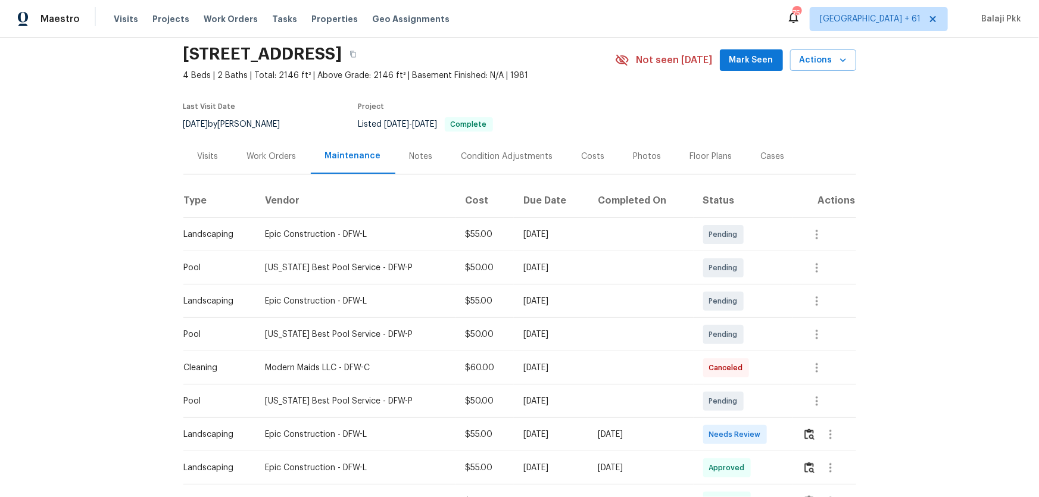
scroll to position [54, 0]
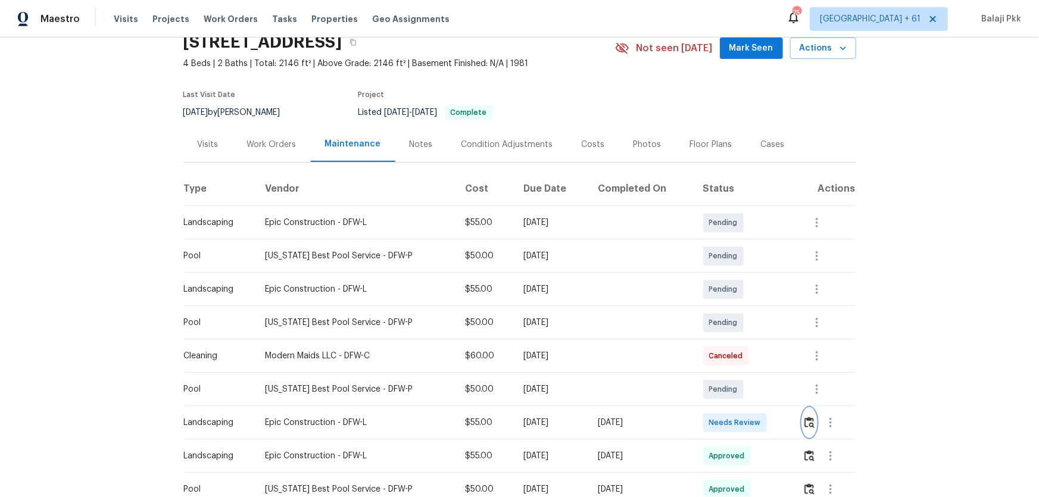
click at [739, 328] on img "button" at bounding box center [809, 422] width 10 height 11
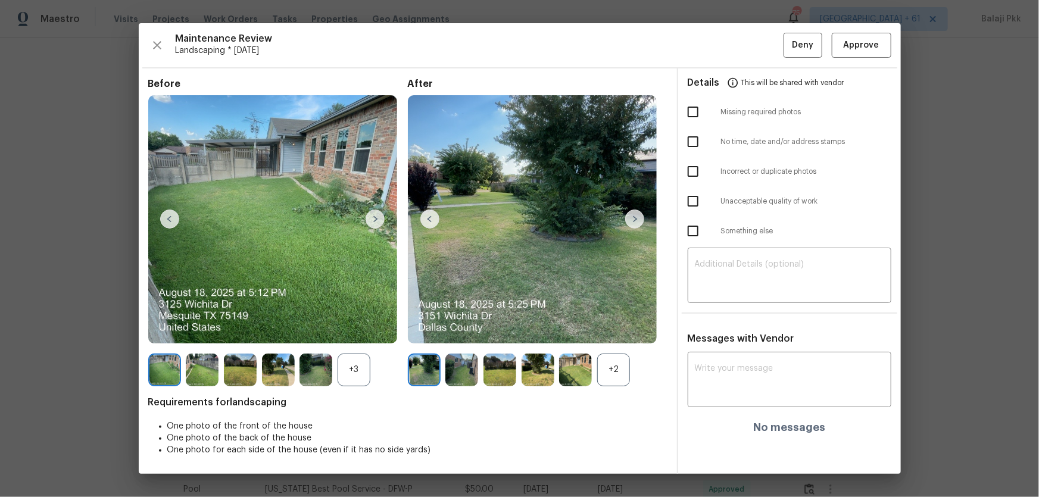
click at [614, 328] on div "+2" at bounding box center [613, 370] width 33 height 33
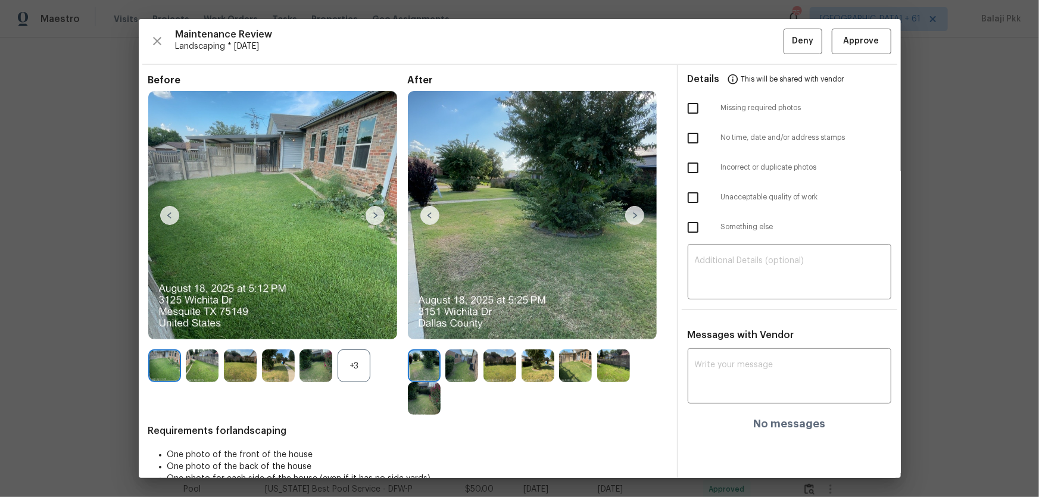
drag, startPoint x: 361, startPoint y: 376, endPoint x: 327, endPoint y: 260, distance: 120.9
click at [360, 328] on div "+3" at bounding box center [354, 365] width 33 height 33
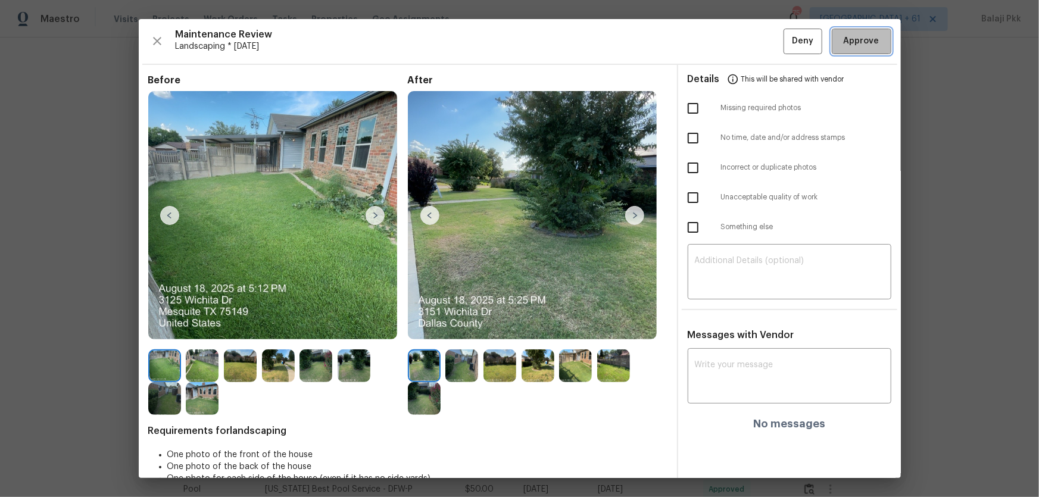
click at [739, 45] on span "Approve" at bounding box center [862, 41] width 36 height 15
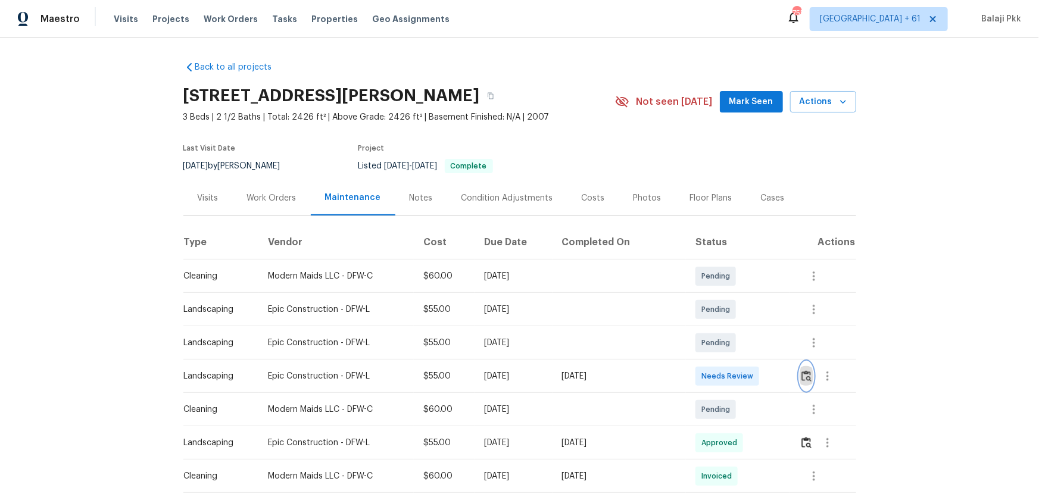
click at [739, 328] on img "button" at bounding box center [806, 375] width 10 height 11
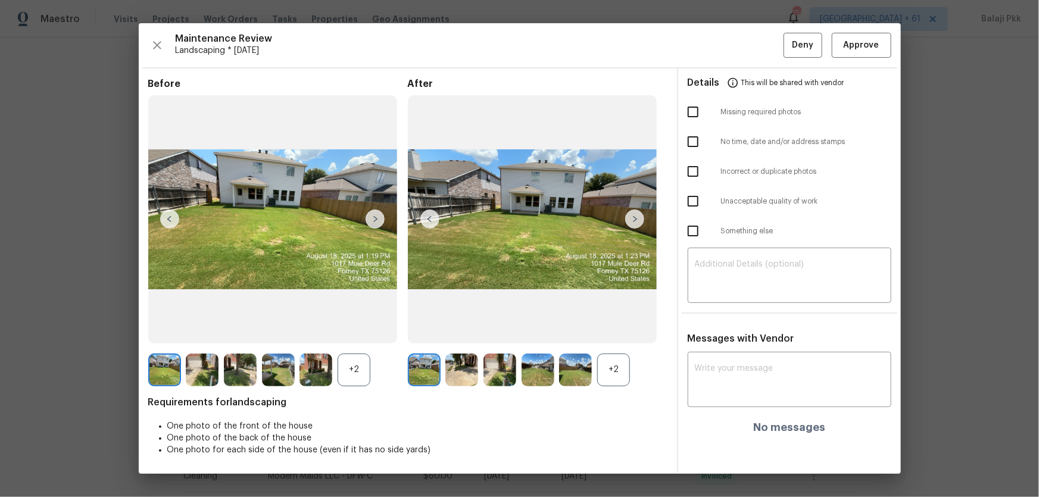
click at [616, 328] on div "+2" at bounding box center [613, 370] width 33 height 33
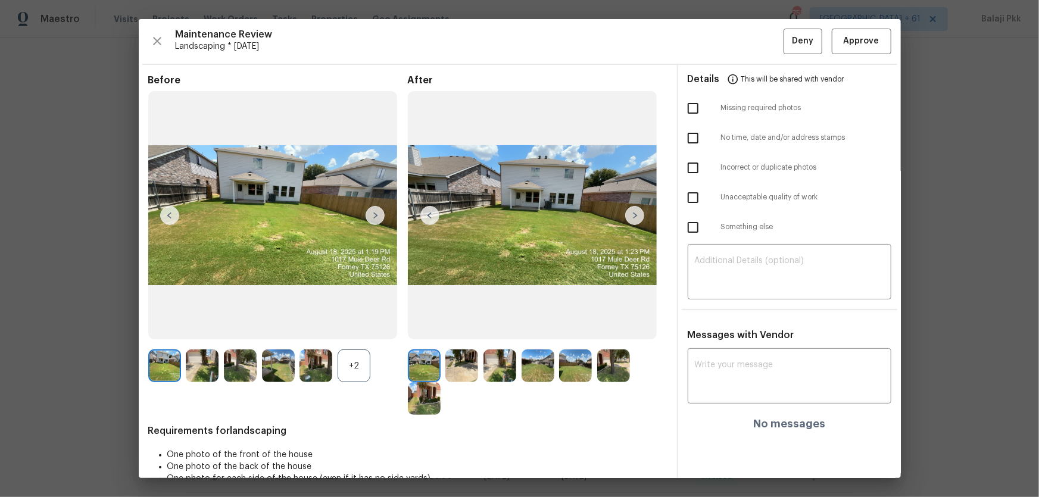
click at [371, 328] on div "+2" at bounding box center [278, 365] width 260 height 33
click at [367, 328] on div "+2" at bounding box center [354, 365] width 33 height 33
drag, startPoint x: 854, startPoint y: 46, endPoint x: 698, endPoint y: 5, distance: 160.6
click at [739, 46] on span "Approve" at bounding box center [862, 41] width 36 height 15
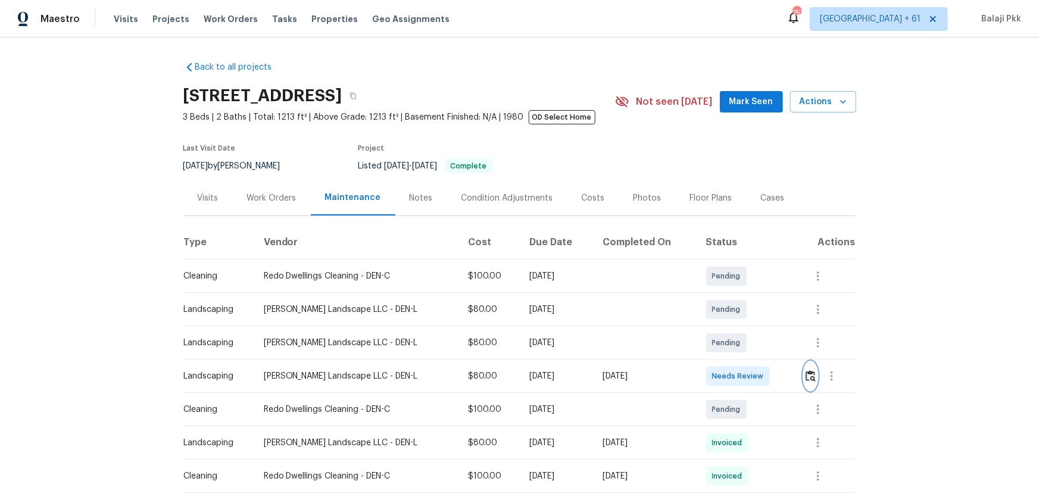
click at [739, 328] on img "button" at bounding box center [810, 375] width 10 height 11
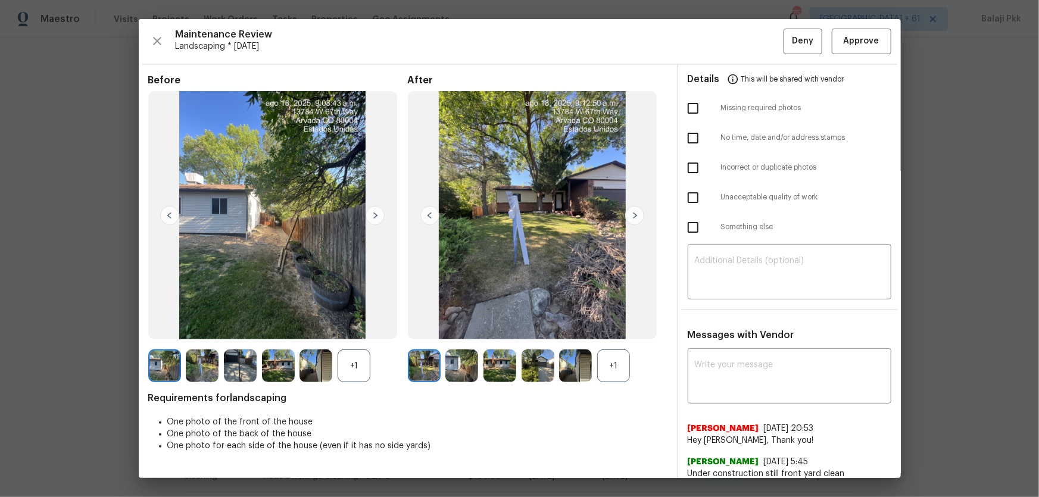
click at [611, 328] on div "+1" at bounding box center [613, 365] width 33 height 33
click at [361, 328] on div "Before +1" at bounding box center [278, 228] width 260 height 308
click at [739, 35] on span "Approve" at bounding box center [862, 41] width 36 height 15
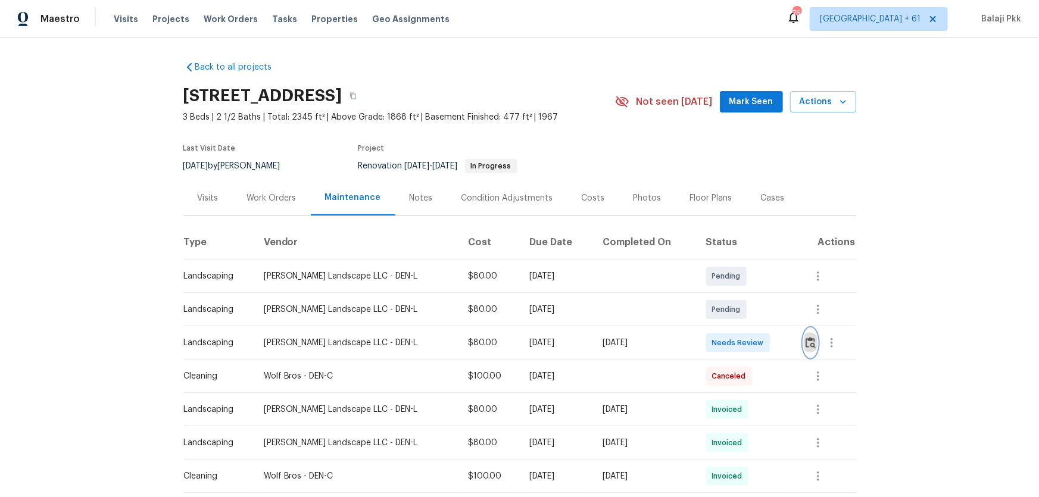
click at [739, 328] on img "button" at bounding box center [810, 342] width 10 height 11
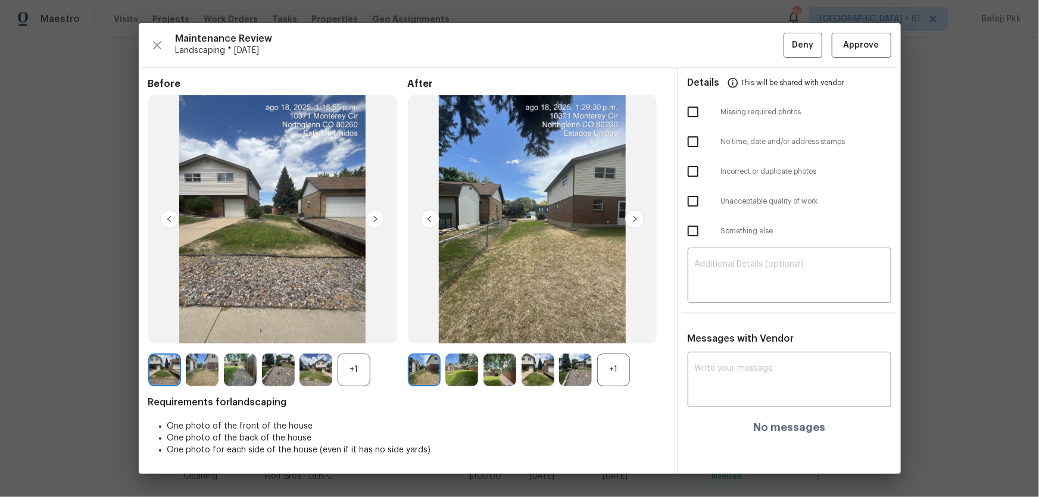
click at [619, 328] on div "Before +1 After +1 Requirements for landscaping One photo of the front of the h…" at bounding box center [407, 276] width 519 height 396
click at [611, 328] on div "+1" at bounding box center [613, 370] width 33 height 33
click at [364, 328] on div "+1" at bounding box center [354, 370] width 33 height 33
click at [739, 43] on span "Approve" at bounding box center [862, 45] width 36 height 15
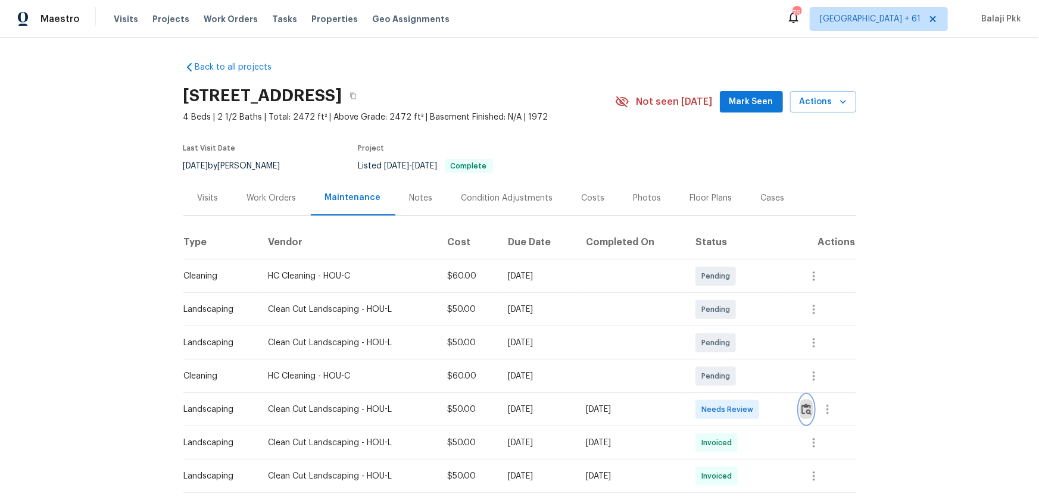
click at [739, 328] on img "button" at bounding box center [806, 409] width 10 height 11
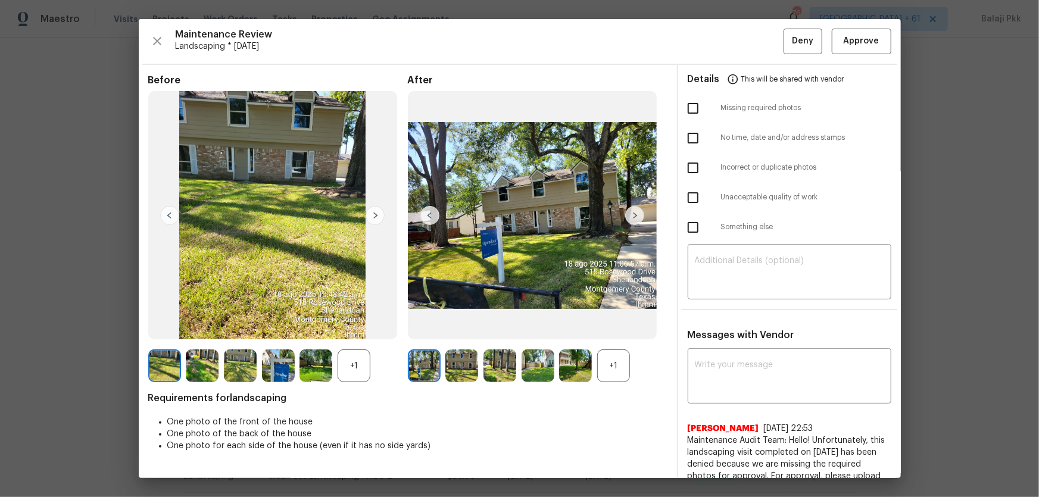
click at [614, 328] on div "+1" at bounding box center [613, 365] width 33 height 33
click at [364, 328] on div "+1" at bounding box center [354, 365] width 33 height 33
drag, startPoint x: 844, startPoint y: 30, endPoint x: 772, endPoint y: 17, distance: 73.1
click at [739, 30] on button "Approve" at bounding box center [862, 42] width 60 height 26
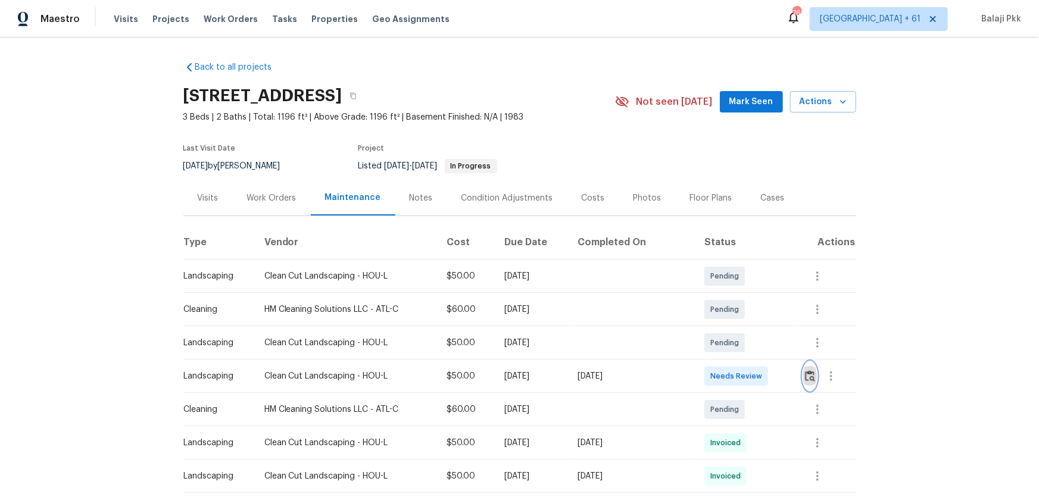
click at [808, 361] on img "button" at bounding box center [810, 375] width 10 height 11
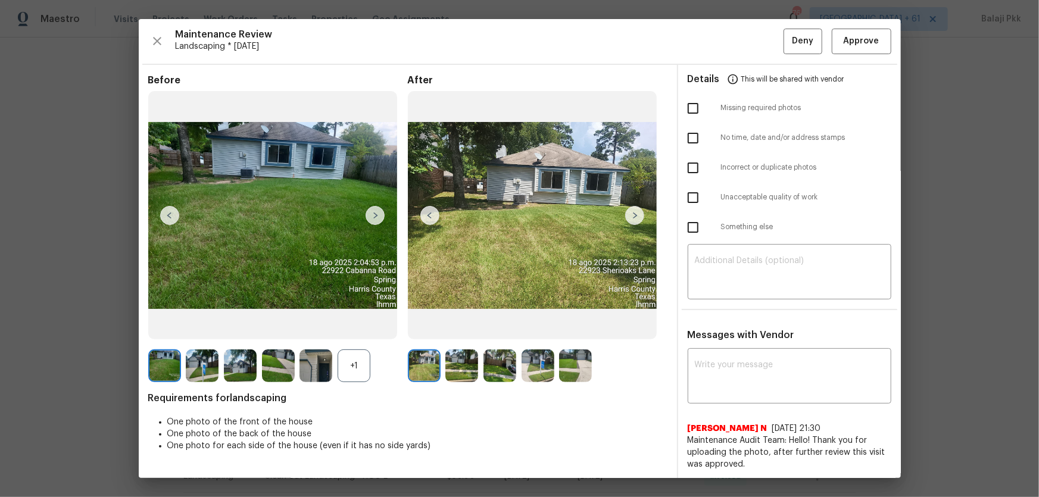
drag, startPoint x: 371, startPoint y: 362, endPoint x: 315, endPoint y: 135, distance: 233.5
click at [370, 361] on div "+1" at bounding box center [278, 365] width 260 height 33
click at [352, 361] on div "+1" at bounding box center [354, 365] width 33 height 33
drag, startPoint x: 841, startPoint y: 39, endPoint x: 780, endPoint y: 5, distance: 69.3
click at [813, 39] on span "Approve" at bounding box center [862, 41] width 36 height 15
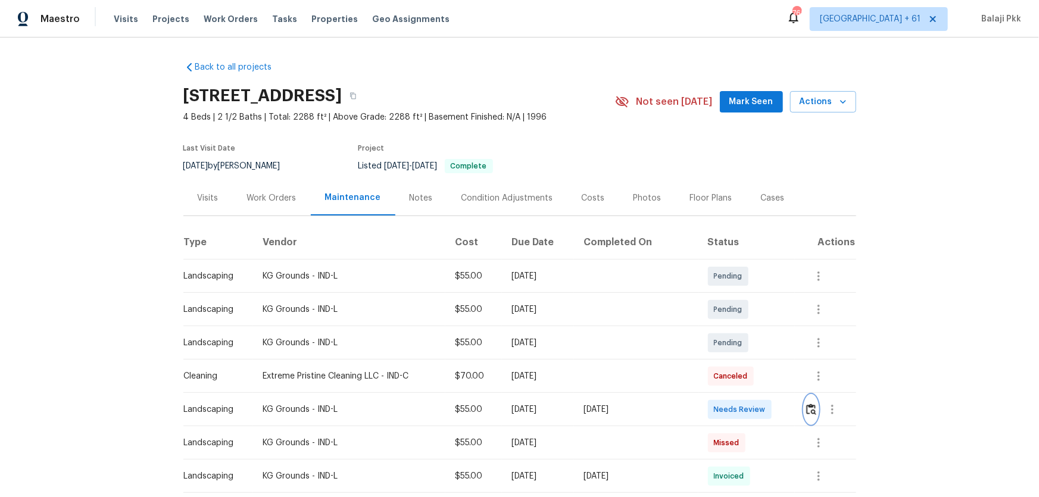
click at [739, 328] on img "button" at bounding box center [811, 409] width 10 height 11
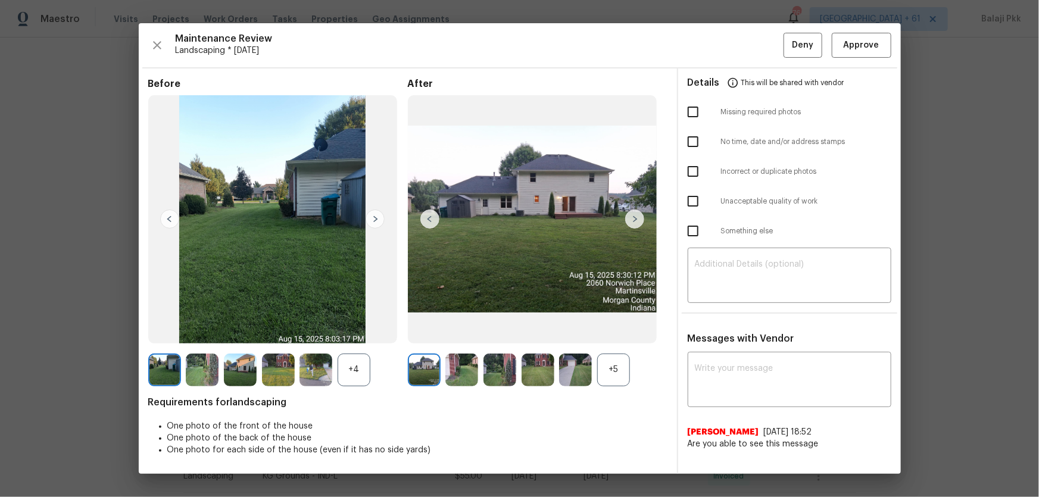
click at [607, 328] on div "+5" at bounding box center [613, 370] width 33 height 33
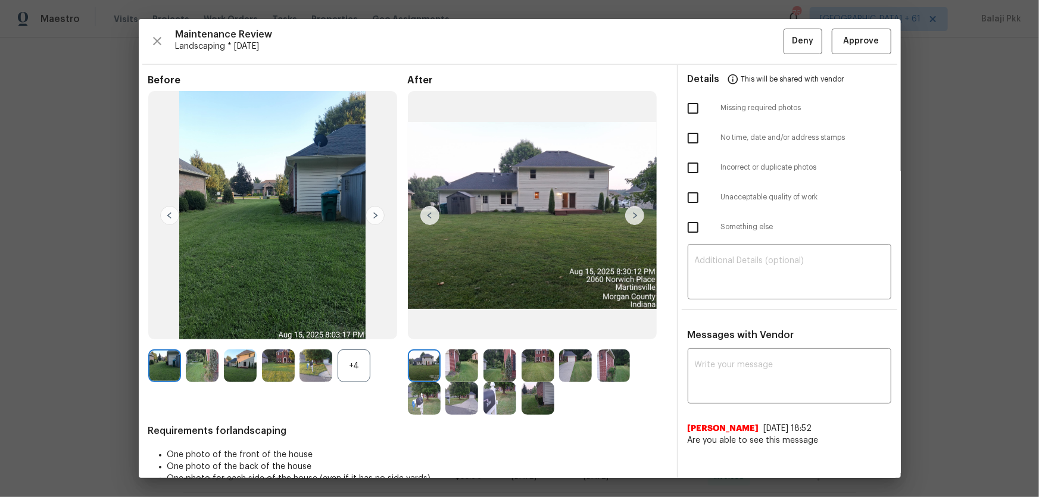
drag, startPoint x: 360, startPoint y: 355, endPoint x: 314, endPoint y: 227, distance: 136.7
click at [361, 328] on div "+4" at bounding box center [354, 365] width 33 height 33
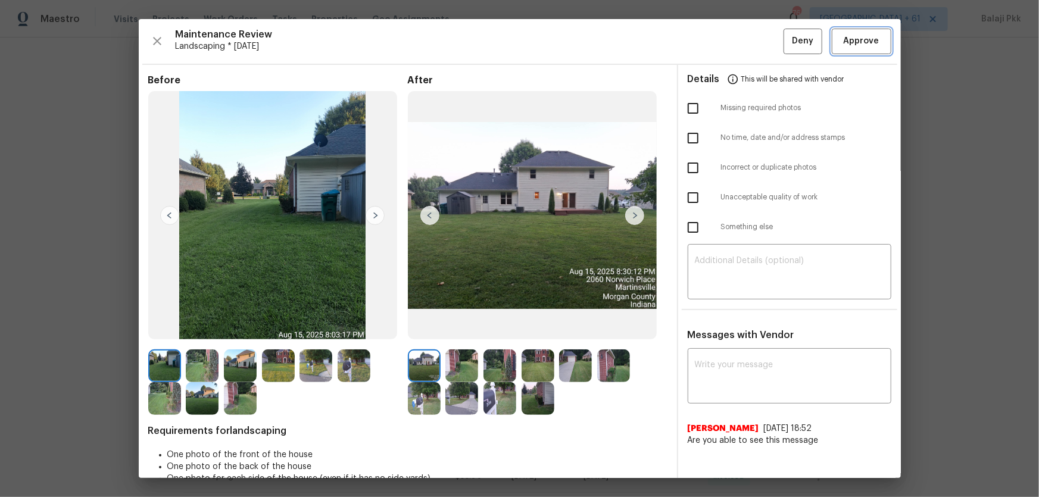
click at [739, 34] on span "Approve" at bounding box center [862, 41] width 36 height 15
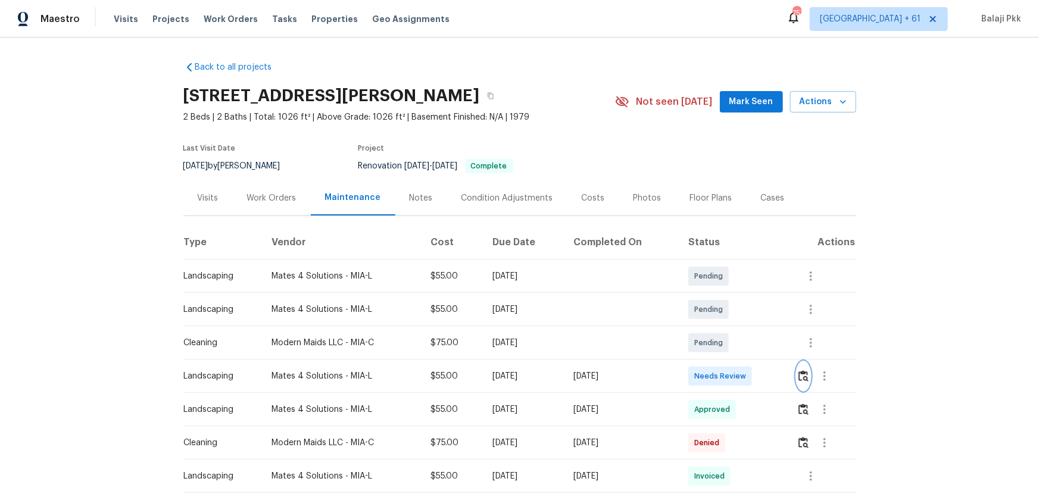
click at [739, 328] on img "button" at bounding box center [803, 375] width 10 height 11
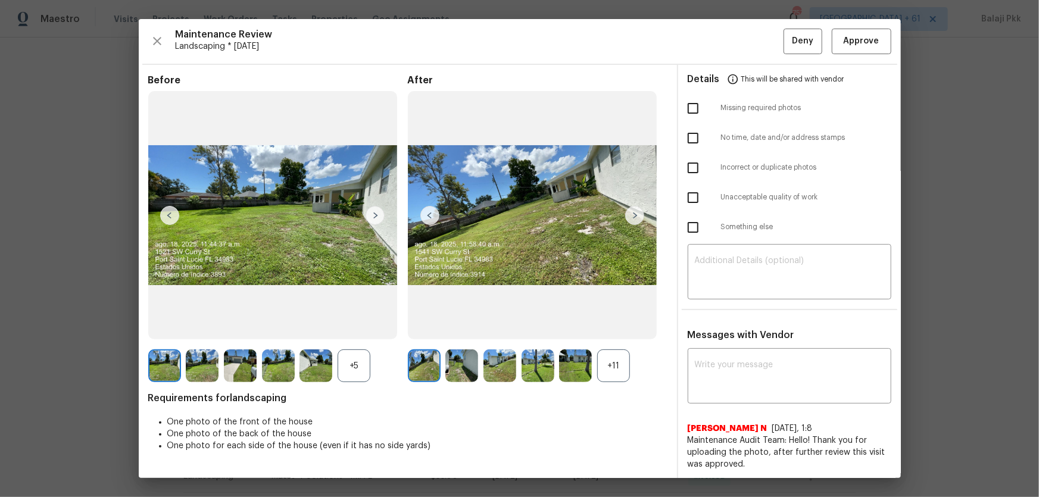
click at [633, 328] on div "+11" at bounding box center [538, 365] width 260 height 33
click at [613, 328] on div "+11" at bounding box center [613, 365] width 33 height 33
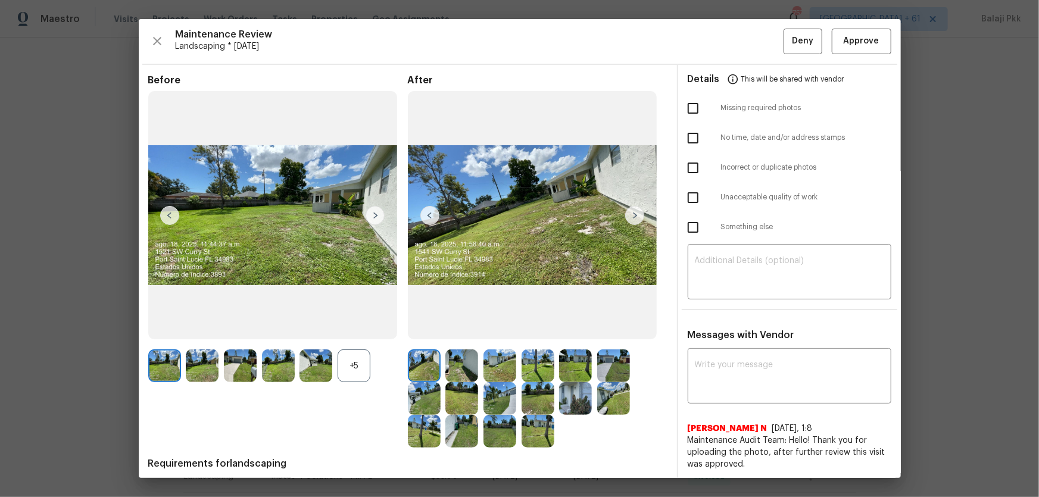
drag, startPoint x: 368, startPoint y: 363, endPoint x: 311, endPoint y: 230, distance: 144.8
click at [368, 328] on div "+5" at bounding box center [354, 365] width 33 height 33
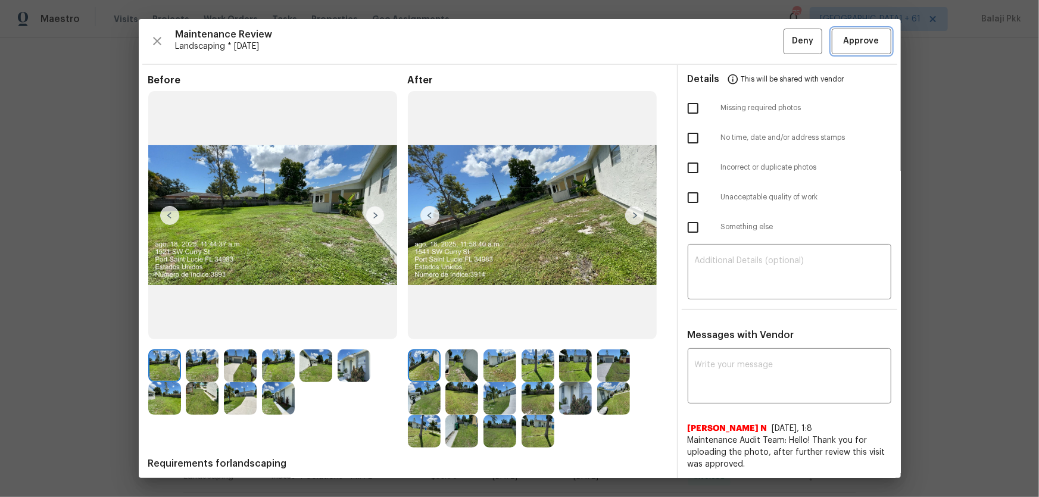
drag, startPoint x: 854, startPoint y: 47, endPoint x: 707, endPoint y: 2, distance: 153.8
click at [739, 47] on span "Approve" at bounding box center [862, 41] width 36 height 15
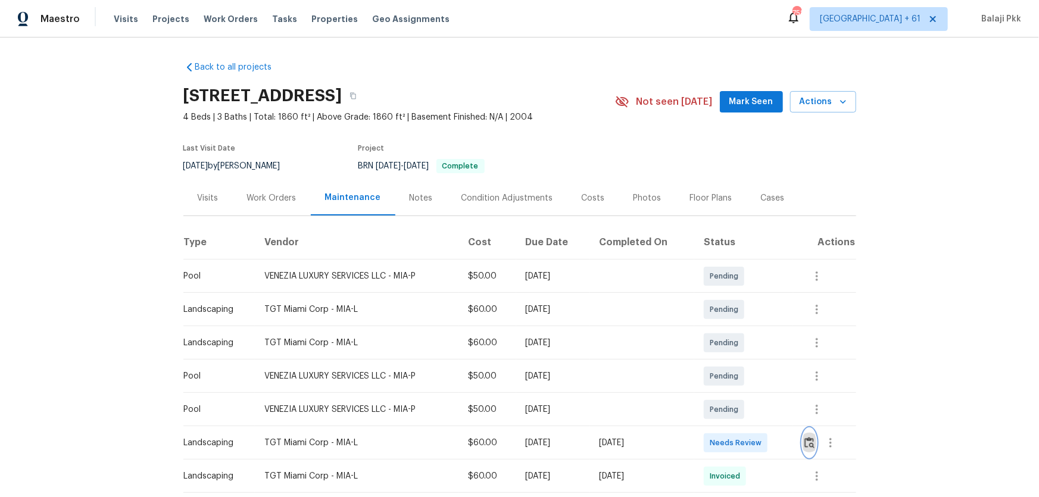
click at [739, 328] on img "button" at bounding box center [809, 442] width 10 height 11
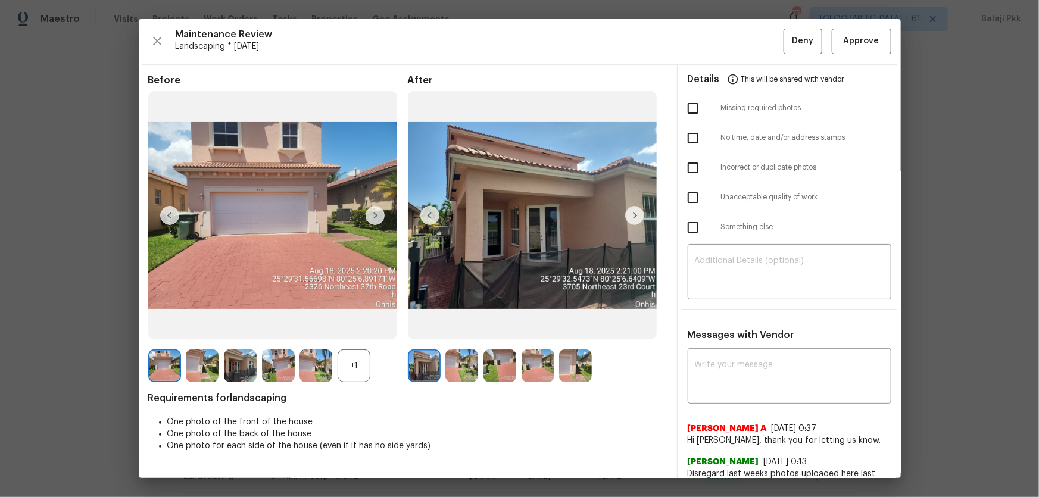
drag, startPoint x: 364, startPoint y: 356, endPoint x: 248, endPoint y: 63, distance: 315.0
click at [363, 328] on div "+1" at bounding box center [354, 365] width 33 height 33
drag, startPoint x: 869, startPoint y: 39, endPoint x: 809, endPoint y: 27, distance: 61.4
click at [739, 39] on span "Approve" at bounding box center [862, 41] width 36 height 15
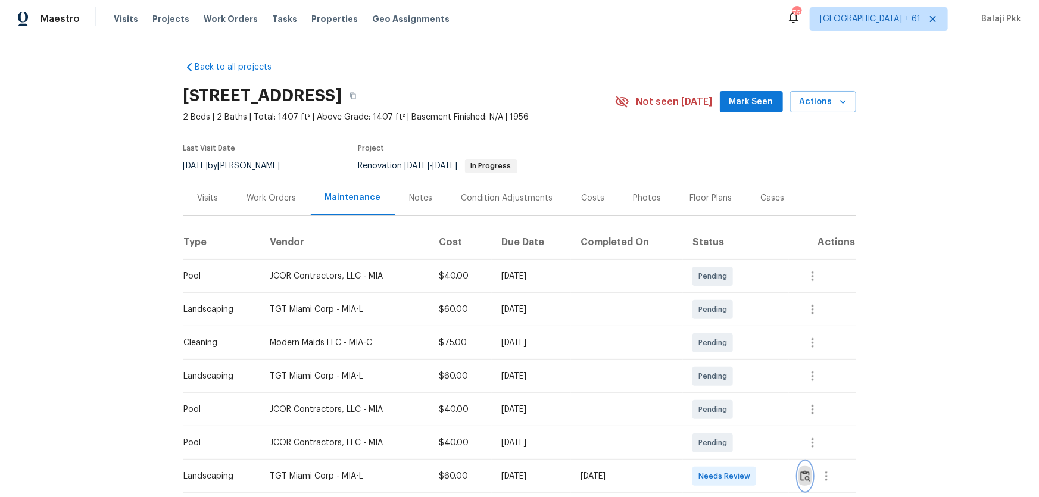
click at [739, 328] on img "button" at bounding box center [805, 475] width 10 height 11
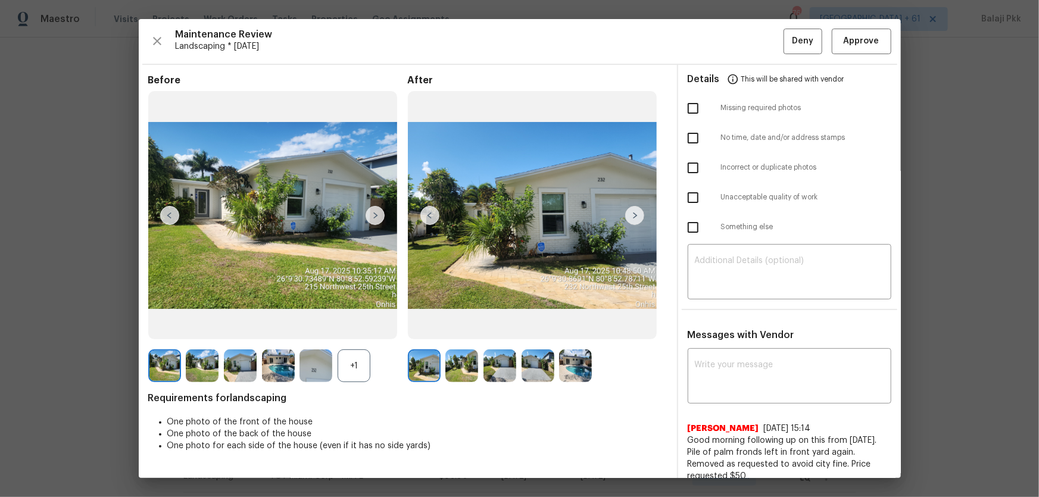
click at [360, 328] on div "+1" at bounding box center [354, 365] width 33 height 33
click at [739, 43] on span "Approve" at bounding box center [862, 41] width 36 height 15
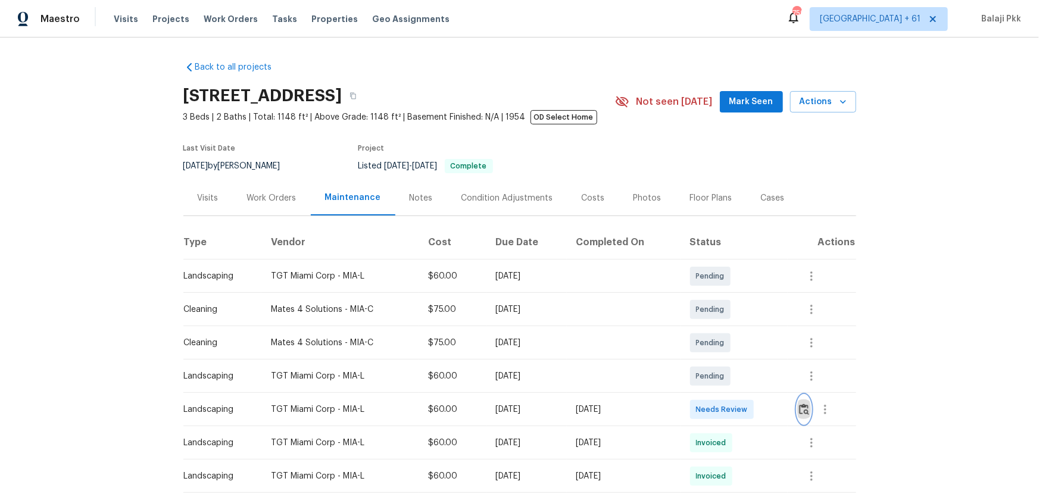
click at [739, 328] on img "button" at bounding box center [804, 409] width 10 height 11
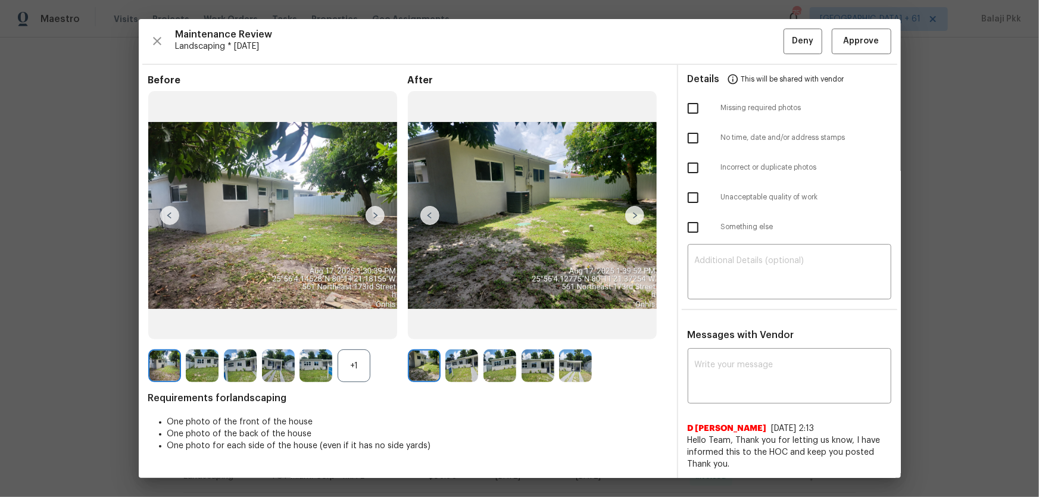
click at [360, 328] on div "+1" at bounding box center [354, 365] width 33 height 33
click at [739, 45] on span "Approve" at bounding box center [862, 41] width 36 height 15
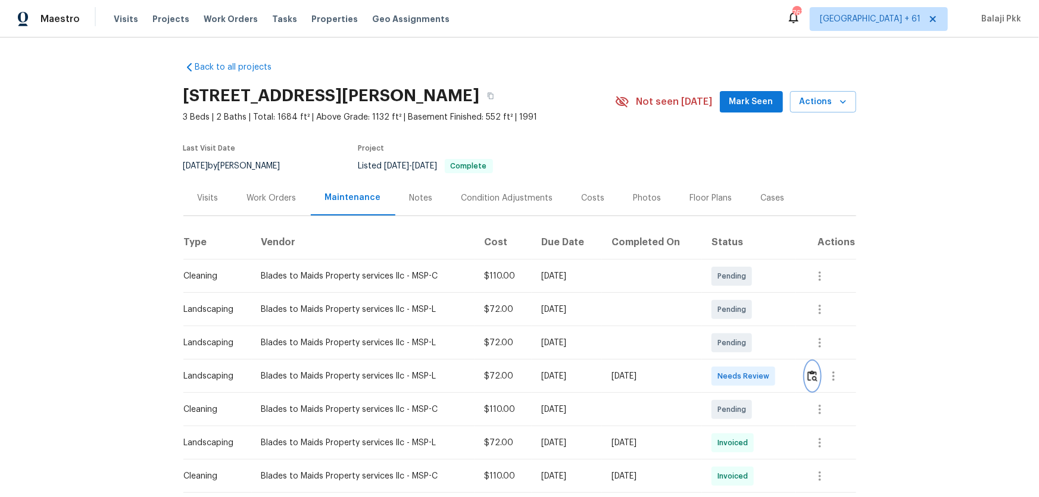
click at [739, 328] on img "button" at bounding box center [812, 375] width 10 height 11
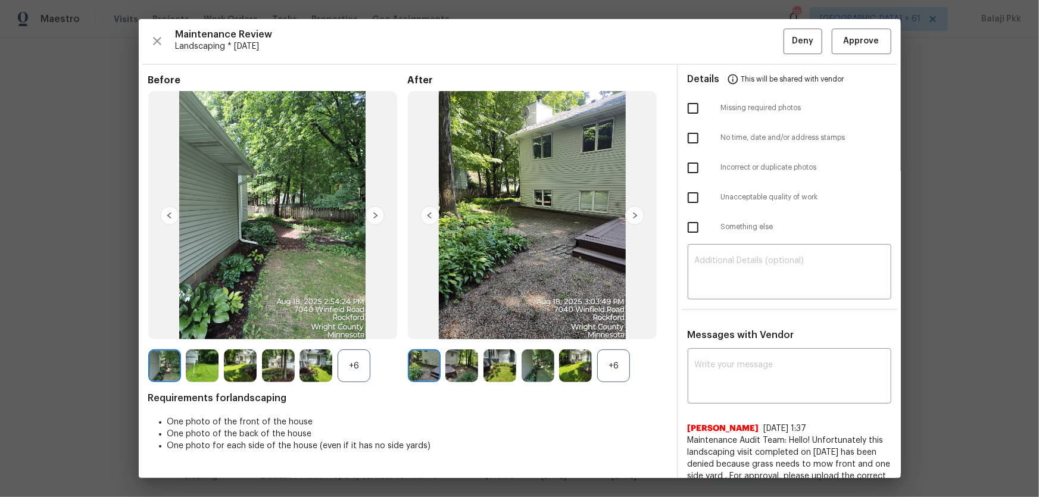
click at [601, 328] on div "+6" at bounding box center [613, 365] width 33 height 33
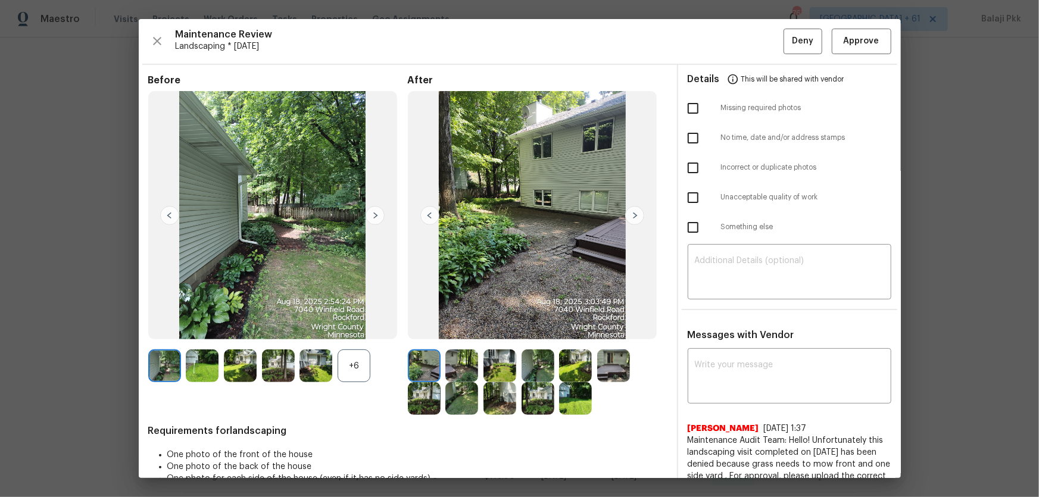
drag, startPoint x: 365, startPoint y: 371, endPoint x: 244, endPoint y: 125, distance: 273.9
click at [364, 328] on div "+6" at bounding box center [354, 365] width 33 height 33
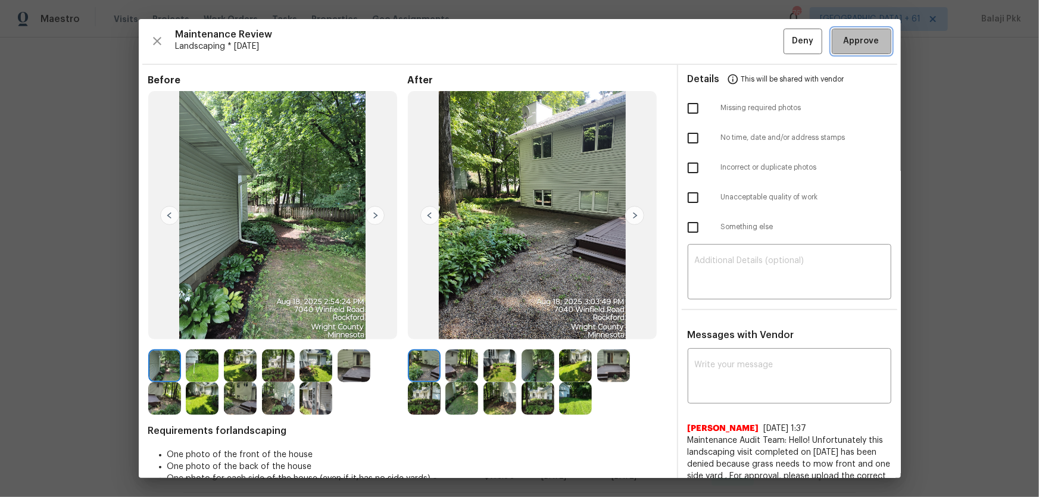
click at [739, 36] on span "Approve" at bounding box center [862, 41] width 36 height 15
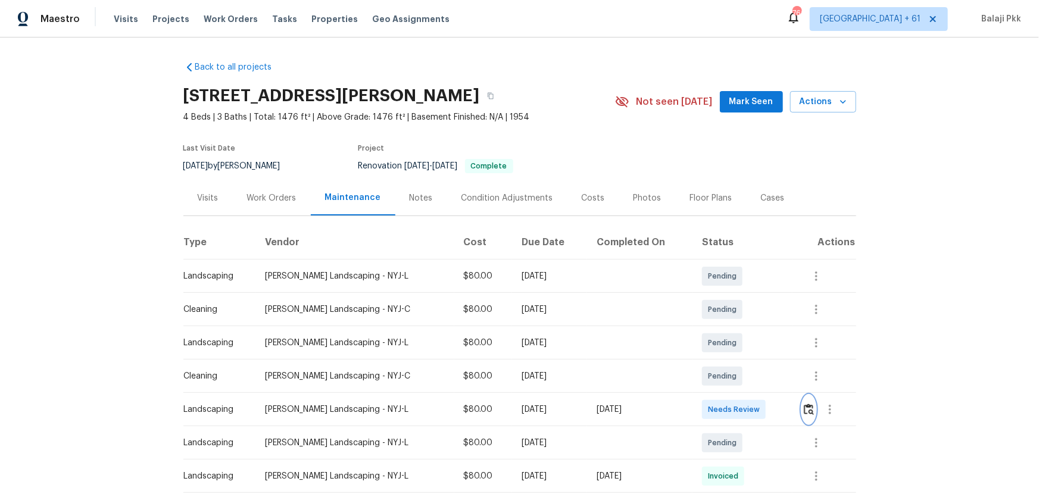
click at [739, 328] on button "button" at bounding box center [809, 409] width 14 height 29
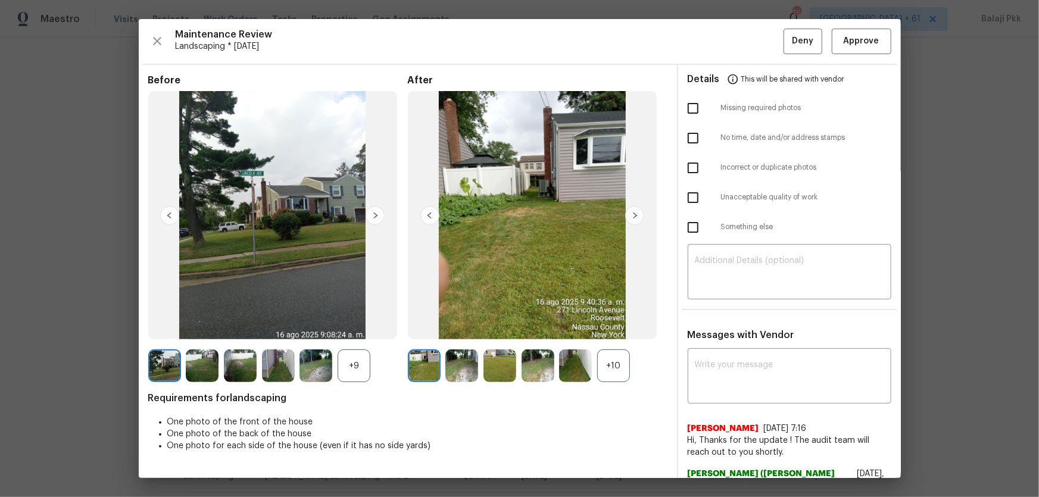
click at [626, 328] on div "+10" at bounding box center [613, 365] width 33 height 33
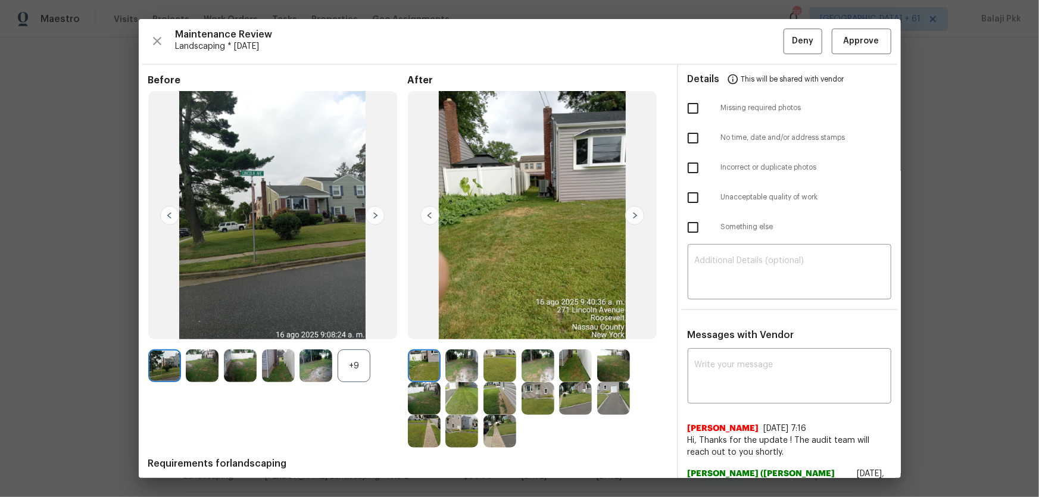
click at [360, 328] on div "+9" at bounding box center [354, 365] width 33 height 33
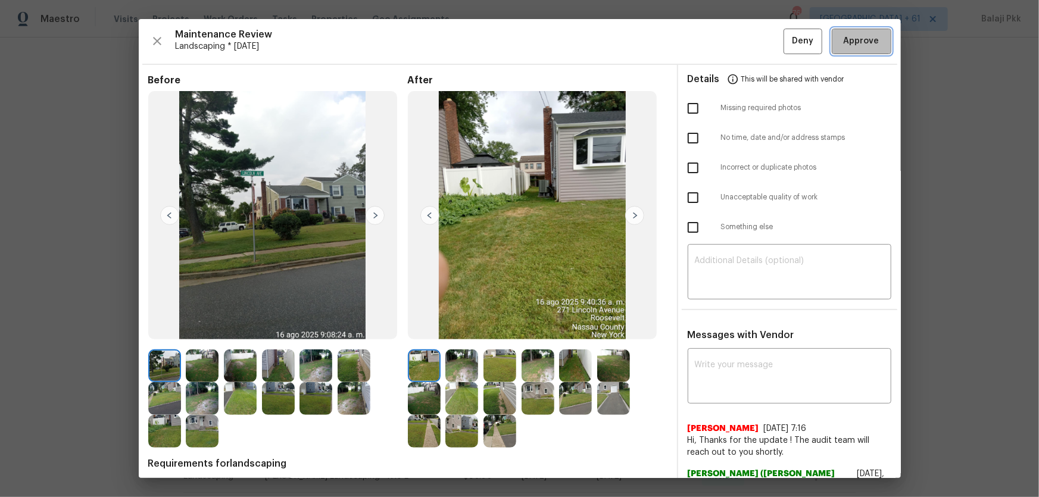
click at [739, 35] on span "Approve" at bounding box center [862, 41] width 36 height 15
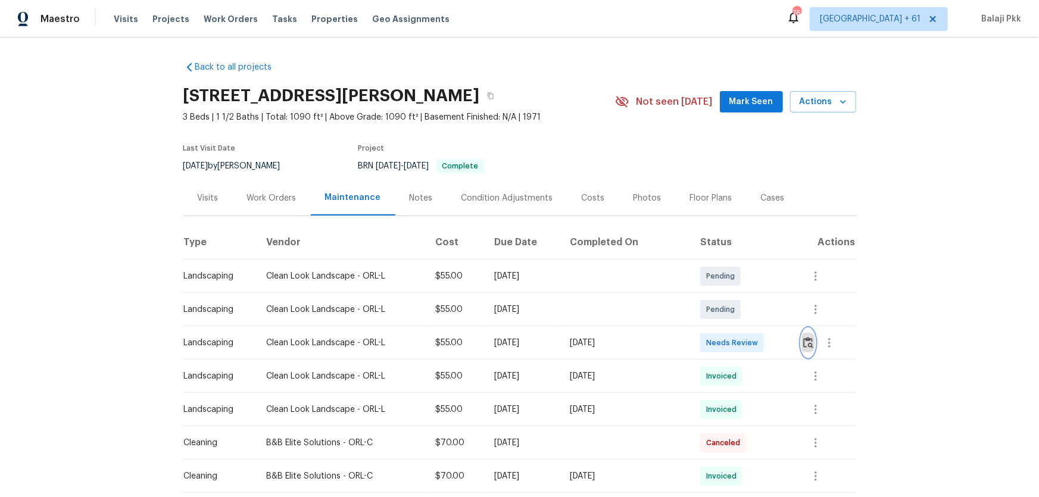
click at [739, 328] on img "button" at bounding box center [808, 342] width 10 height 11
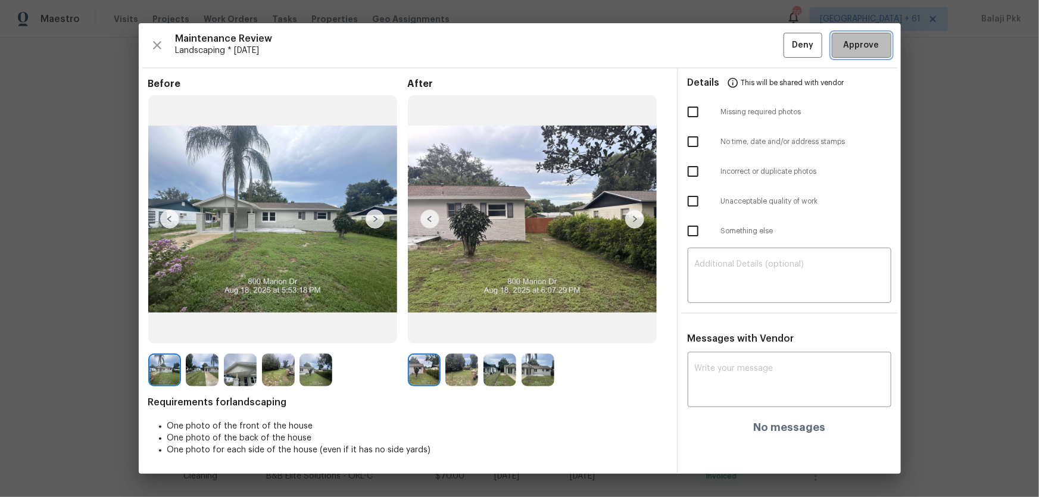
click at [739, 40] on span "Approve" at bounding box center [862, 45] width 36 height 15
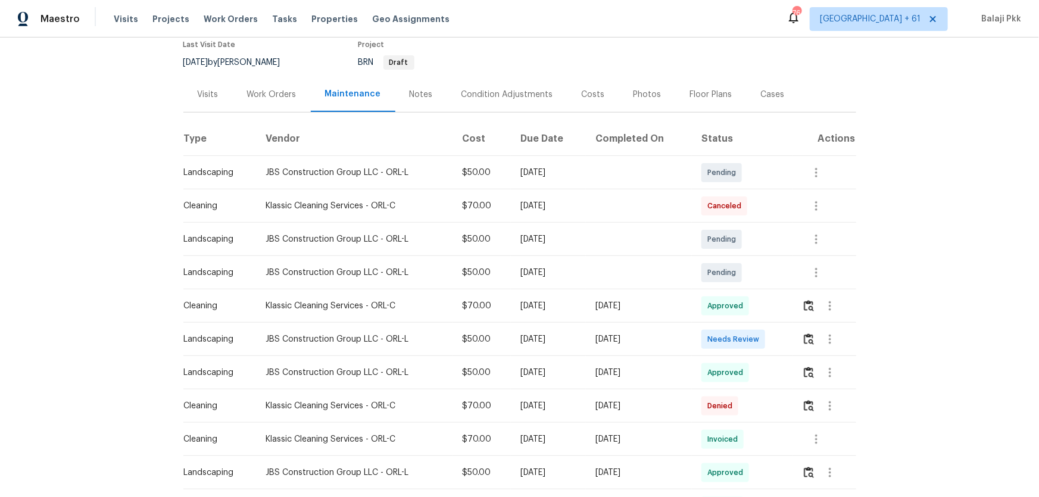
scroll to position [108, 0]
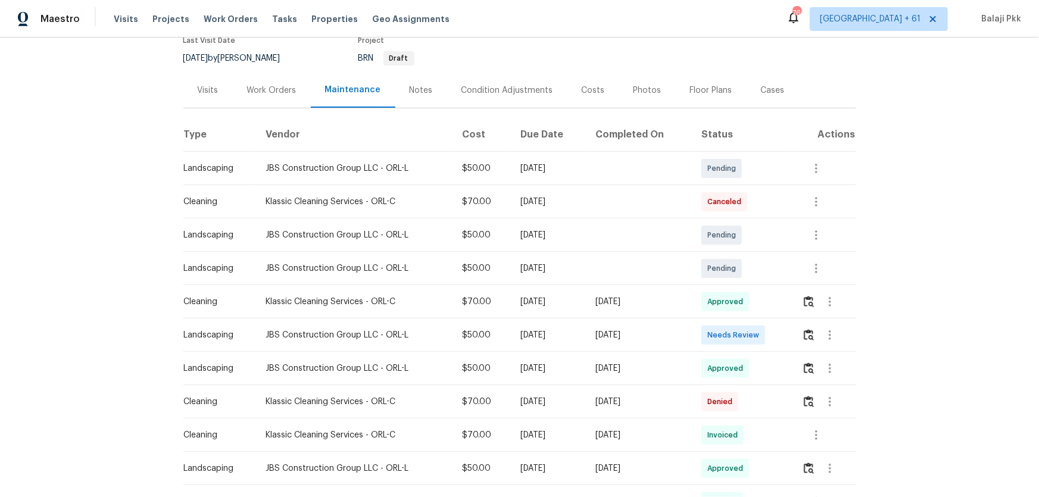
click at [739, 328] on div at bounding box center [829, 335] width 54 height 29
click at [739, 328] on img "button" at bounding box center [809, 334] width 10 height 11
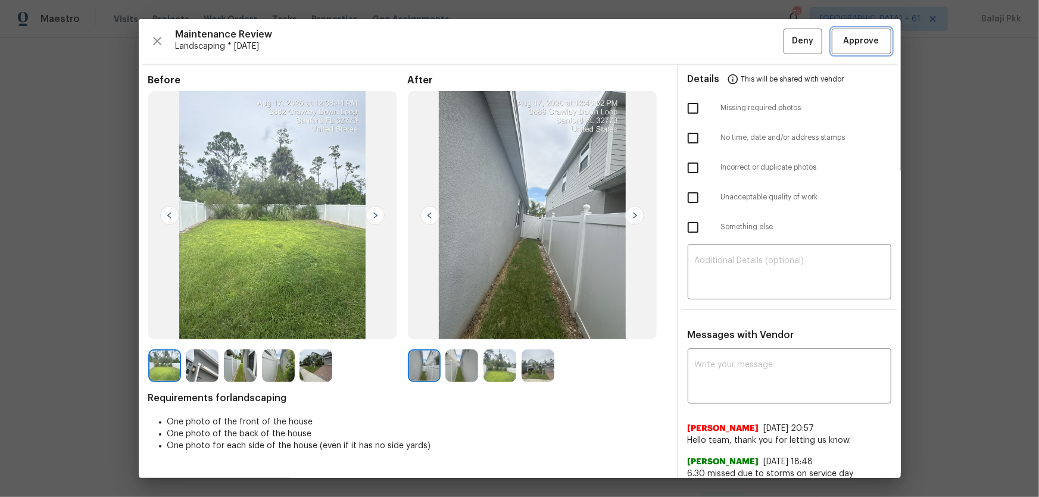
click at [739, 46] on span "Approve" at bounding box center [861, 41] width 40 height 15
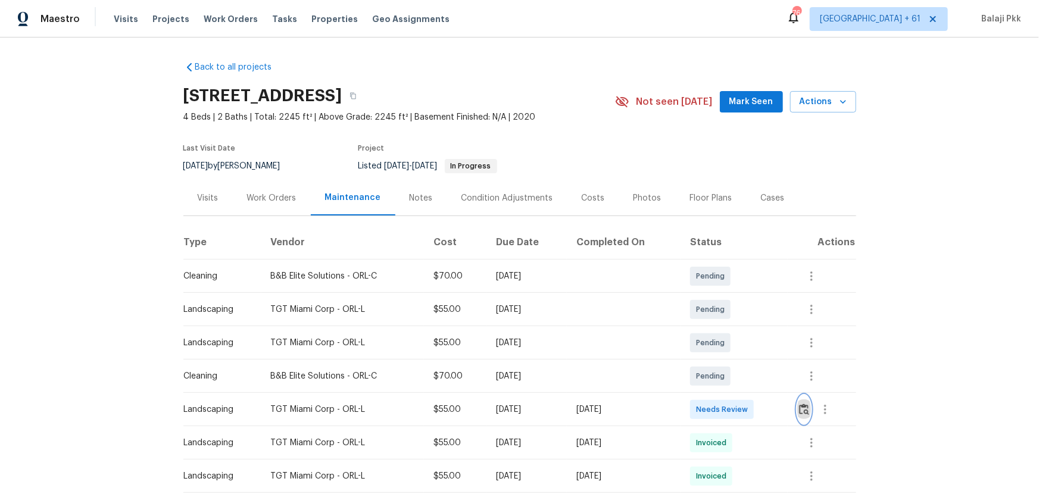
click at [739, 328] on img "button" at bounding box center [804, 409] width 10 height 11
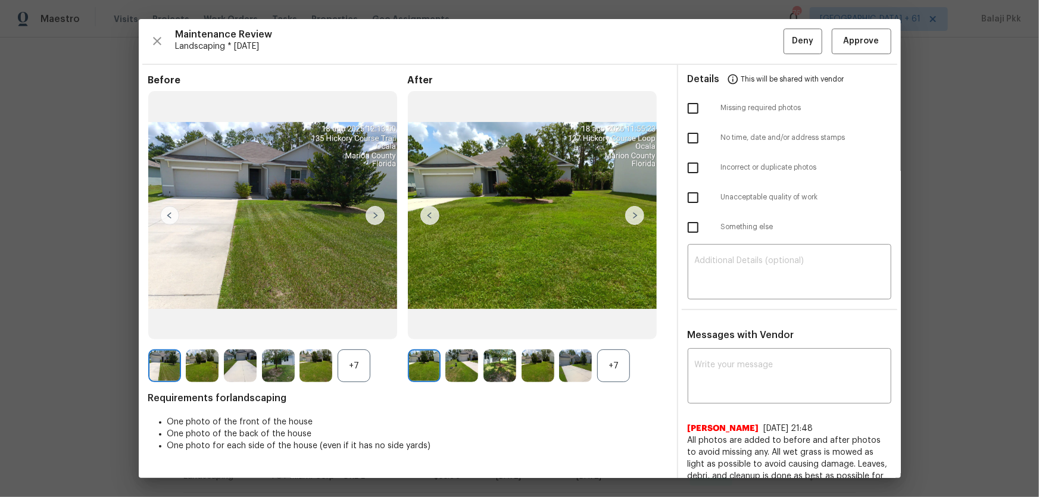
click at [617, 328] on div "+7" at bounding box center [613, 365] width 33 height 33
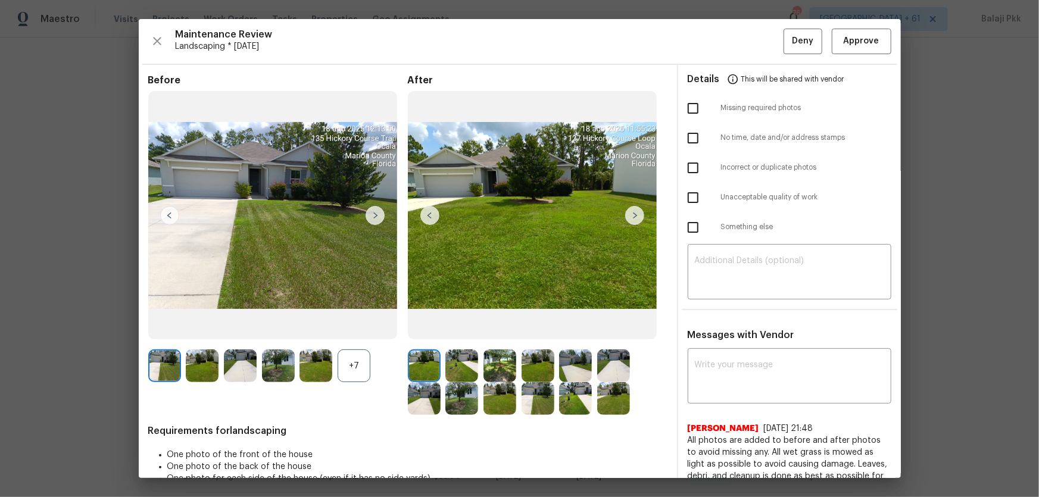
click at [354, 328] on div "+7" at bounding box center [354, 365] width 33 height 33
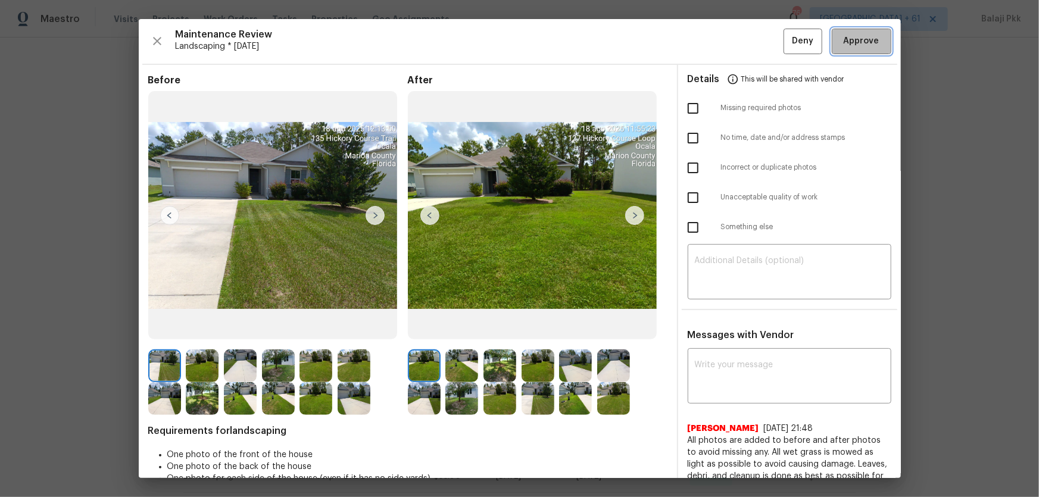
click at [739, 38] on span "Approve" at bounding box center [862, 41] width 36 height 15
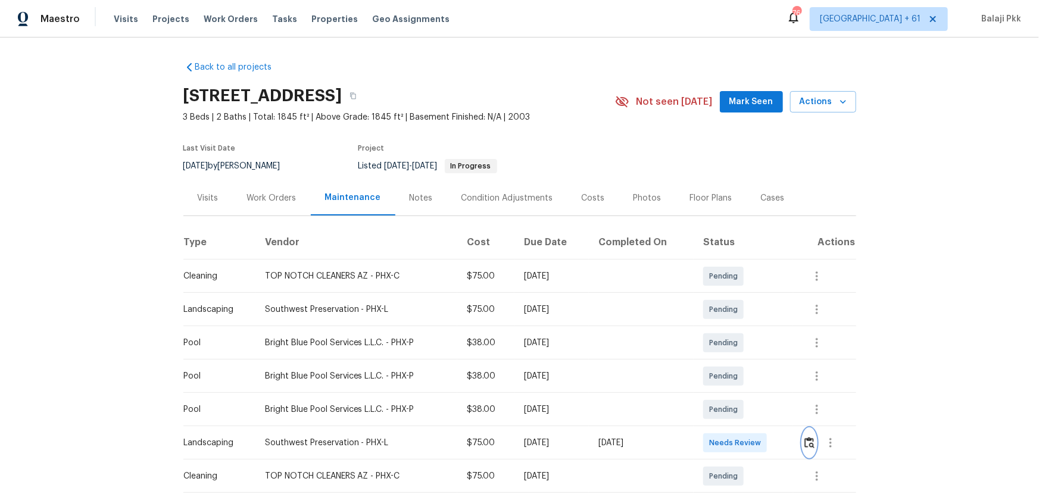
click at [739, 328] on img "button" at bounding box center [809, 442] width 10 height 11
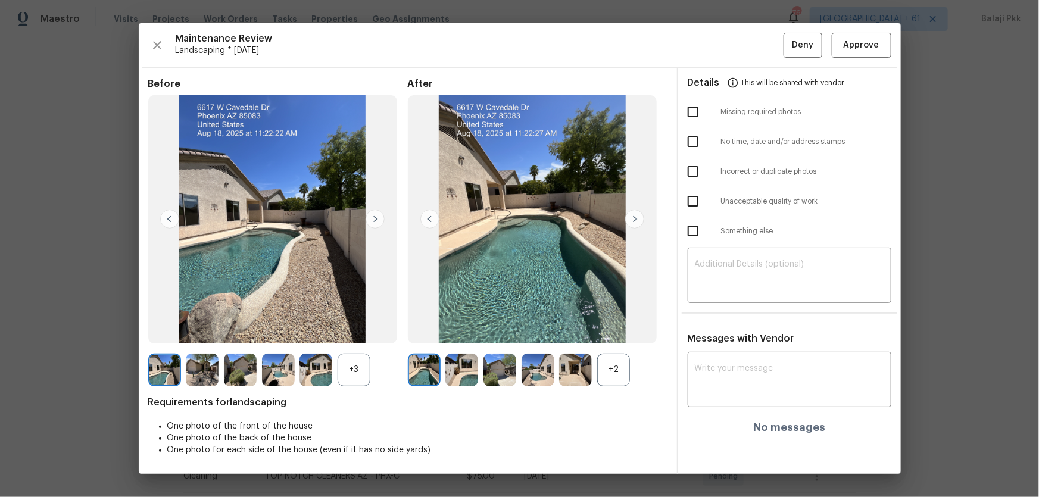
click at [344, 328] on div "+3" at bounding box center [354, 370] width 33 height 33
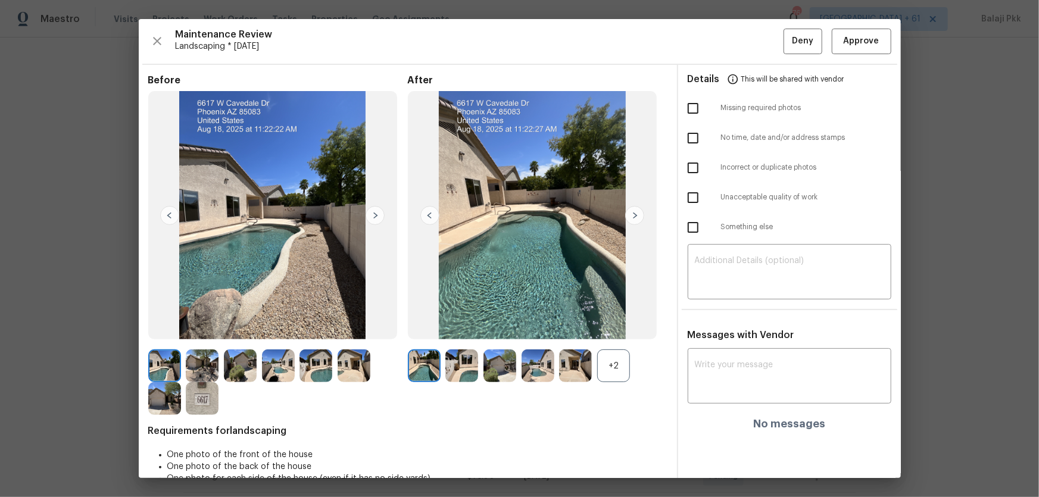
drag, startPoint x: 615, startPoint y: 373, endPoint x: 521, endPoint y: 282, distance: 130.5
click at [611, 328] on div "+2" at bounding box center [613, 365] width 33 height 33
drag, startPoint x: 872, startPoint y: 39, endPoint x: 832, endPoint y: 42, distance: 40.0
click at [739, 40] on span "Approve" at bounding box center [861, 41] width 40 height 15
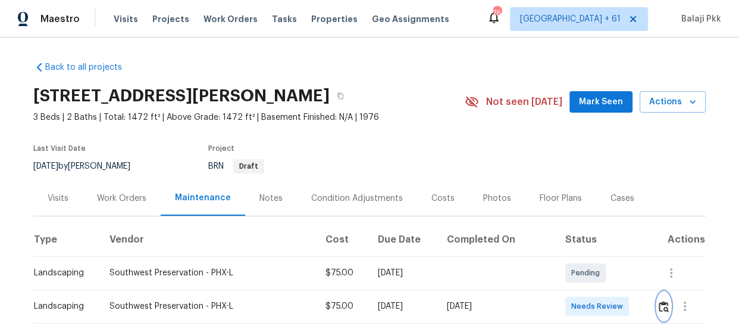
click at [659, 302] on img "button" at bounding box center [664, 306] width 10 height 11
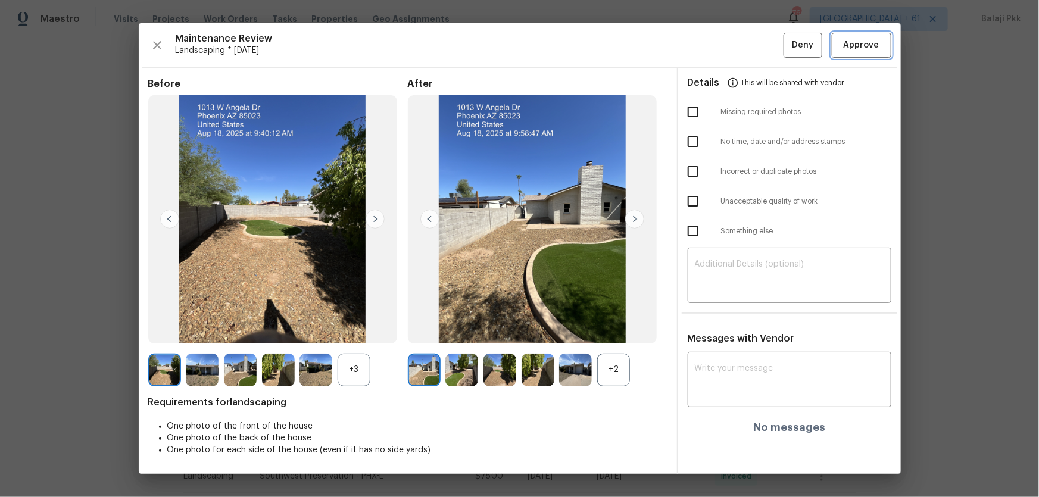
click at [739, 40] on span "Approve" at bounding box center [862, 45] width 36 height 15
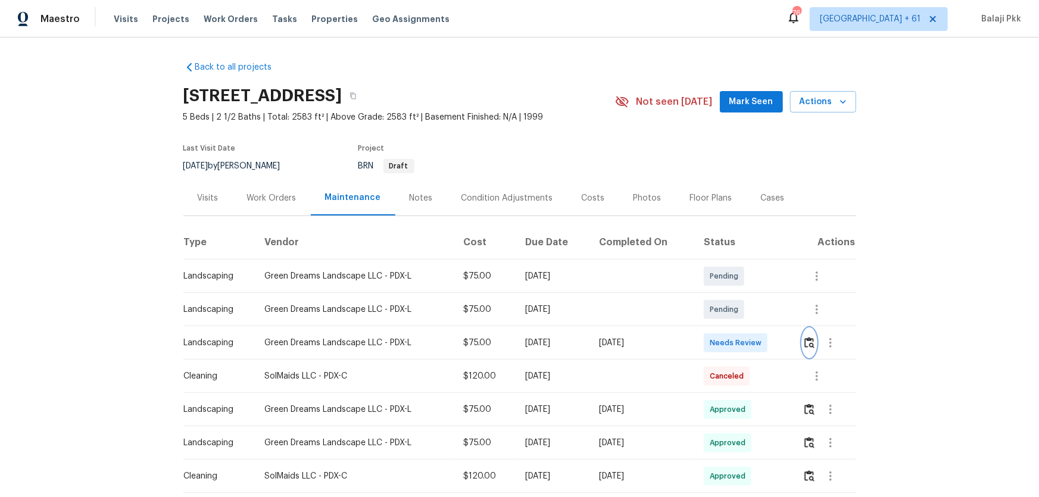
click at [739, 328] on img "button" at bounding box center [809, 342] width 10 height 11
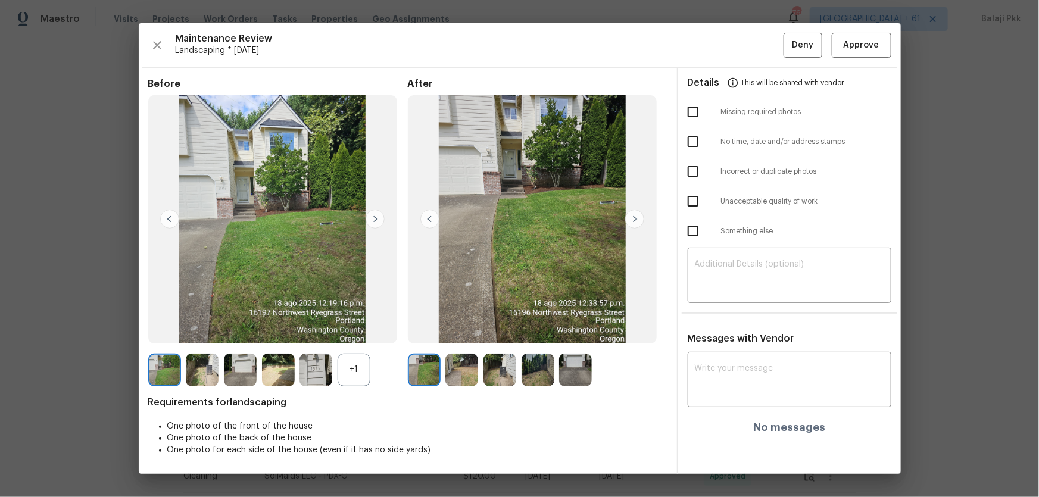
click at [360, 328] on div "+1" at bounding box center [354, 370] width 33 height 33
click at [739, 44] on span "Approve" at bounding box center [862, 45] width 36 height 15
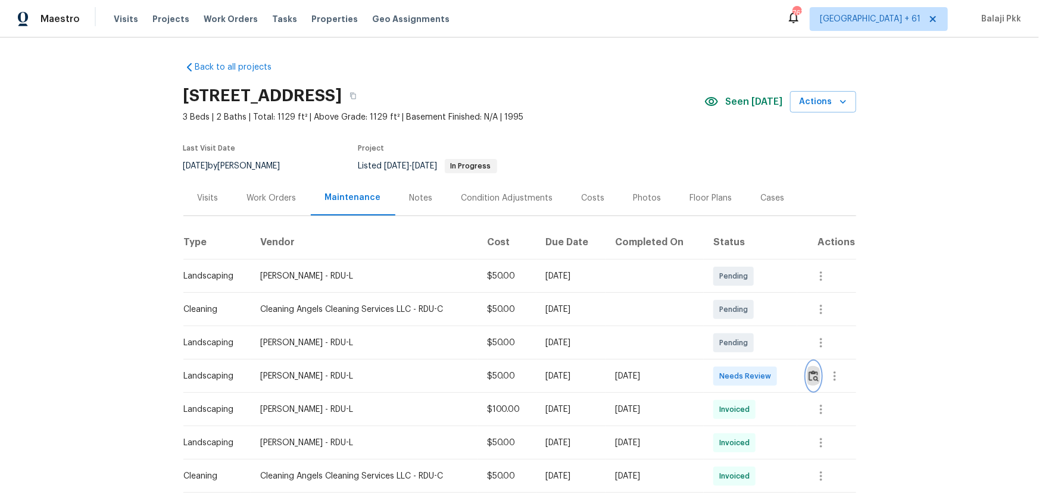
click at [813, 361] on img "button" at bounding box center [813, 375] width 10 height 11
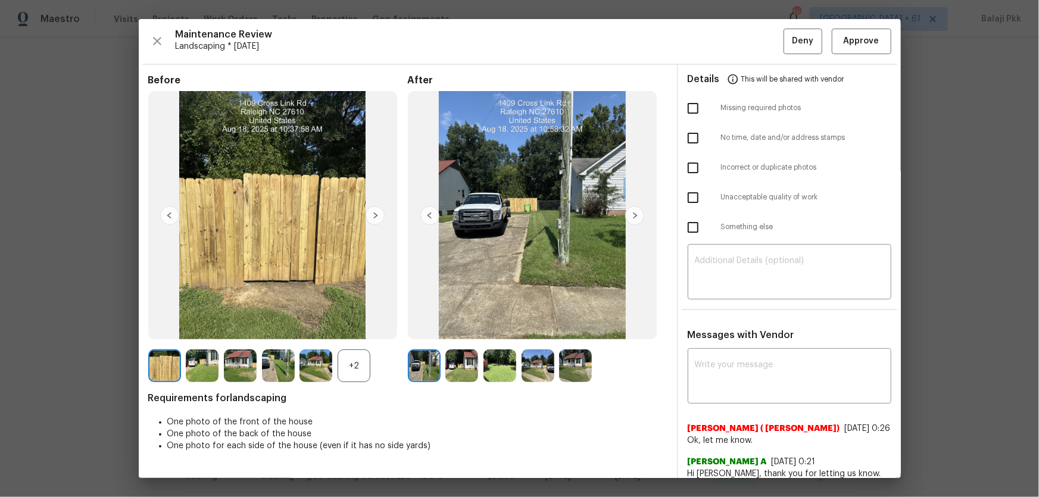
click at [371, 361] on div "+2" at bounding box center [278, 365] width 260 height 33
click at [365, 358] on div "+2" at bounding box center [354, 365] width 33 height 33
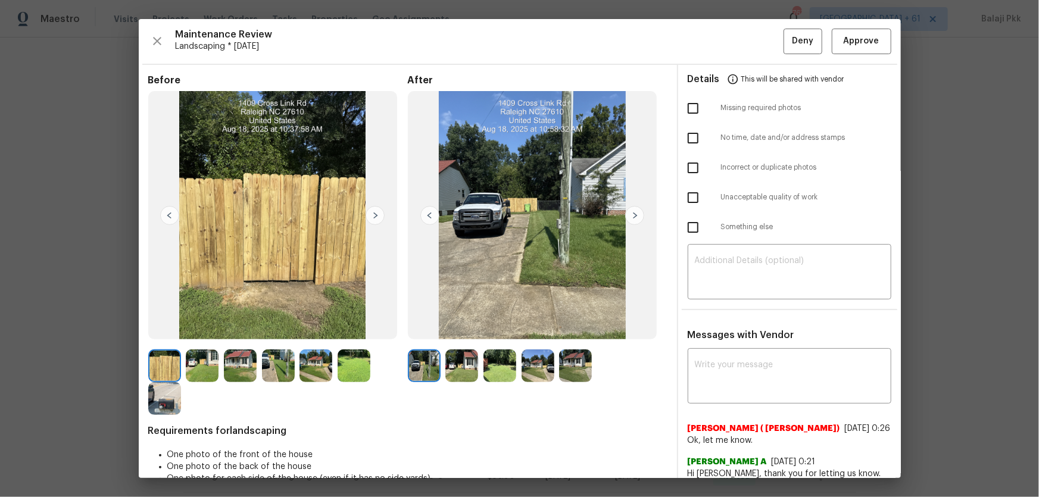
click at [345, 361] on img at bounding box center [354, 365] width 33 height 33
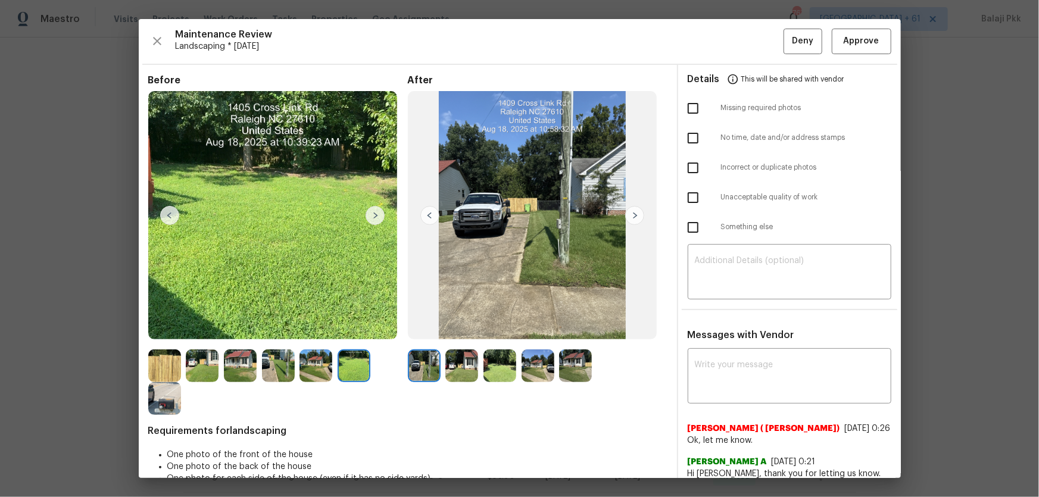
click at [491, 357] on img at bounding box center [499, 365] width 33 height 33
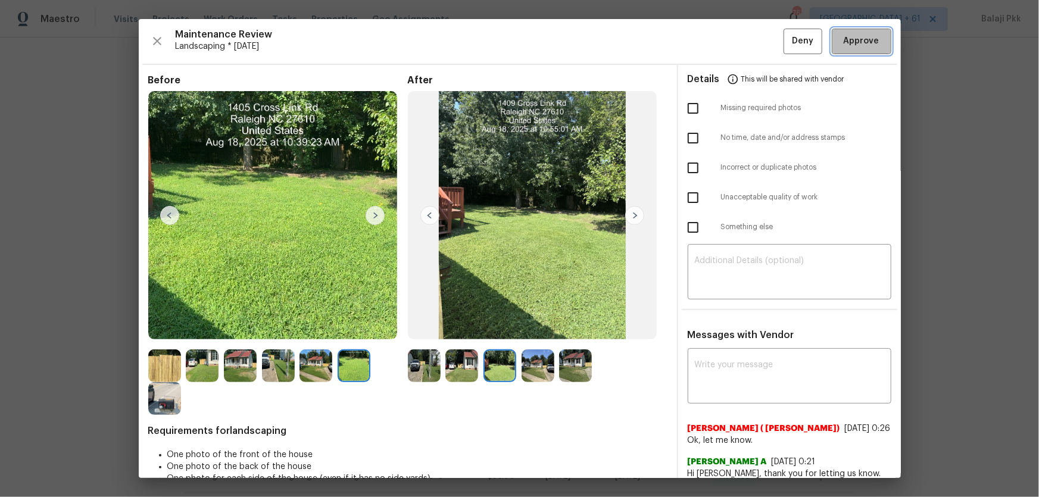
click at [813, 35] on span "Approve" at bounding box center [862, 41] width 36 height 15
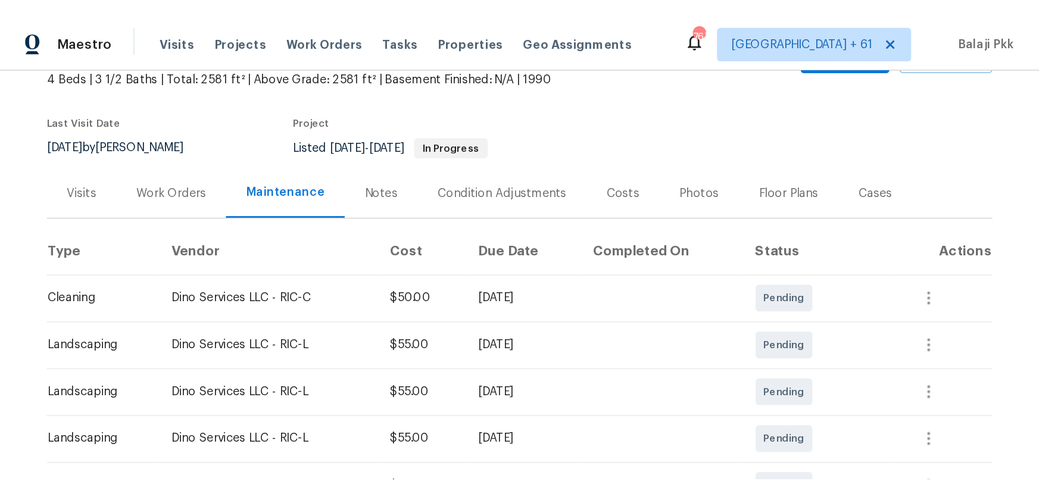
scroll to position [216, 0]
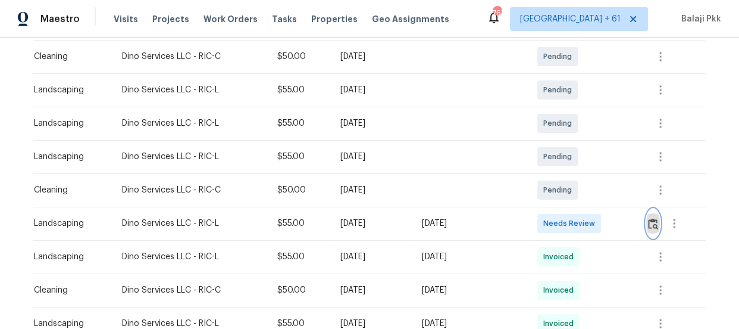
click at [651, 220] on img "button" at bounding box center [653, 223] width 10 height 11
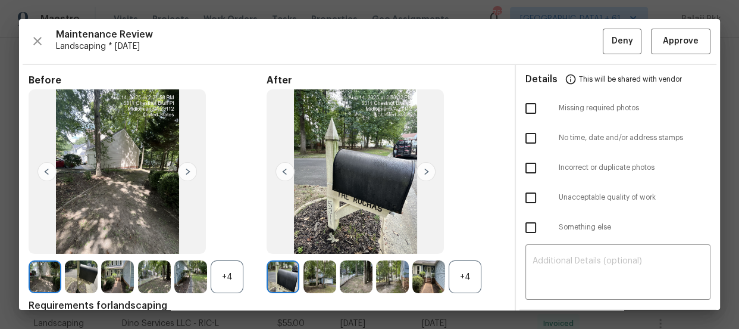
click at [228, 275] on div "+4" at bounding box center [227, 276] width 33 height 33
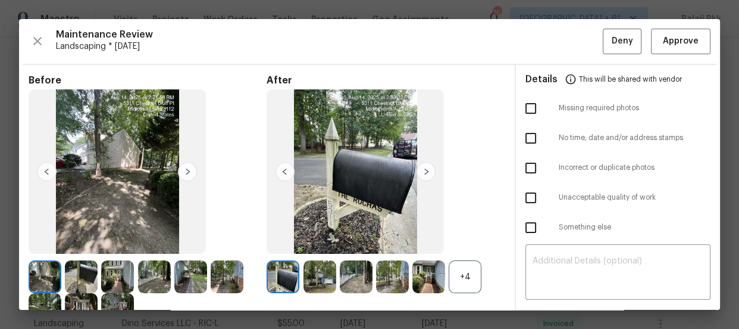
click at [464, 277] on div "+4" at bounding box center [465, 276] width 33 height 33
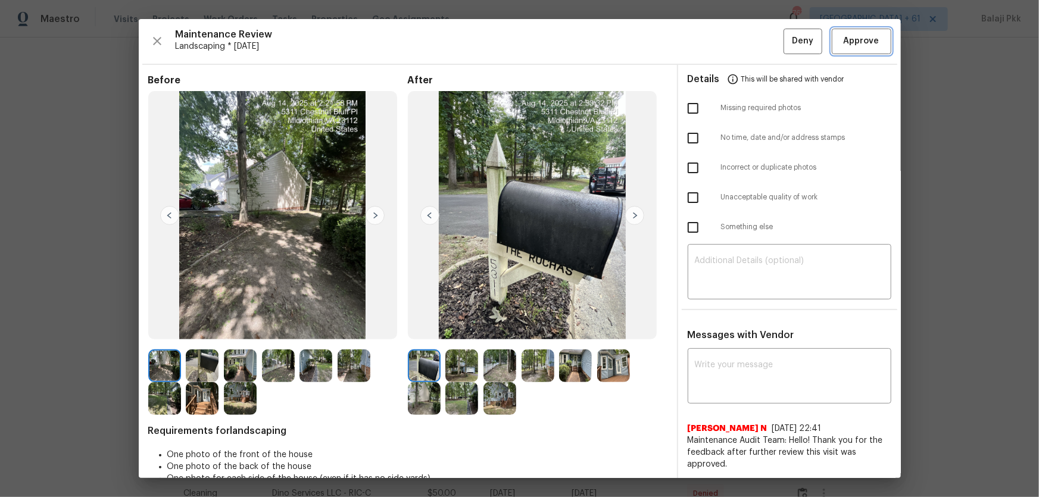
click at [739, 36] on span "Approve" at bounding box center [862, 41] width 36 height 15
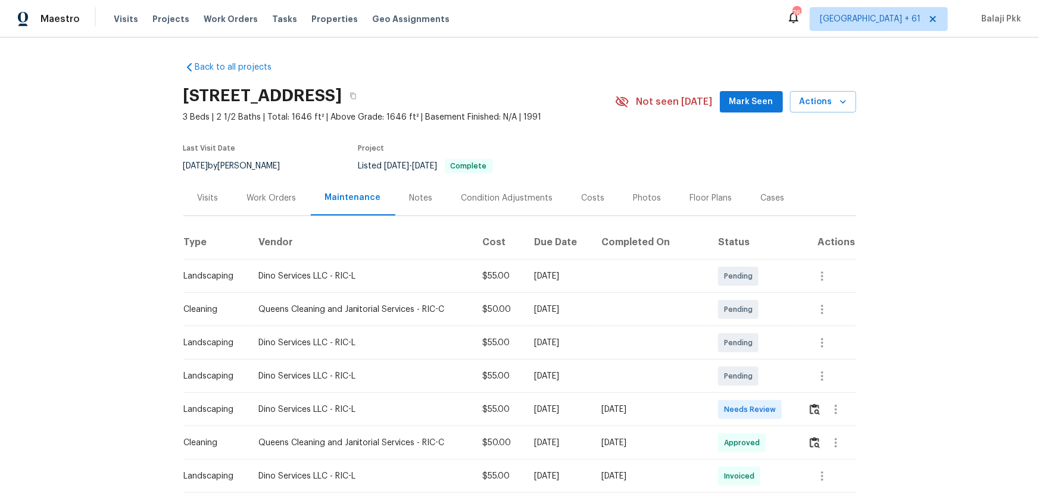
click at [739, 328] on td at bounding box center [826, 409] width 57 height 33
click at [739, 328] on img "button" at bounding box center [815, 409] width 10 height 11
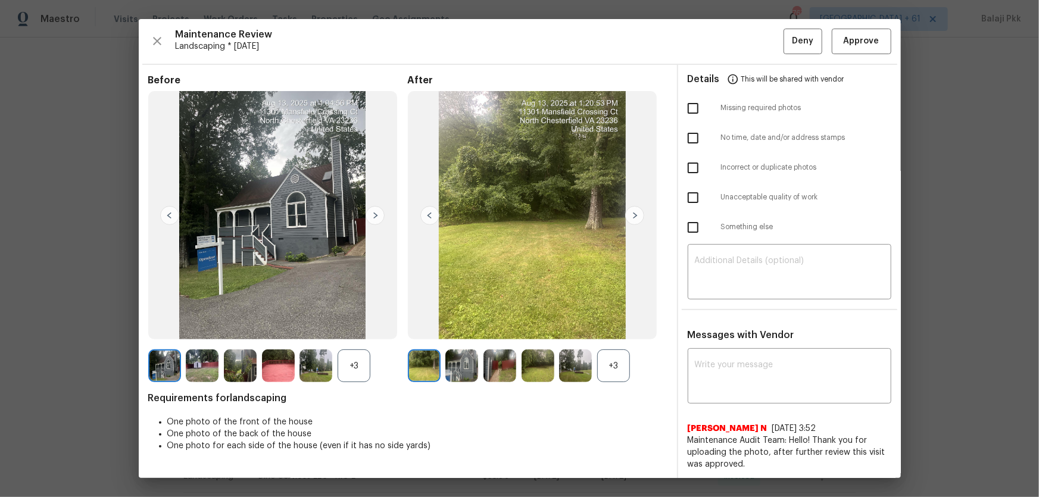
click at [620, 328] on div "+3" at bounding box center [613, 365] width 33 height 33
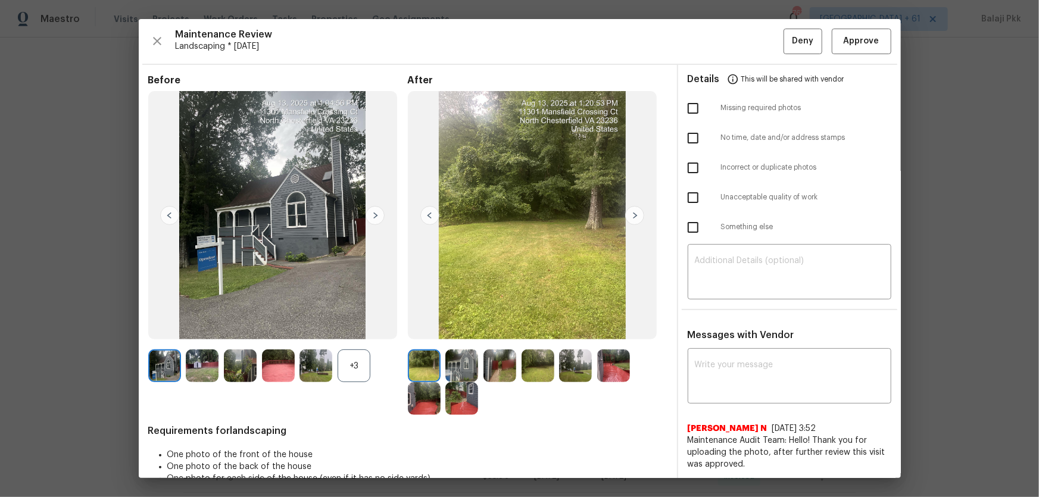
click at [344, 328] on div "+3" at bounding box center [354, 365] width 33 height 33
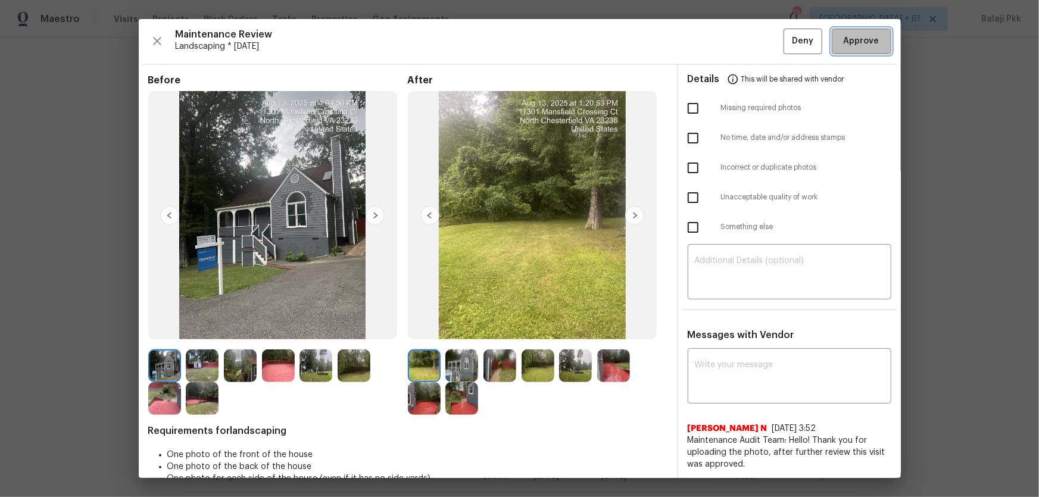
click at [739, 40] on span "Approve" at bounding box center [862, 41] width 36 height 15
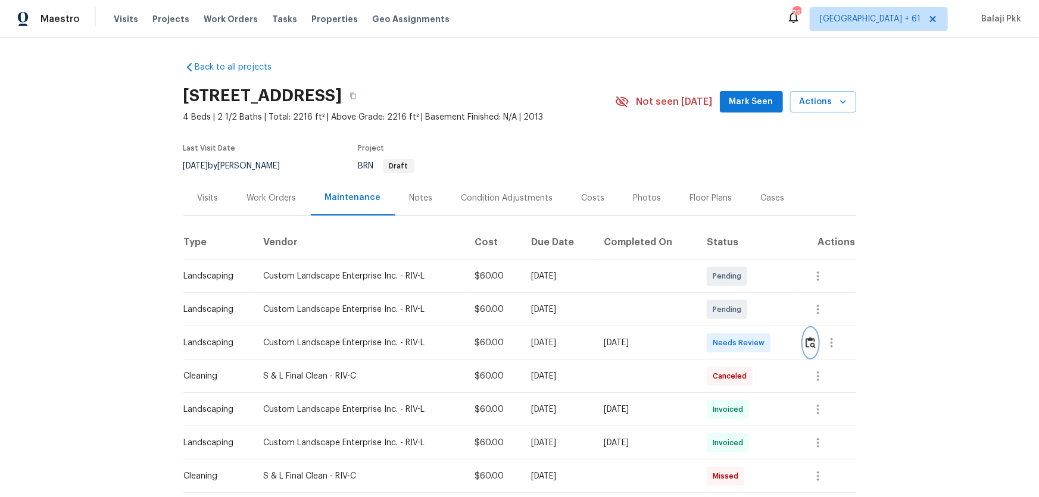
click at [739, 328] on button "button" at bounding box center [811, 343] width 14 height 29
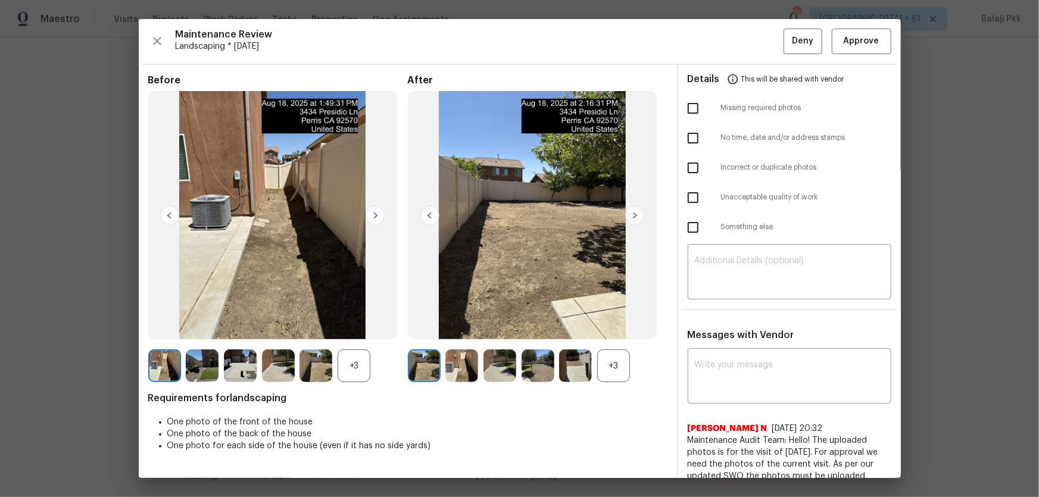
click at [618, 328] on div "+3" at bounding box center [613, 365] width 33 height 33
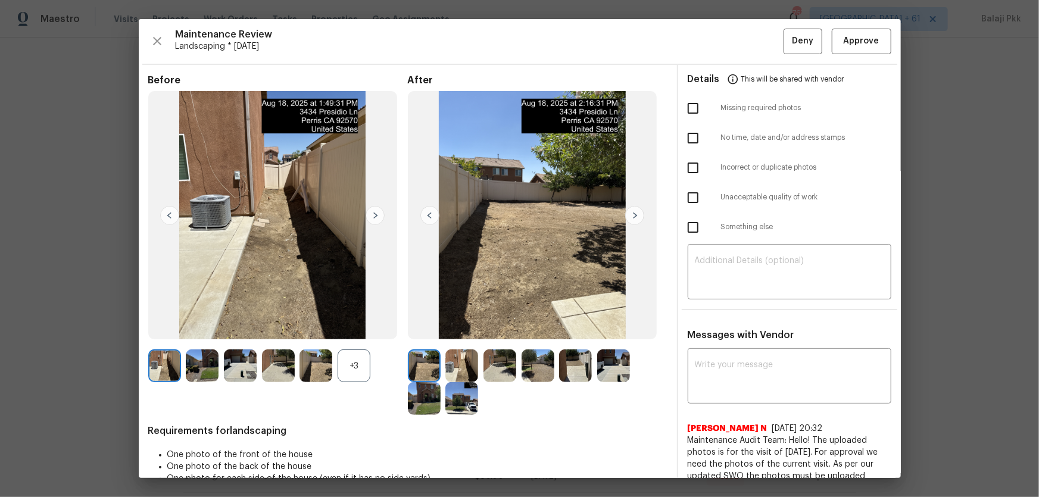
drag, startPoint x: 354, startPoint y: 361, endPoint x: 135, endPoint y: 7, distance: 416.5
click at [351, 328] on div "+3" at bounding box center [354, 365] width 33 height 33
click at [739, 39] on span "Approve" at bounding box center [862, 41] width 36 height 15
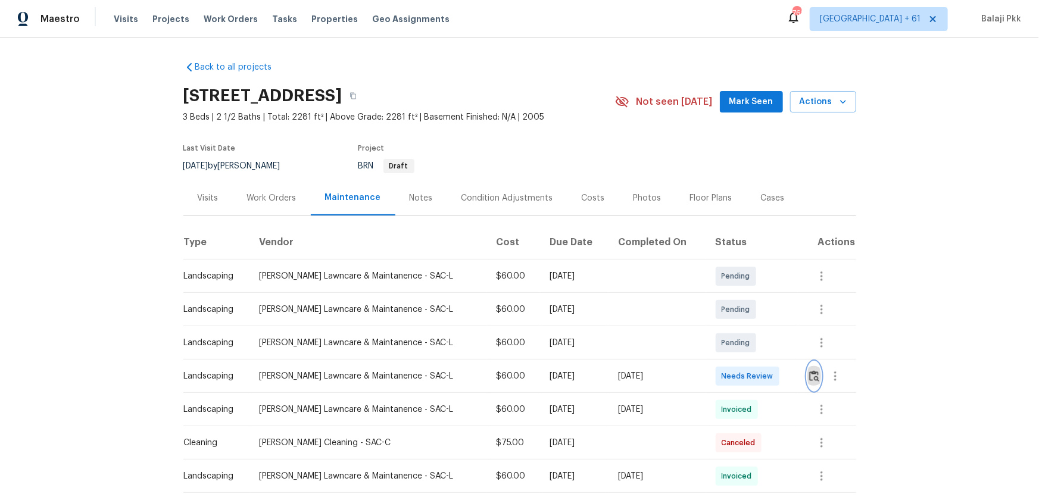
click at [739, 328] on button "button" at bounding box center [814, 376] width 14 height 29
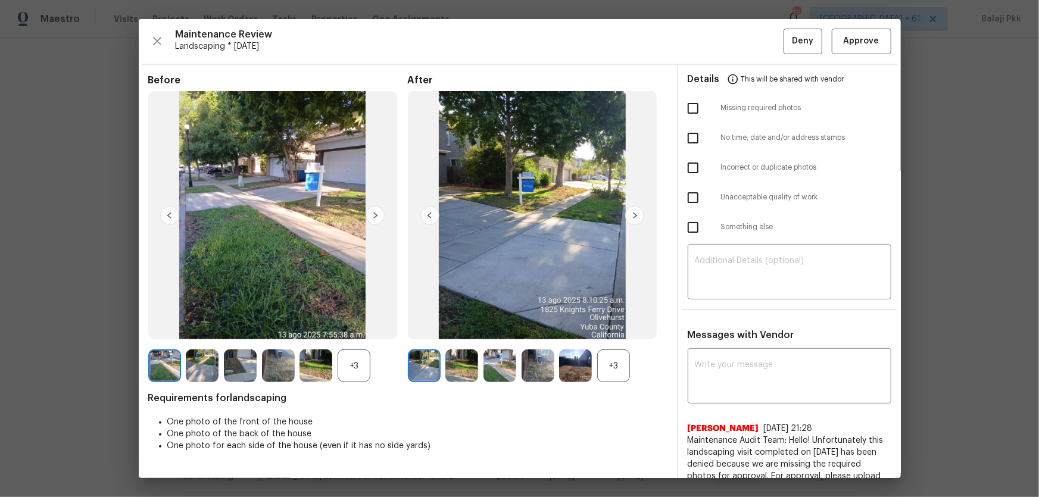
click at [612, 328] on div "+3" at bounding box center [613, 365] width 33 height 33
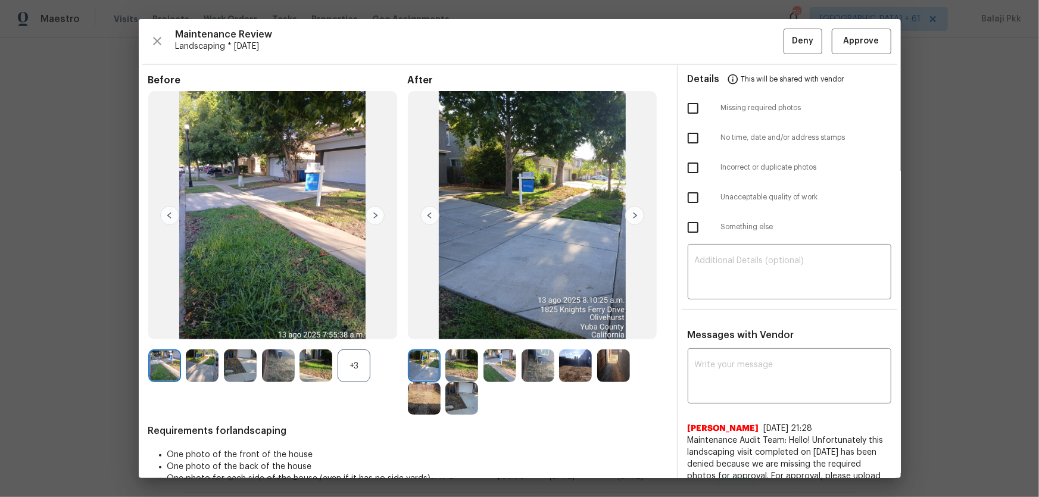
click at [342, 328] on div "+3" at bounding box center [354, 365] width 33 height 33
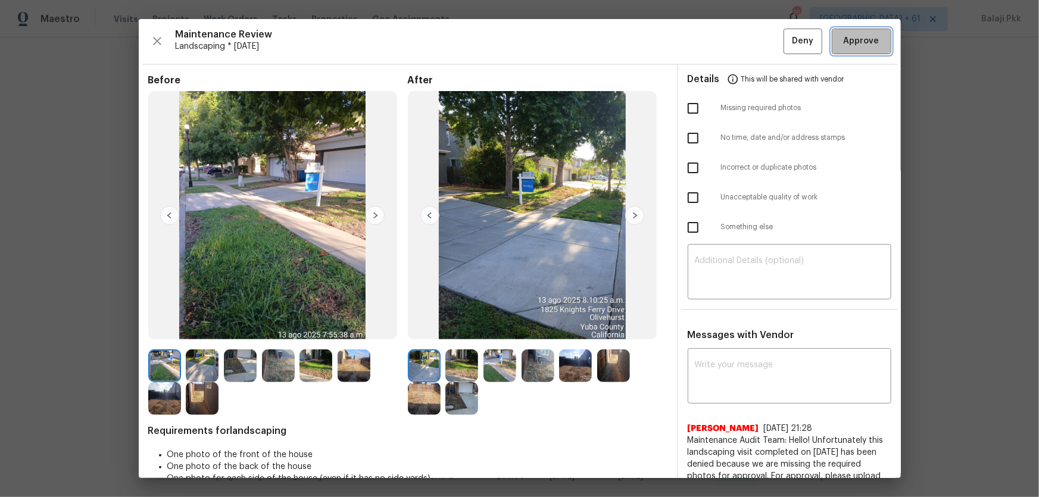
drag, startPoint x: 851, startPoint y: 44, endPoint x: 827, endPoint y: 38, distance: 24.7
click at [739, 43] on span "Approve" at bounding box center [862, 41] width 36 height 15
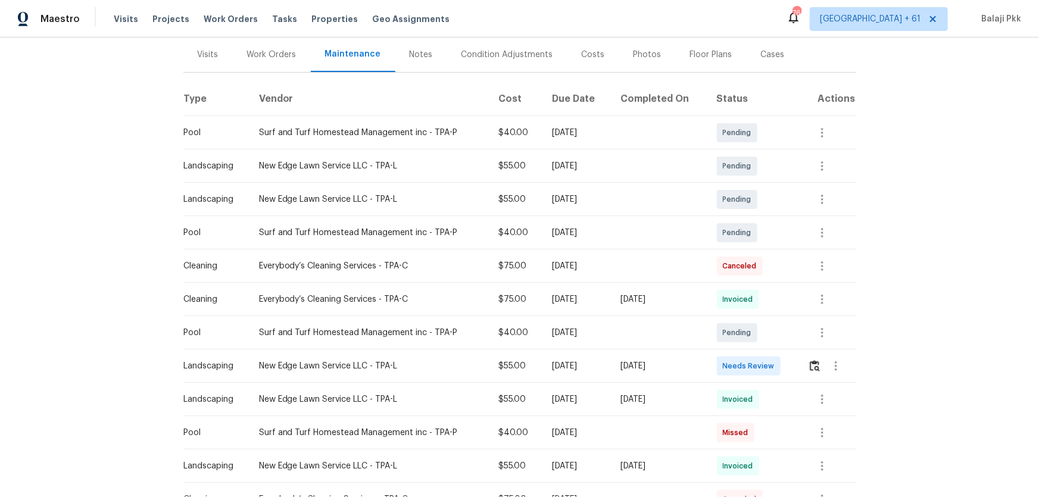
scroll to position [162, 0]
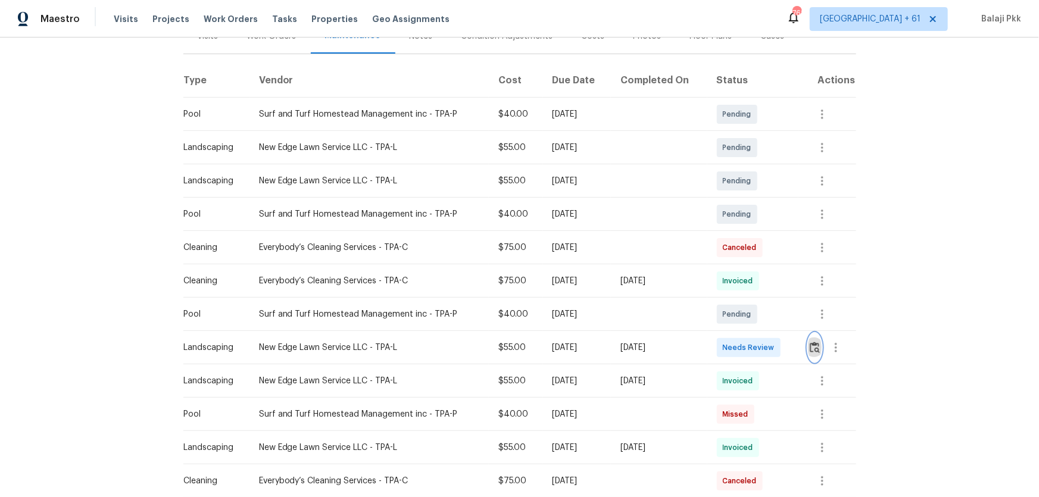
click at [739, 328] on img "button" at bounding box center [815, 347] width 10 height 11
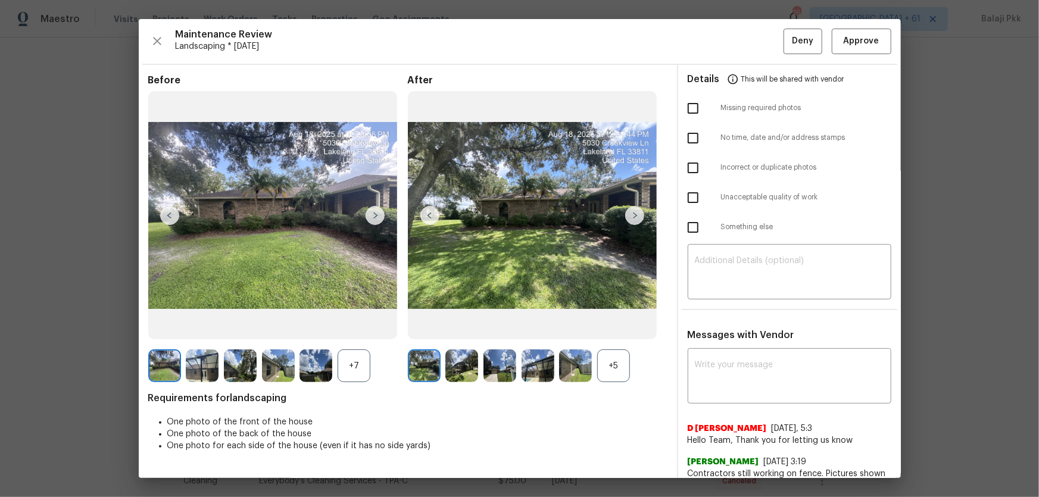
drag, startPoint x: 605, startPoint y: 369, endPoint x: 474, endPoint y: 360, distance: 130.7
click at [601, 328] on div "+5" at bounding box center [613, 365] width 33 height 33
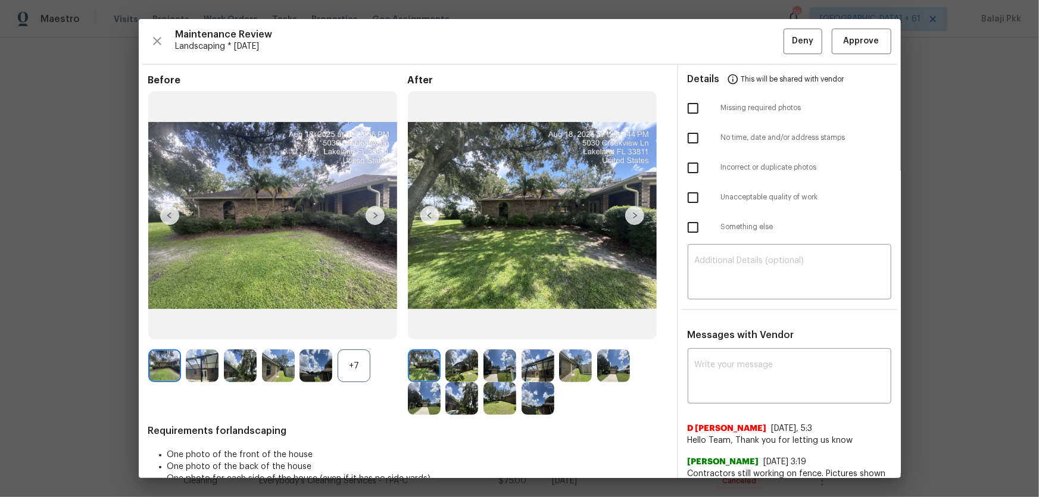
click at [356, 328] on div "+7" at bounding box center [354, 365] width 33 height 33
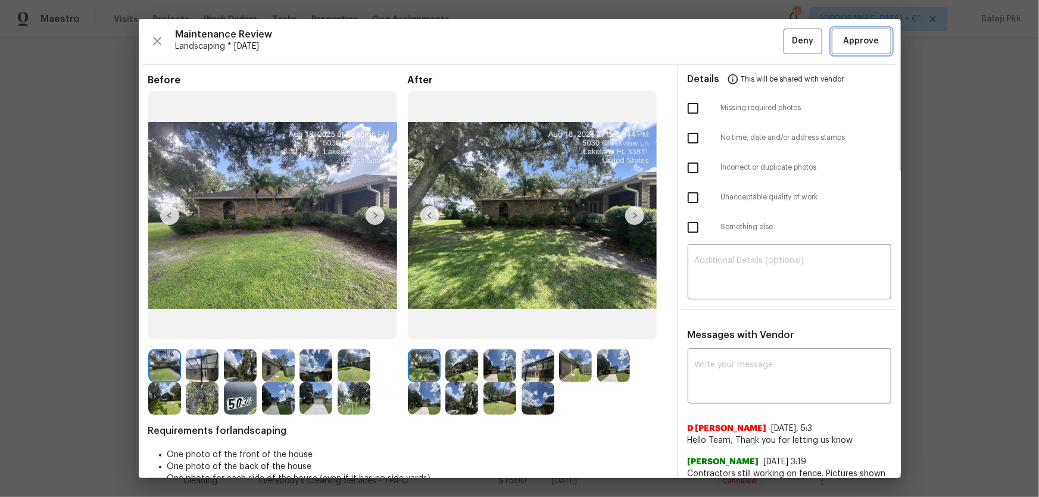
click at [739, 47] on span "Approve" at bounding box center [862, 41] width 36 height 15
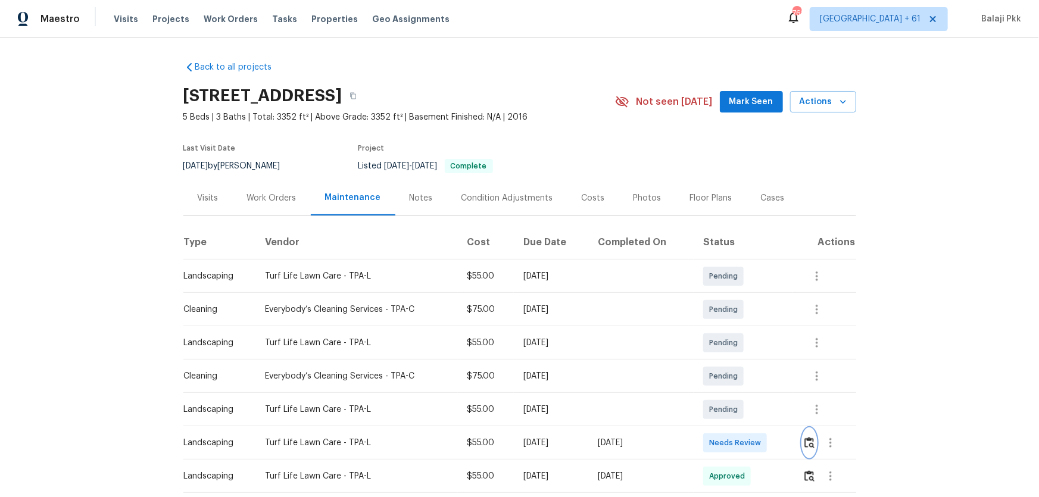
click at [808, 361] on button "button" at bounding box center [809, 443] width 14 height 29
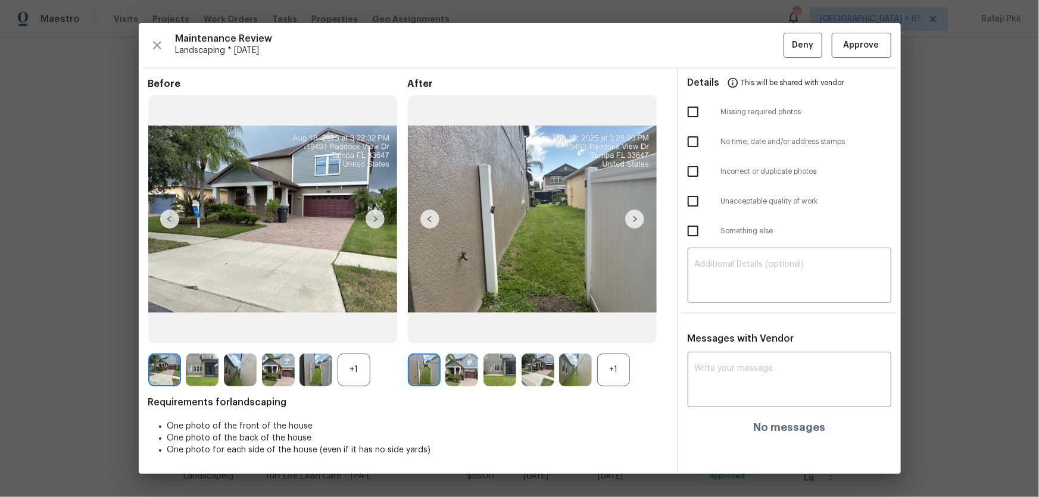
drag, startPoint x: 620, startPoint y: 370, endPoint x: 581, endPoint y: 360, distance: 40.7
click at [619, 361] on div "+1" at bounding box center [613, 370] width 33 height 33
drag, startPoint x: 360, startPoint y: 368, endPoint x: 337, endPoint y: 332, distance: 42.6
click at [355, 358] on div "+1" at bounding box center [354, 370] width 33 height 33
click at [813, 48] on span "Approve" at bounding box center [862, 45] width 36 height 15
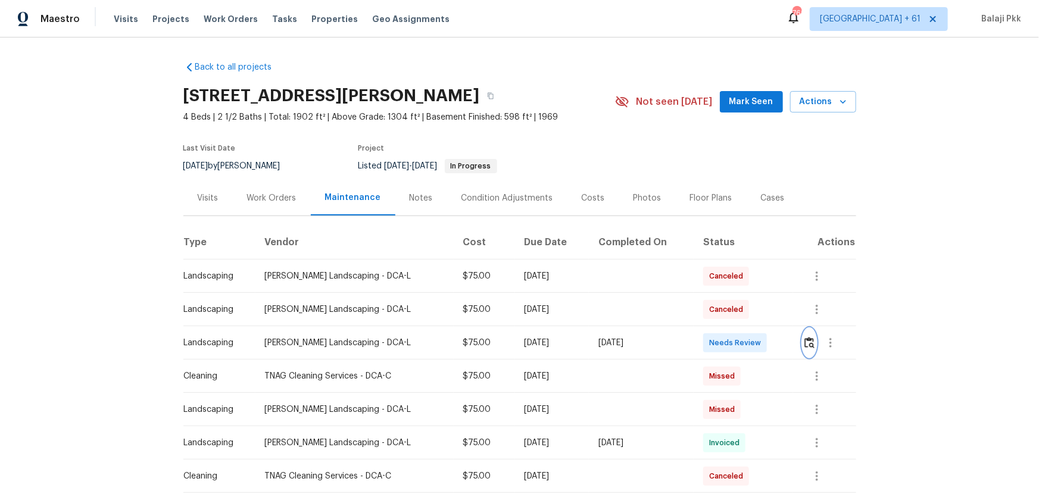
click at [739, 328] on img "button" at bounding box center [809, 342] width 10 height 11
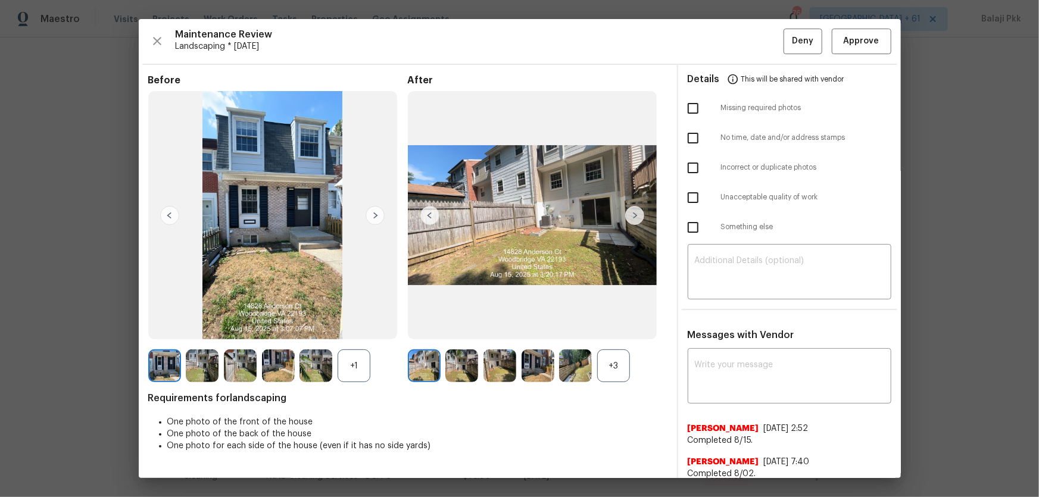
drag, startPoint x: 616, startPoint y: 364, endPoint x: 563, endPoint y: 345, distance: 55.5
click at [614, 328] on div "+3" at bounding box center [613, 365] width 33 height 33
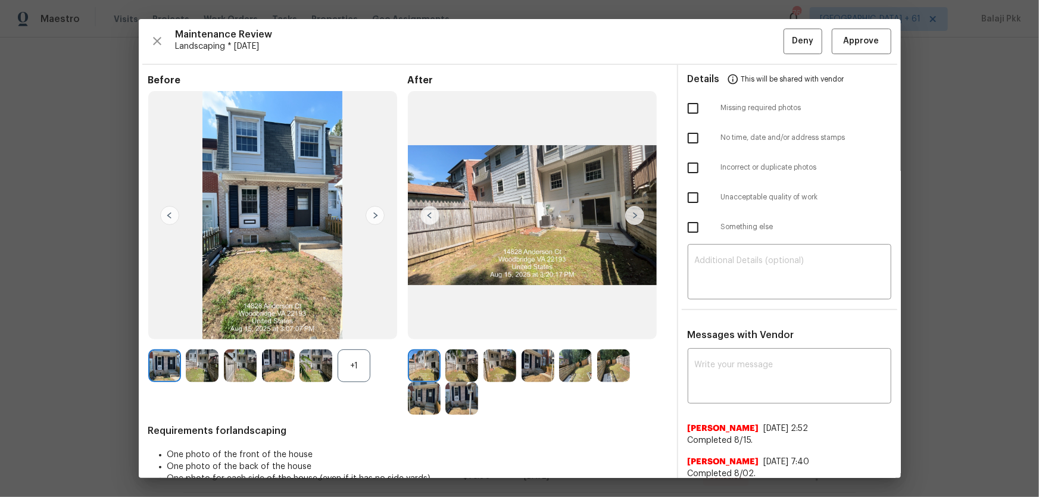
click at [367, 328] on div "+1" at bounding box center [354, 365] width 33 height 33
drag, startPoint x: 858, startPoint y: 41, endPoint x: 751, endPoint y: 0, distance: 115.3
click at [739, 42] on span "Approve" at bounding box center [862, 41] width 36 height 15
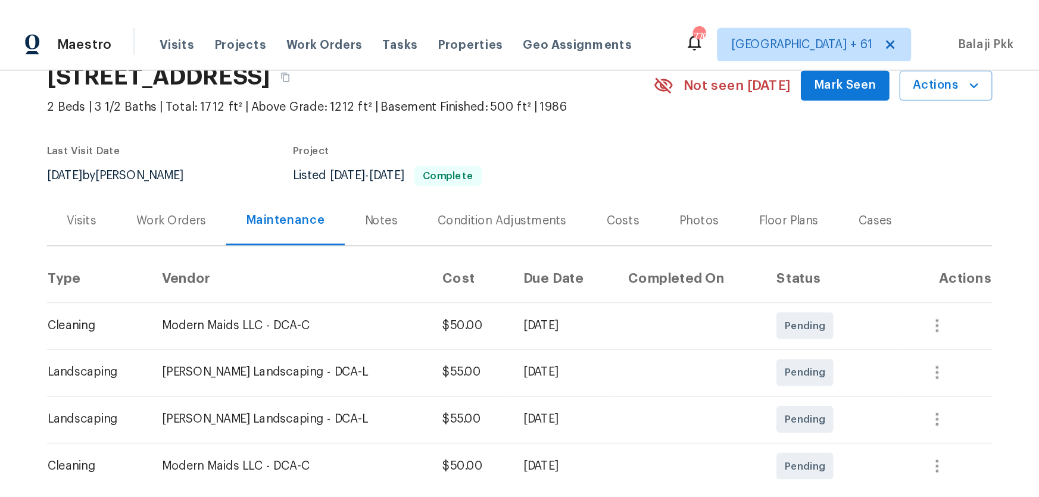
scroll to position [216, 0]
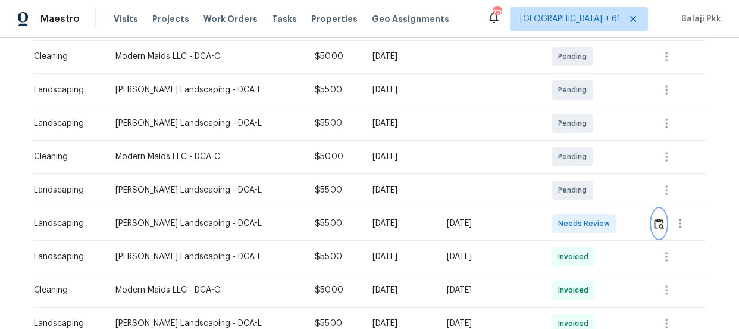
click at [655, 224] on img "button" at bounding box center [659, 223] width 10 height 11
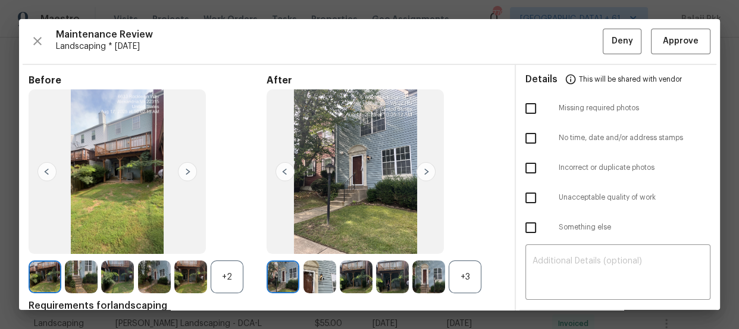
drag, startPoint x: 470, startPoint y: 266, endPoint x: 405, endPoint y: 251, distance: 67.2
click at [470, 266] on div "+3" at bounding box center [465, 276] width 33 height 33
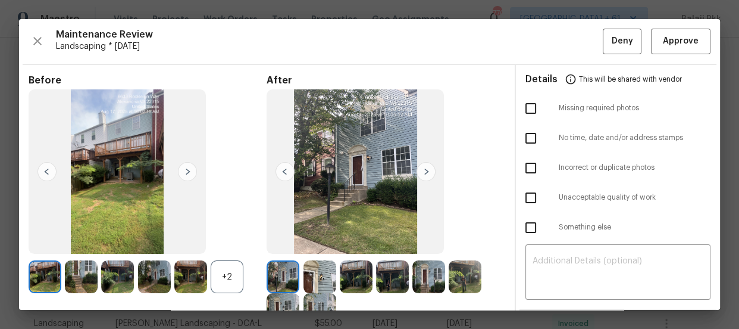
click at [227, 275] on div "+2" at bounding box center [227, 276] width 33 height 33
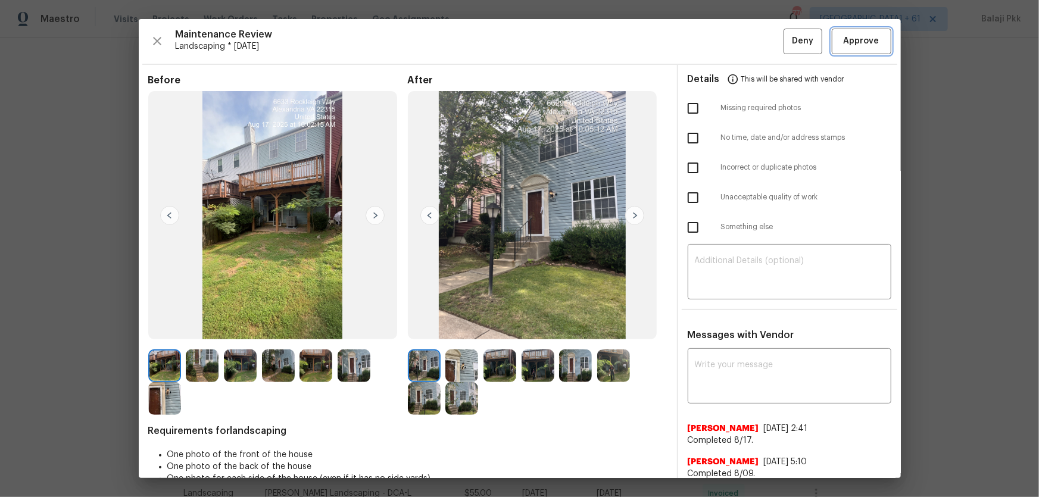
click at [739, 32] on button "Approve" at bounding box center [862, 42] width 60 height 26
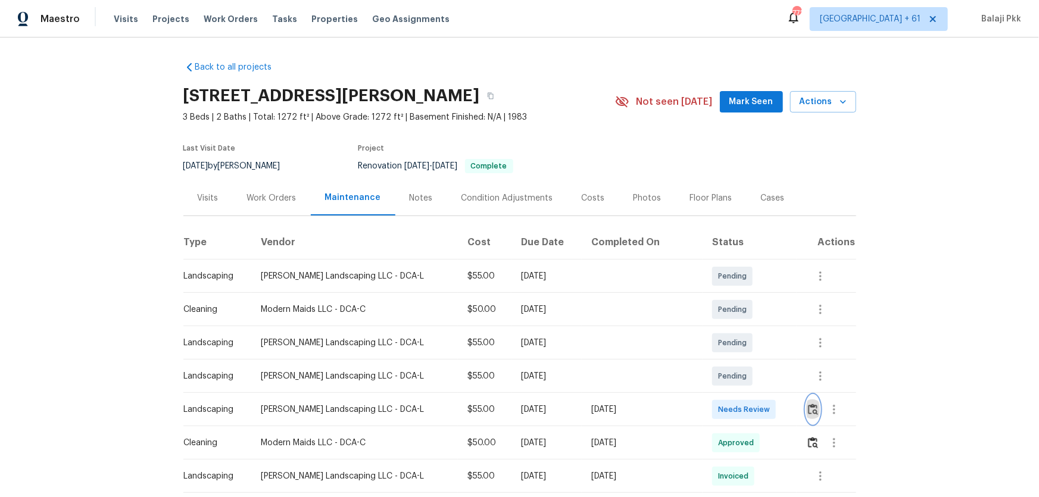
click at [739, 328] on img "button" at bounding box center [813, 409] width 10 height 11
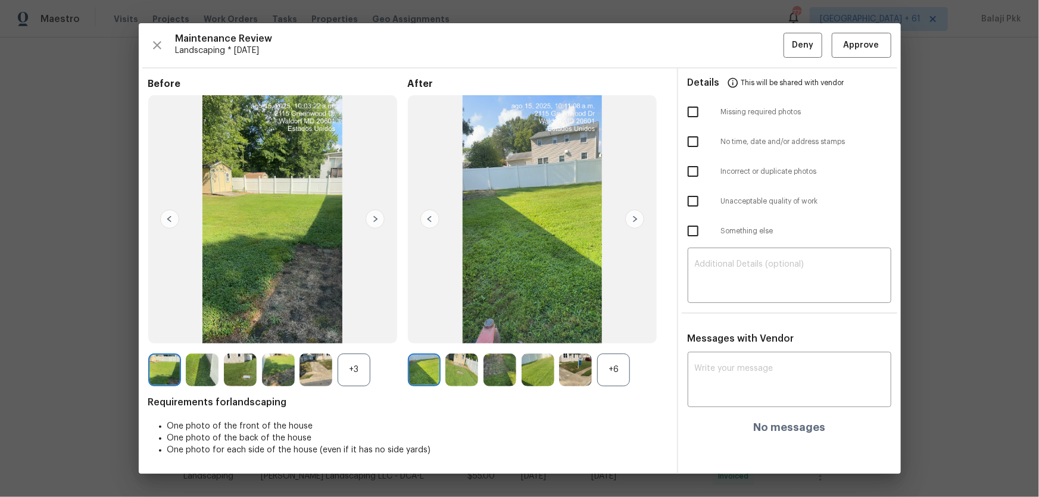
drag, startPoint x: 619, startPoint y: 374, endPoint x: 445, endPoint y: 348, distance: 175.8
click at [616, 328] on div "+6" at bounding box center [613, 370] width 33 height 33
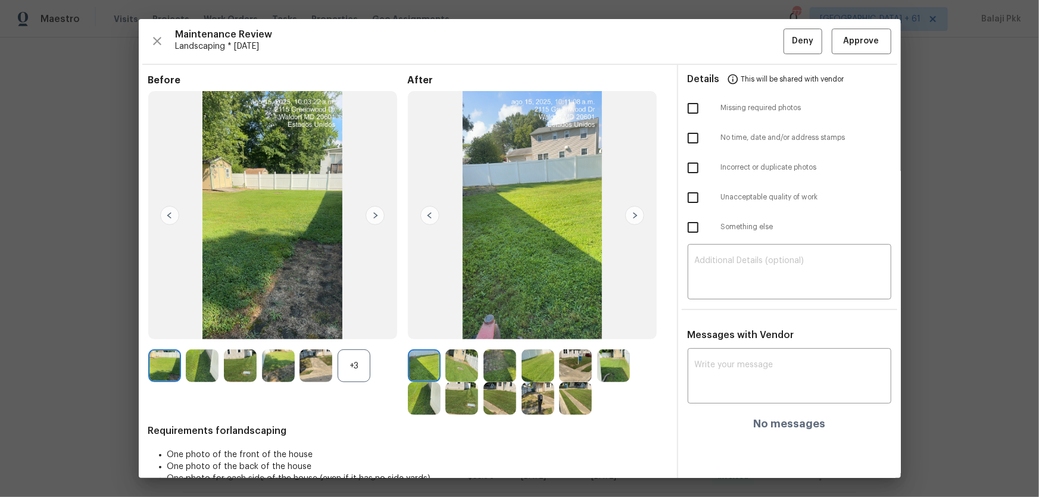
drag, startPoint x: 357, startPoint y: 369, endPoint x: 357, endPoint y: 345, distance: 23.8
click at [357, 328] on div "+3" at bounding box center [354, 365] width 33 height 33
drag, startPoint x: 869, startPoint y: 39, endPoint x: 765, endPoint y: 3, distance: 110.3
click at [739, 39] on span "Approve" at bounding box center [861, 41] width 40 height 15
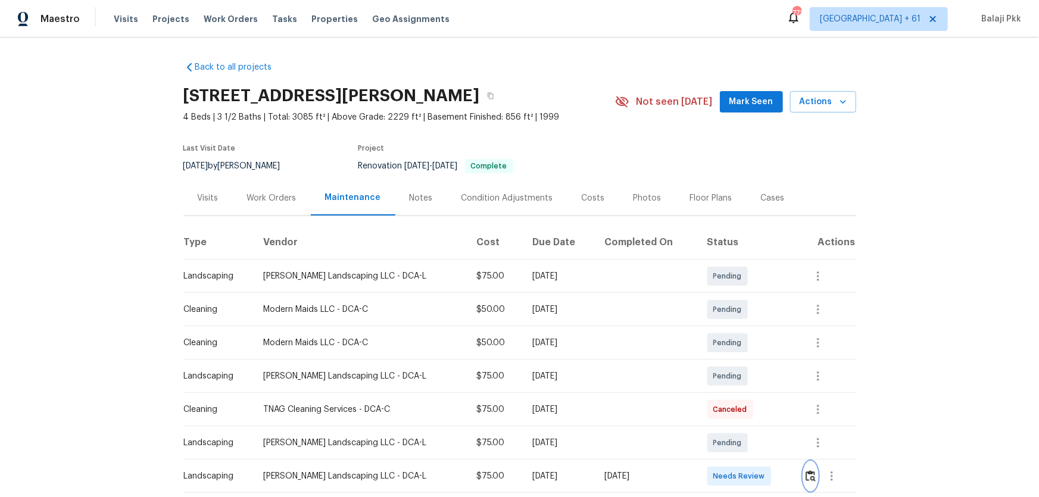
click at [739, 328] on img "button" at bounding box center [810, 475] width 10 height 11
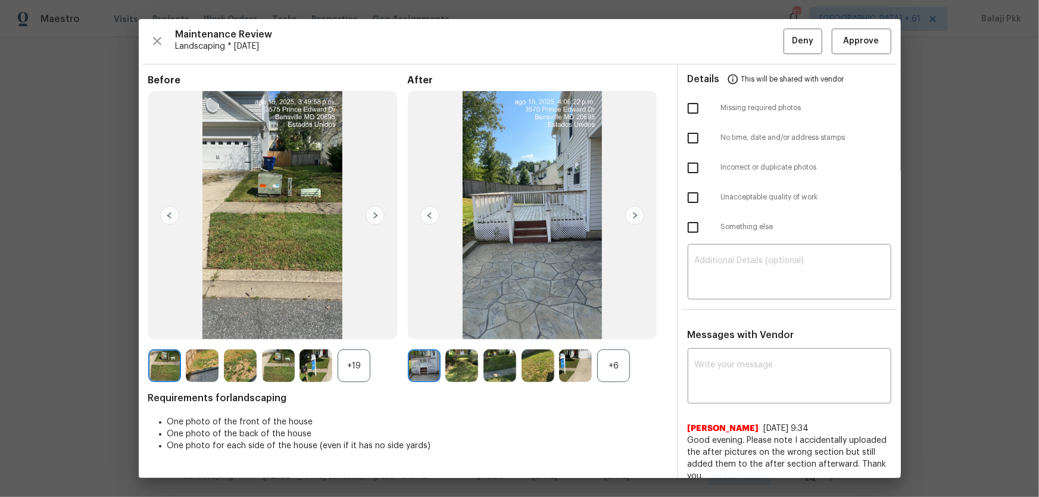
click at [622, 328] on div "+6" at bounding box center [613, 365] width 33 height 33
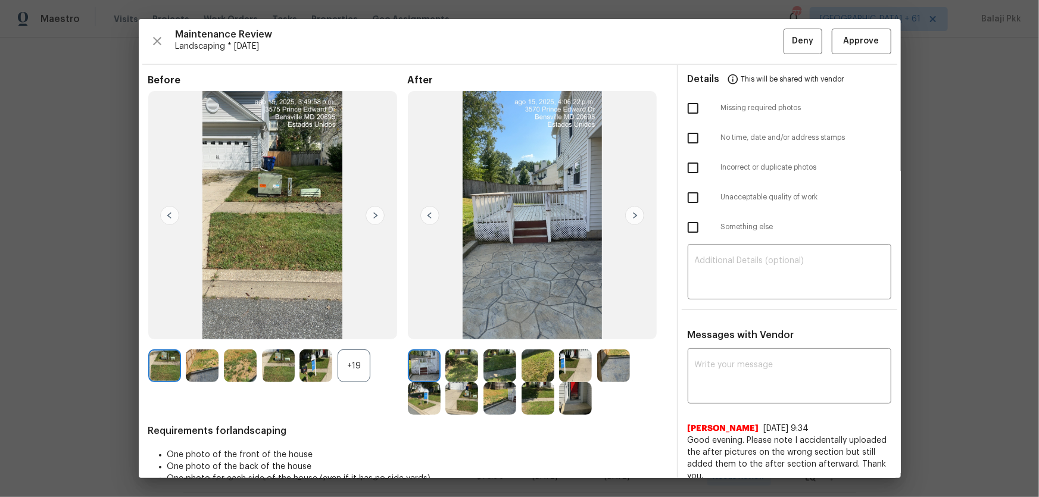
click at [367, 328] on div "+19" at bounding box center [354, 365] width 33 height 33
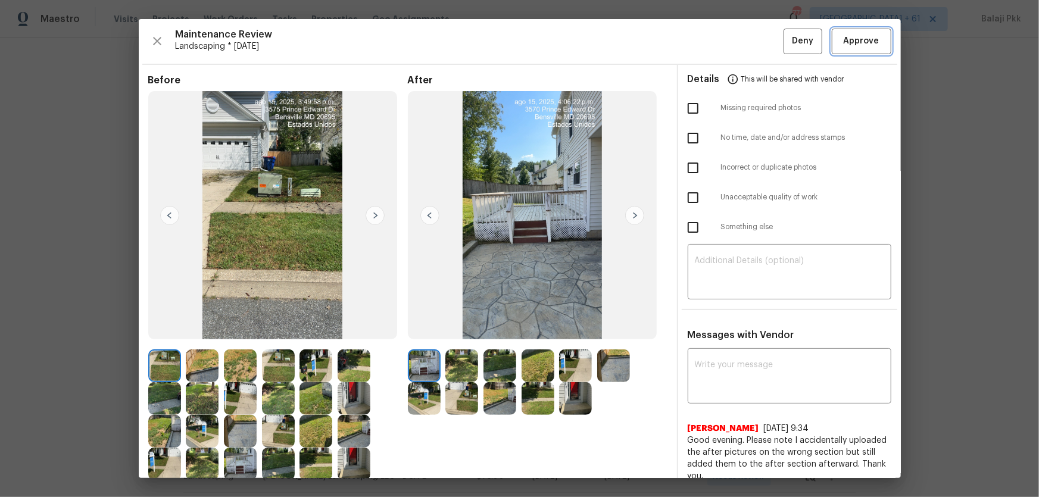
drag, startPoint x: 870, startPoint y: 36, endPoint x: 844, endPoint y: 20, distance: 31.5
click at [739, 36] on span "Approve" at bounding box center [861, 41] width 40 height 15
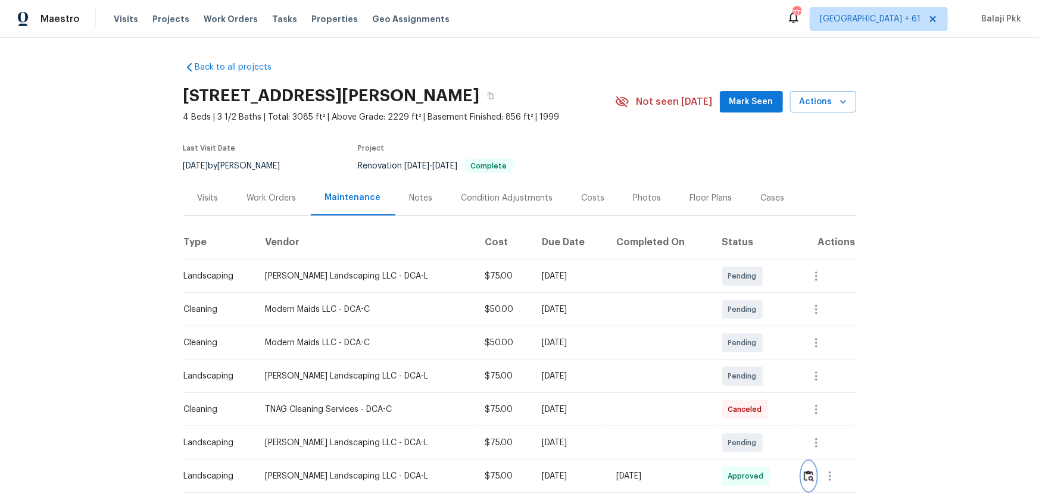
scroll to position [1, 0]
